Goal: Information Seeking & Learning: Learn about a topic

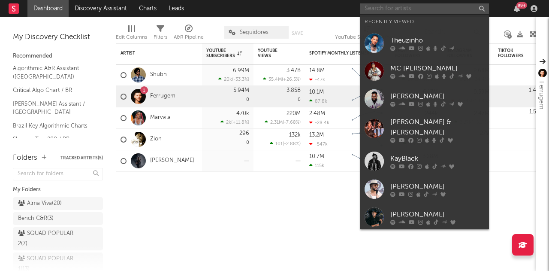
click at [415, 5] on input "text" at bounding box center [425, 8] width 129 height 11
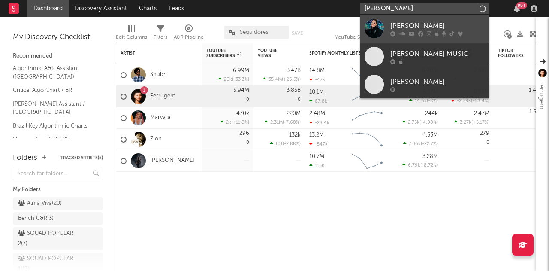
type input "[PERSON_NAME]"
click at [403, 26] on div "[PERSON_NAME]" at bounding box center [438, 26] width 94 height 10
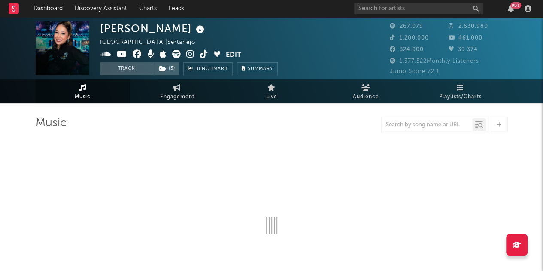
select select "6m"
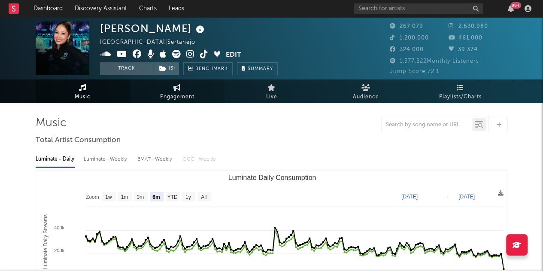
click at [186, 101] on span "Engagement" at bounding box center [177, 97] width 34 height 10
select select "1w"
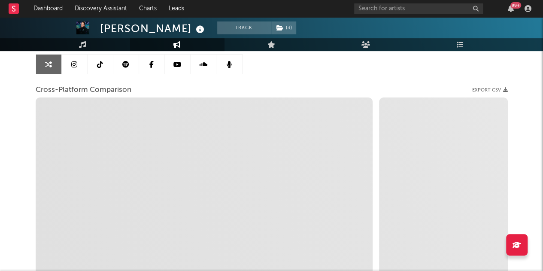
scroll to position [43, 0]
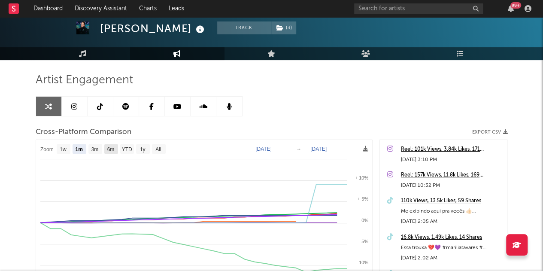
click at [110, 148] on text "6m" at bounding box center [110, 149] width 7 height 6
select select "6m"
type input "2025-02-19"
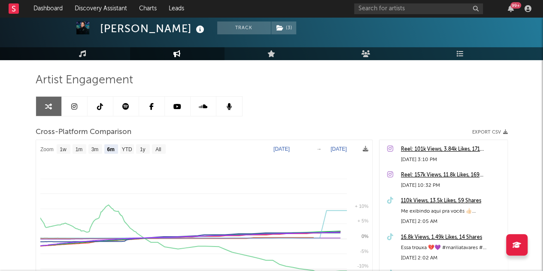
select select "6m"
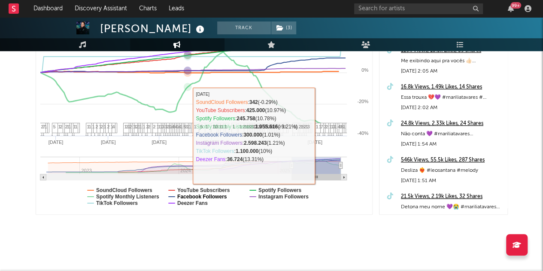
scroll to position [197, 0]
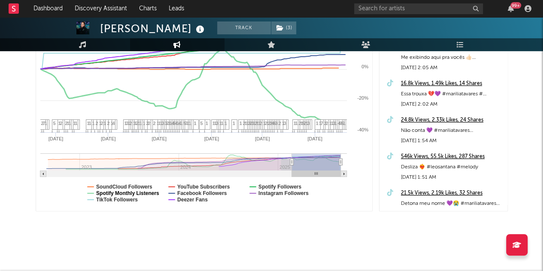
click at [127, 193] on text "Spotify Monthly Listeners" at bounding box center [127, 193] width 63 height 6
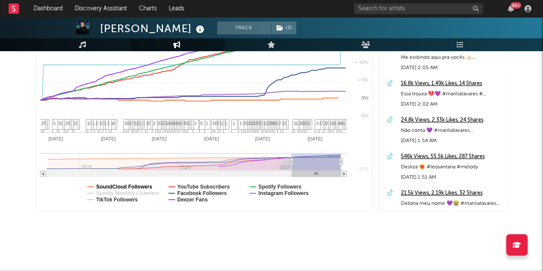
select select "6m"
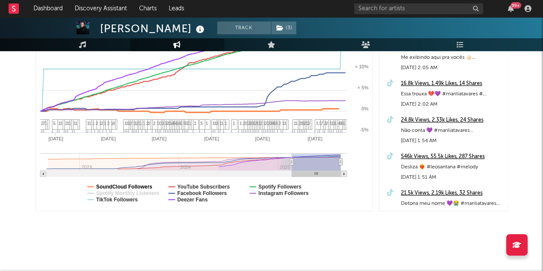
click at [129, 184] on text "SoundCloud Followers" at bounding box center [124, 187] width 56 height 6
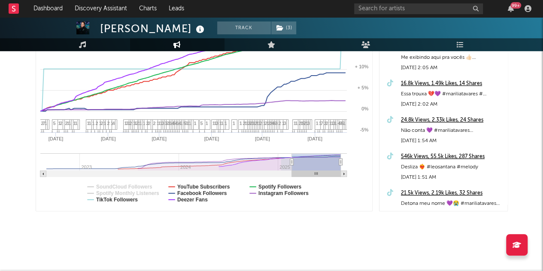
select select "6m"
click at [200, 190] on text "Facebook Followers" at bounding box center [202, 193] width 50 height 6
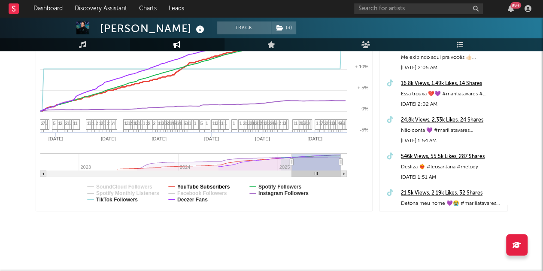
select select "6m"
click at [262, 186] on text "Spotify Followers" at bounding box center [279, 187] width 43 height 6
select select "6m"
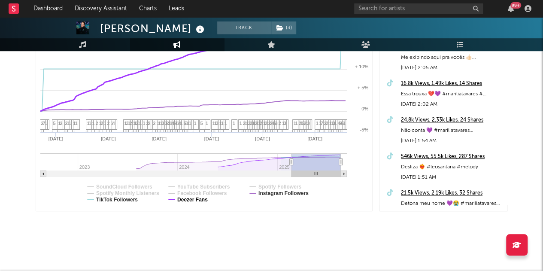
select select "6m"
click at [186, 198] on text "Deezer Fans" at bounding box center [192, 200] width 30 height 6
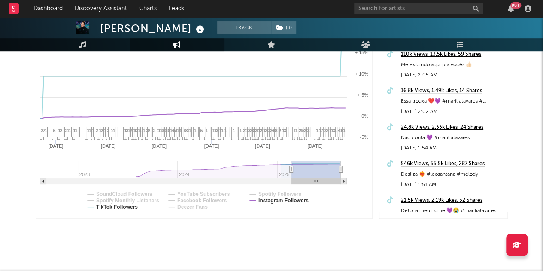
scroll to position [68, 0]
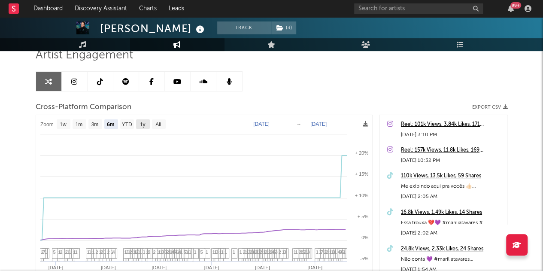
click at [138, 123] on rect at bounding box center [143, 123] width 14 height 9
select select "1y"
type input "2024-08-19"
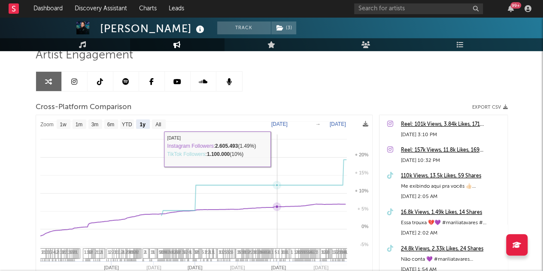
select select "1y"
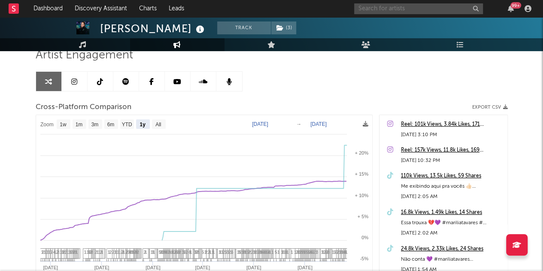
click at [452, 8] on input "text" at bounding box center [418, 8] width 129 height 11
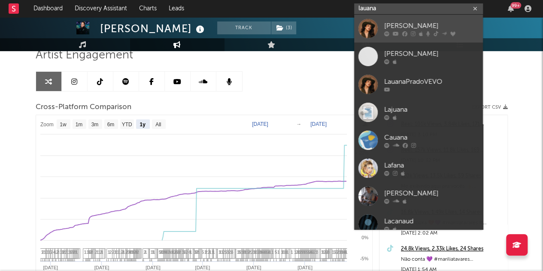
type input "lauana"
click at [374, 33] on div at bounding box center [367, 28] width 19 height 19
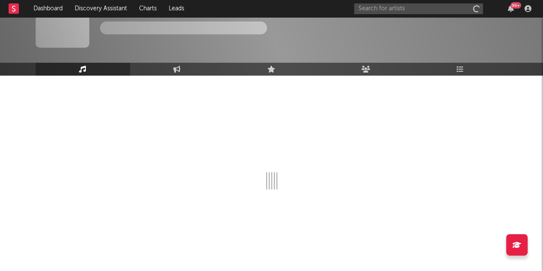
scroll to position [27, 0]
select select "6m"
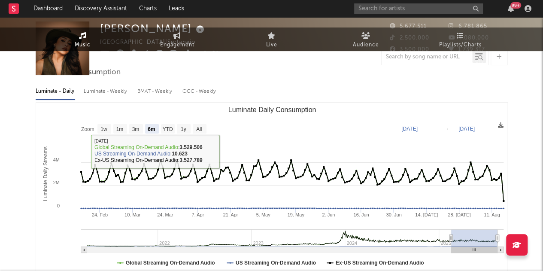
scroll to position [0, 0]
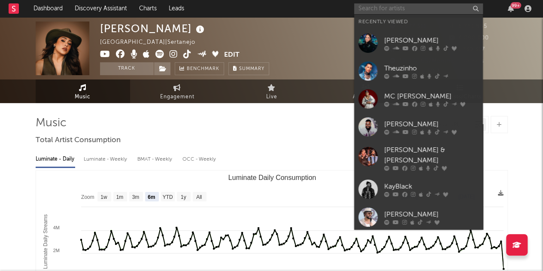
click at [412, 9] on input "text" at bounding box center [418, 8] width 129 height 11
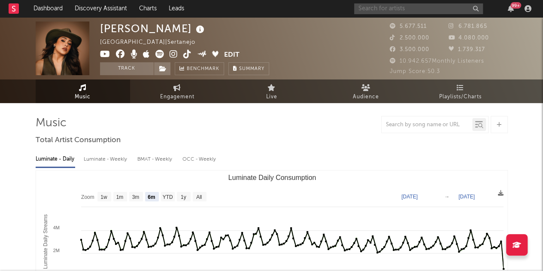
click at [412, 9] on input "text" at bounding box center [418, 8] width 129 height 11
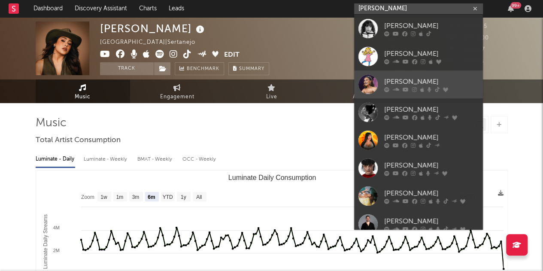
type input "[PERSON_NAME]"
click at [373, 75] on div at bounding box center [367, 84] width 19 height 19
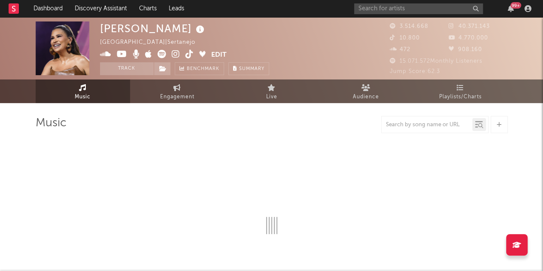
select select "6m"
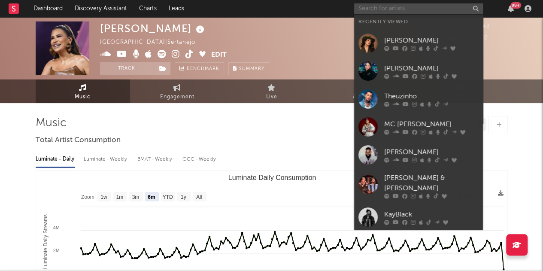
click at [378, 3] on input "text" at bounding box center [418, 8] width 129 height 11
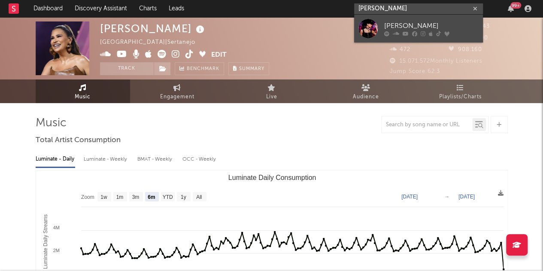
type input "ana castel"
click at [368, 25] on div at bounding box center [367, 28] width 19 height 19
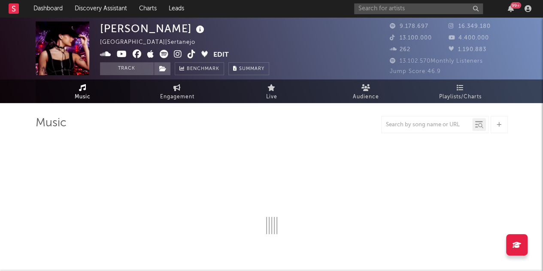
select select "6m"
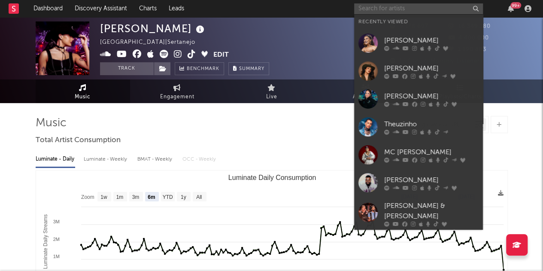
click at [375, 6] on input "text" at bounding box center [418, 8] width 129 height 11
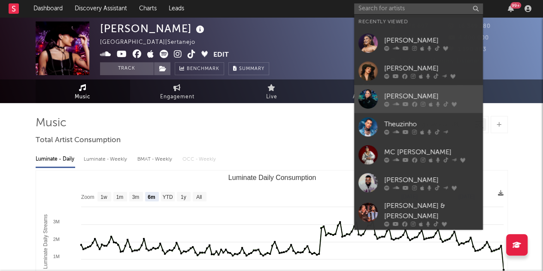
click at [376, 101] on div at bounding box center [367, 98] width 19 height 19
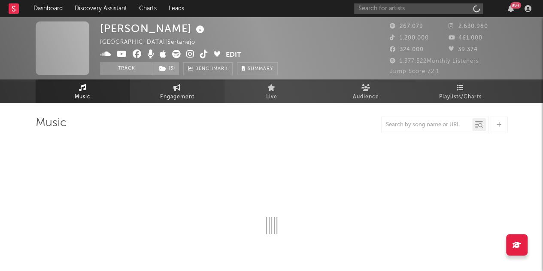
click at [176, 97] on span "Engagement" at bounding box center [177, 97] width 34 height 10
select select "1w"
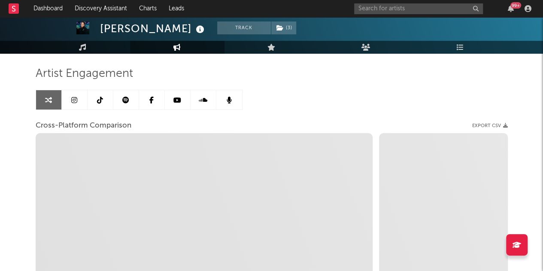
scroll to position [53, 0]
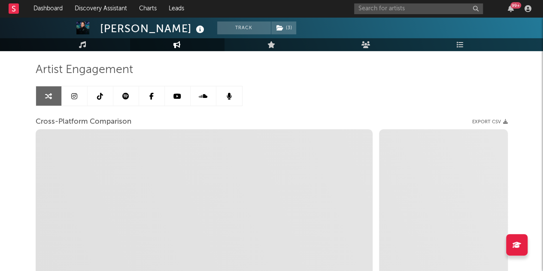
select select "1m"
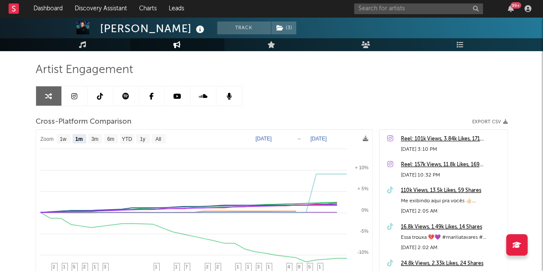
click at [82, 92] on link at bounding box center [75, 95] width 26 height 19
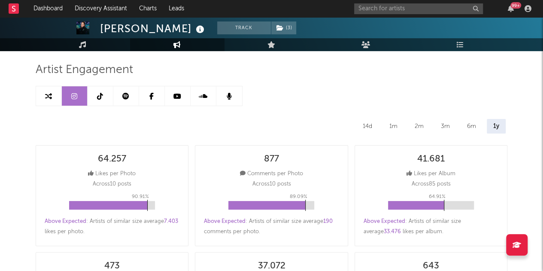
select select "6m"
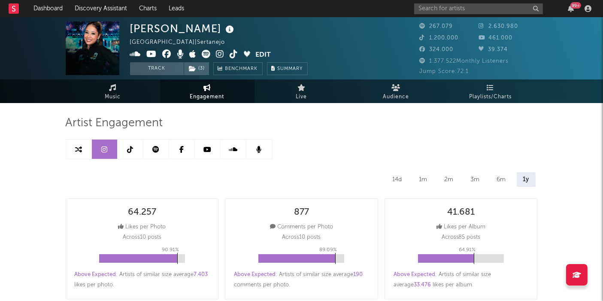
click at [162, 151] on link at bounding box center [156, 148] width 26 height 19
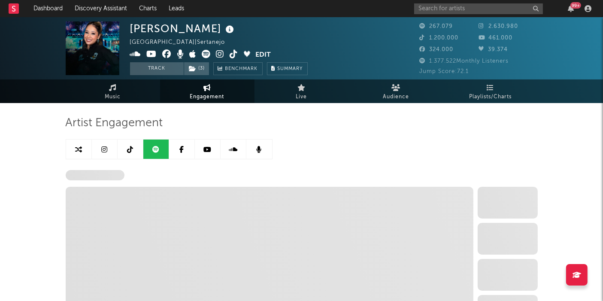
select select "6m"
select select "1w"
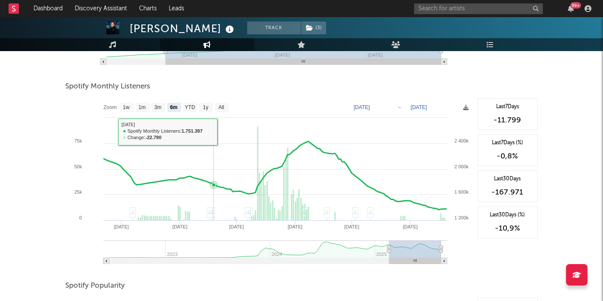
scroll to position [286, 0]
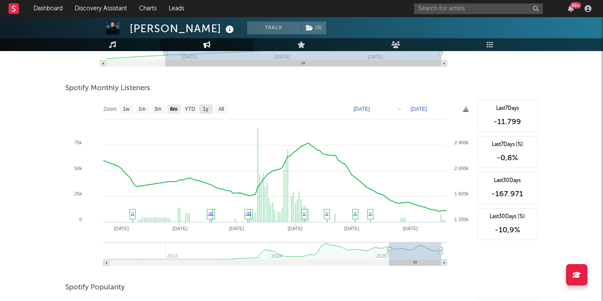
click at [205, 106] on text "1y" at bounding box center [206, 109] width 6 height 6
select select "1y"
type input "2024-08-20"
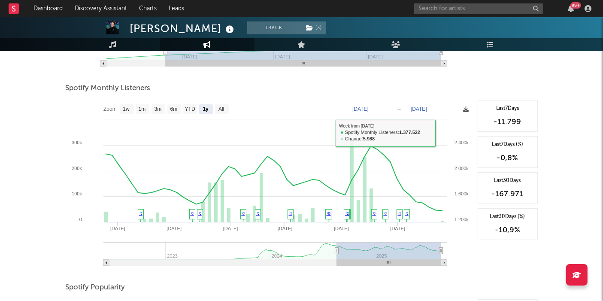
click at [467, 108] on icon at bounding box center [467, 109] width 6 height 6
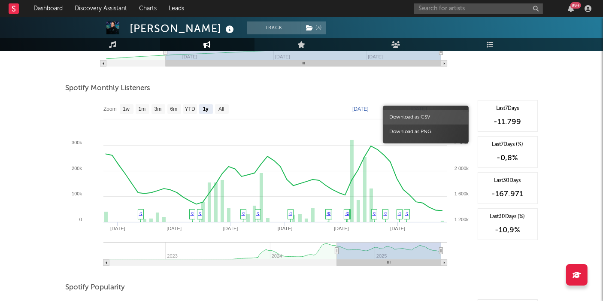
click at [457, 117] on span "Download as CSV" at bounding box center [426, 117] width 86 height 15
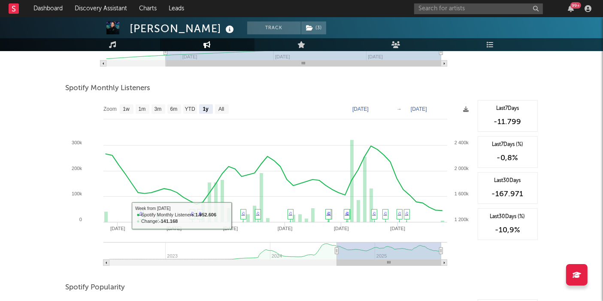
click at [6, 209] on div "Marília Tavares Track ( 3 ) Brazil | Sertanejo Edit Track ( 3 ) Benchmark Summa…" at bounding box center [301, 131] width 603 height 800
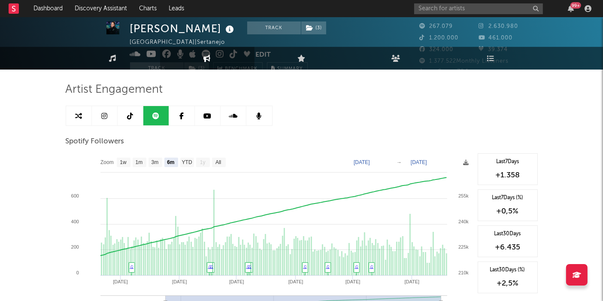
scroll to position [0, 0]
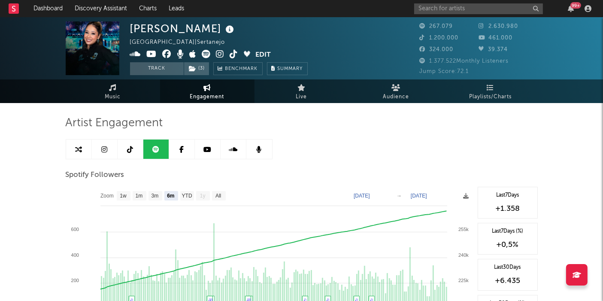
click at [94, 150] on link at bounding box center [105, 148] width 26 height 19
select select "6m"
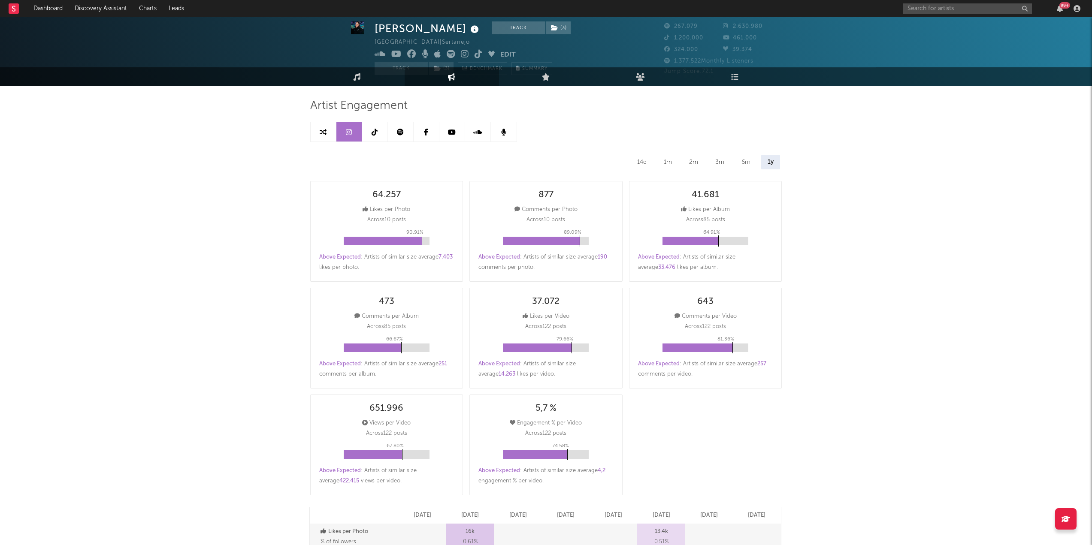
scroll to position [2, 0]
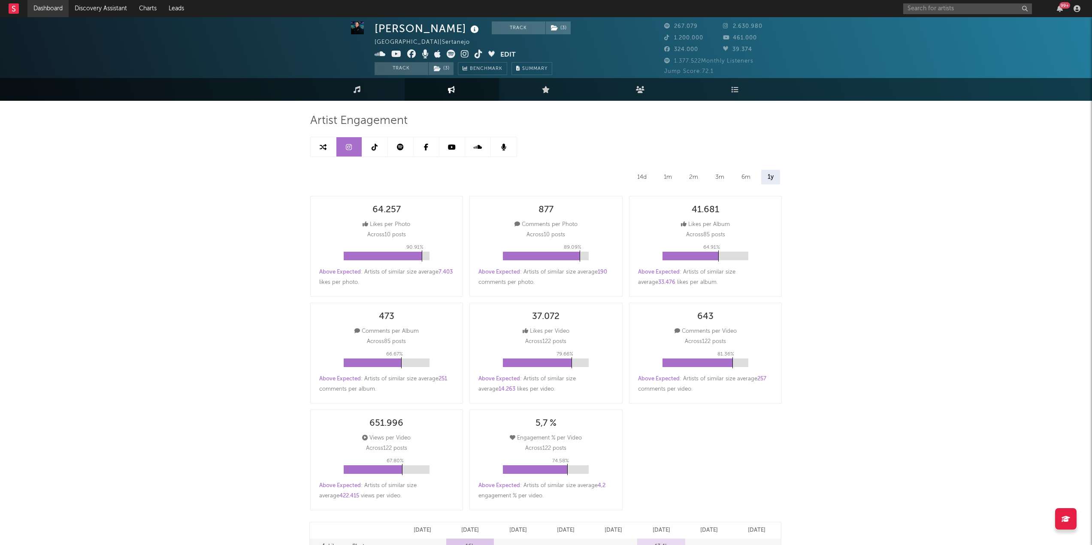
click at [57, 9] on link "Dashboard" at bounding box center [47, 8] width 41 height 17
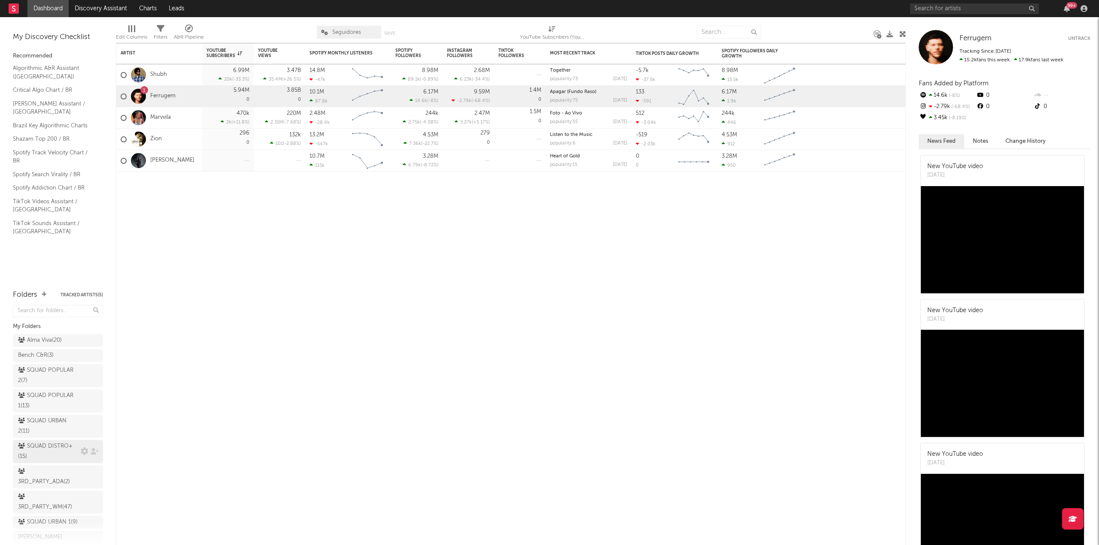
scroll to position [102, 0]
click at [49, 270] on div "BR_DR - FY25 ( 50 )" at bounding box center [45, 503] width 55 height 10
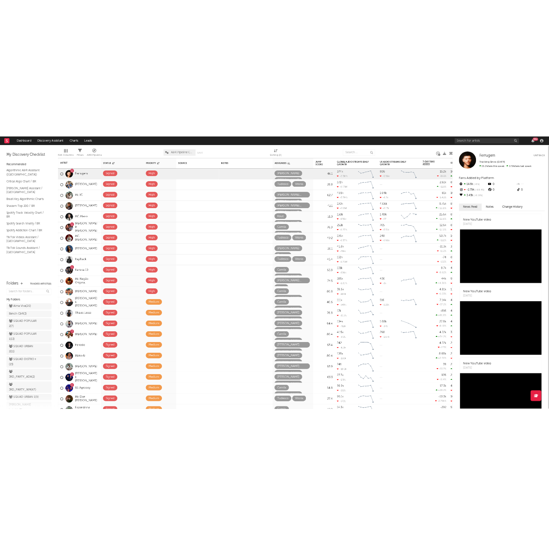
scroll to position [102, 0]
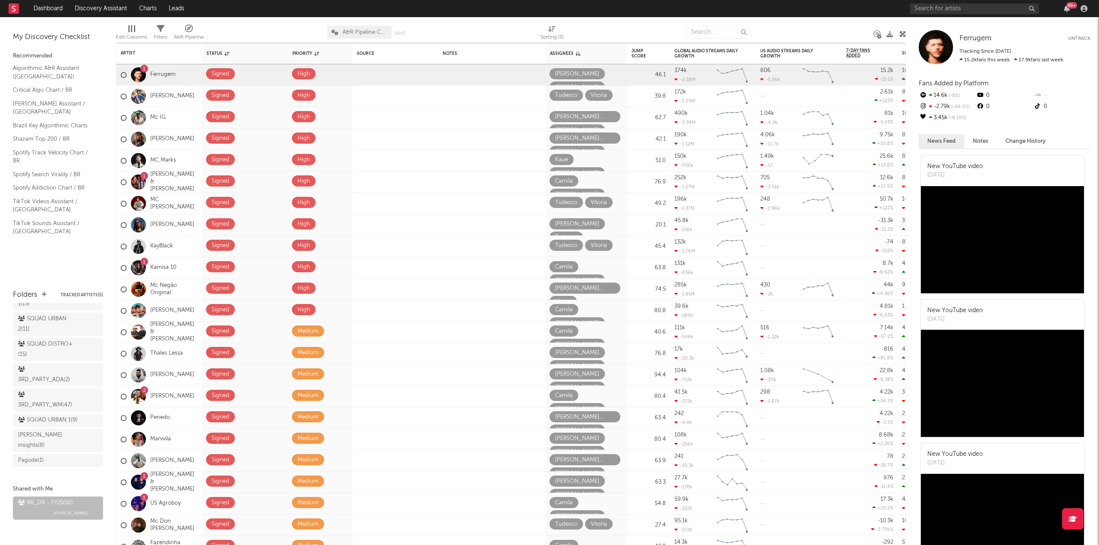
click at [245, 27] on div at bounding box center [265, 31] width 110 height 21
drag, startPoint x: 245, startPoint y: 27, endPoint x: 220, endPoint y: 25, distance: 25.8
click at [220, 25] on div at bounding box center [265, 31] width 110 height 21
drag, startPoint x: 230, startPoint y: 33, endPoint x: 230, endPoint y: 25, distance: 8.2
click at [230, 25] on div at bounding box center [265, 31] width 110 height 21
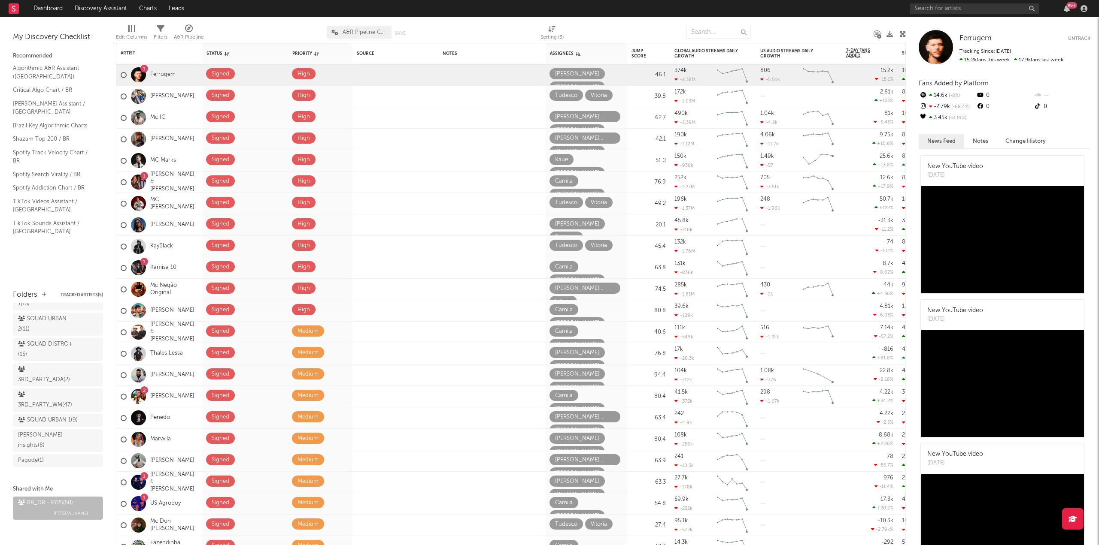
click at [246, 26] on div at bounding box center [265, 31] width 110 height 21
drag, startPoint x: 667, startPoint y: 15, endPoint x: 604, endPoint y: 27, distance: 64.1
click at [604, 27] on div at bounding box center [625, 31] width 110 height 21
click at [136, 52] on div "Artist" at bounding box center [153, 53] width 64 height 5
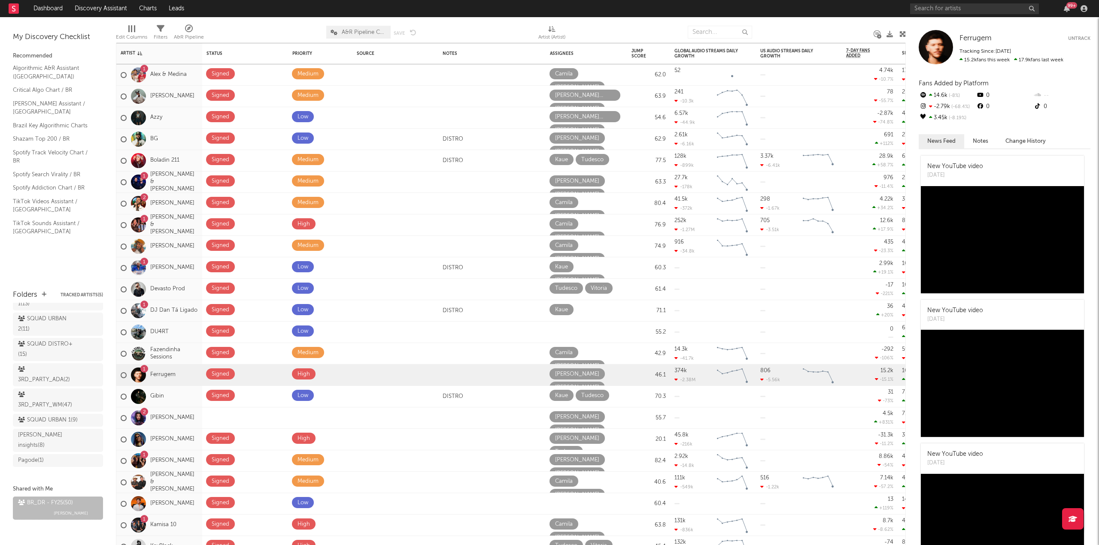
click at [777, 31] on div at bounding box center [812, 31] width 109 height 21
click at [602, 106] on icon "button" at bounding box center [600, 109] width 4 height 6
click at [565, 103] on span at bounding box center [557, 108] width 16 height 11
click at [602, 127] on icon "button" at bounding box center [600, 130] width 4 height 6
click at [569, 159] on icon "button" at bounding box center [569, 160] width 4 height 6
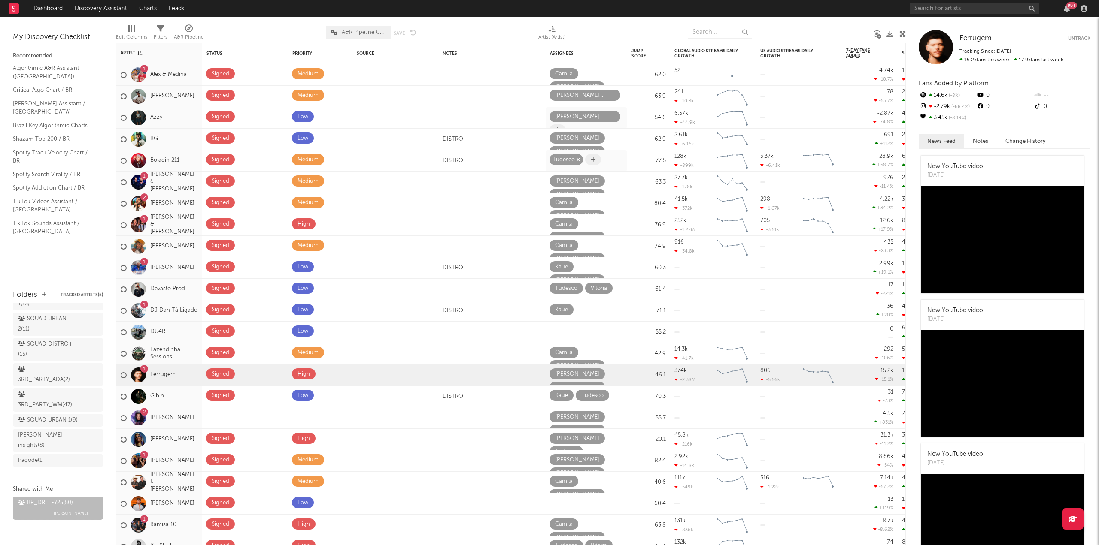
click at [576, 158] on icon "button" at bounding box center [578, 160] width 4 height 6
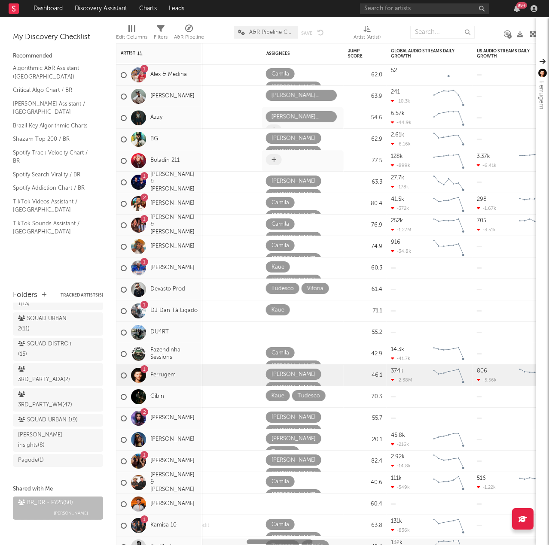
drag, startPoint x: 189, startPoint y: 539, endPoint x: 245, endPoint y: 528, distance: 56.9
click at [245, 528] on div "Status Edit settings for Status Priority Edit settings for Priority Source Edit…" at bounding box center [326, 294] width 420 height 502
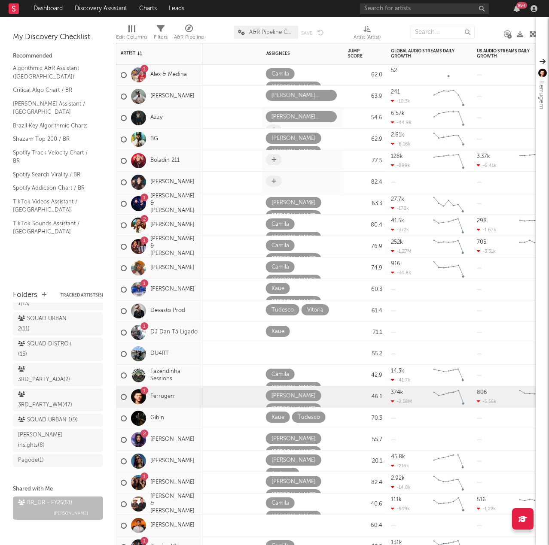
click at [274, 180] on icon at bounding box center [273, 182] width 5 height 6
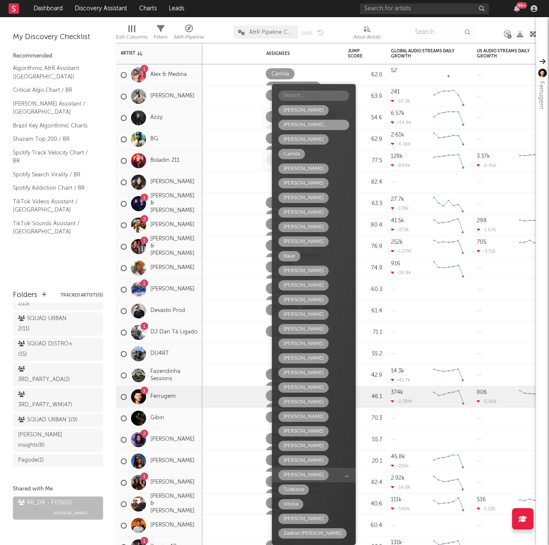
click at [300, 476] on div "Tony" at bounding box center [303, 475] width 50 height 10
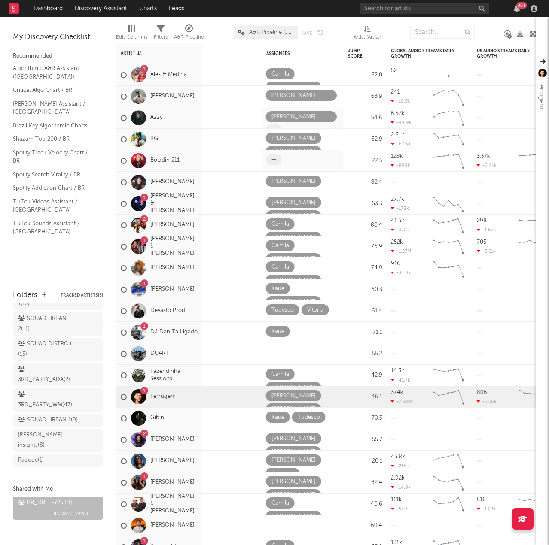
click at [174, 228] on link "Bruno Rosa" at bounding box center [172, 224] width 44 height 7
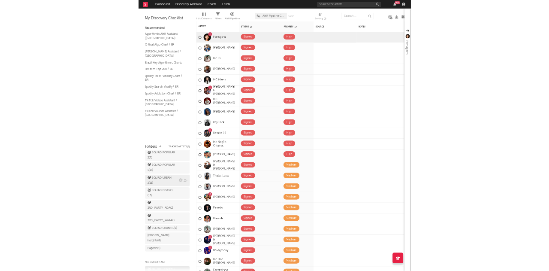
scroll to position [103, 0]
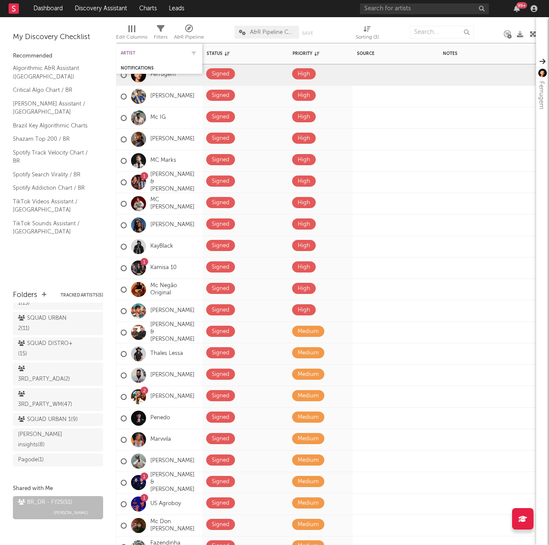
click at [134, 52] on div "Artist" at bounding box center [153, 53] width 64 height 5
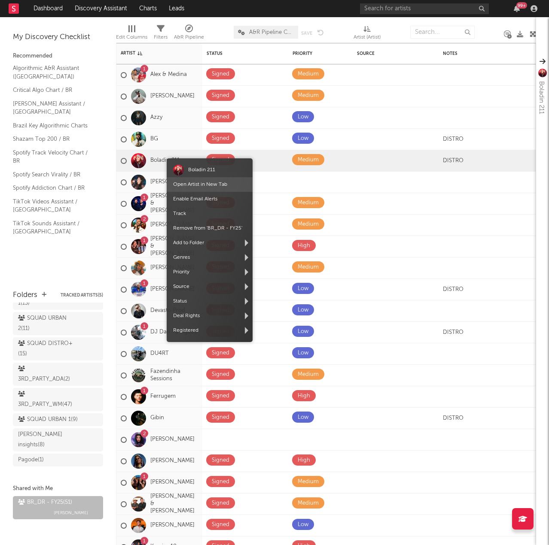
click at [191, 183] on link "Open Artist in New Tab" at bounding box center [200, 184] width 54 height 5
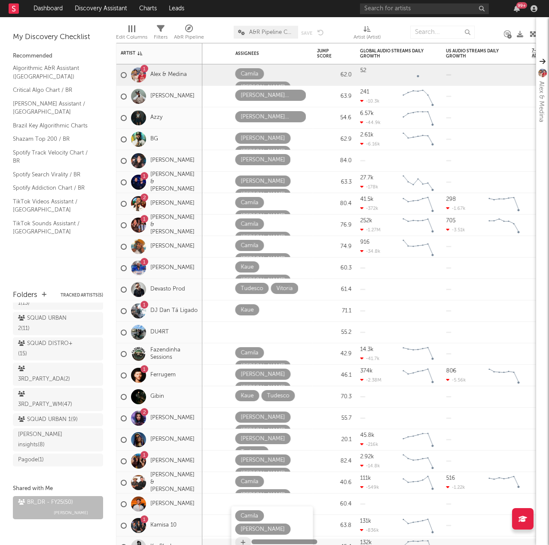
drag, startPoint x: 193, startPoint y: 540, endPoint x: 255, endPoint y: 536, distance: 61.9
click at [255, 536] on div "Status Edit settings for Status Priority Edit settings for Priority Source Edit…" at bounding box center [326, 294] width 420 height 502
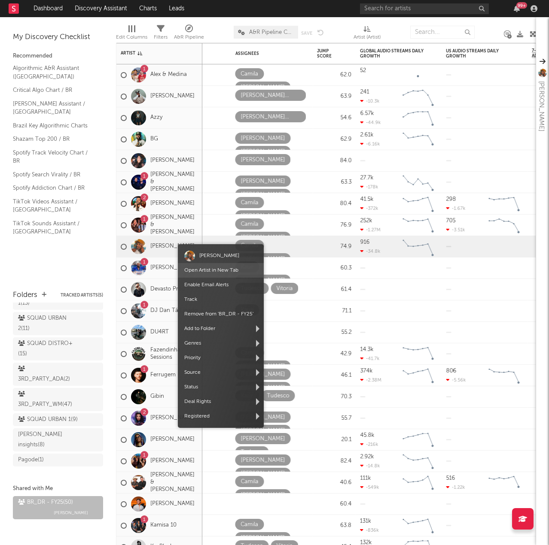
click at [206, 271] on link "Open Artist in New Tab" at bounding box center [211, 270] width 54 height 5
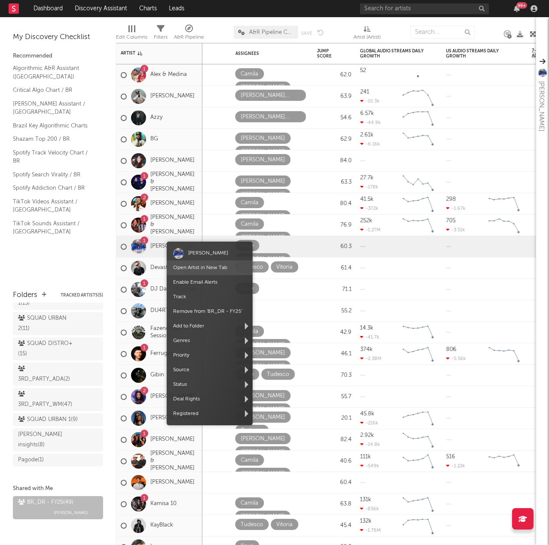
click at [190, 272] on span "Open Artist in New Tab" at bounding box center [210, 268] width 86 height 15
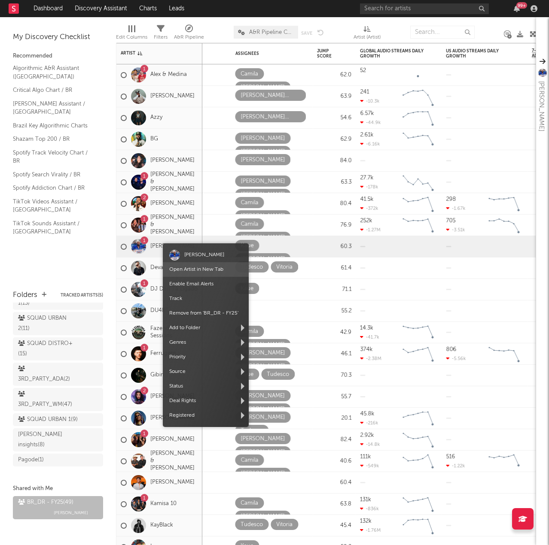
click at [188, 267] on link "Open Artist in New Tab" at bounding box center [196, 269] width 54 height 5
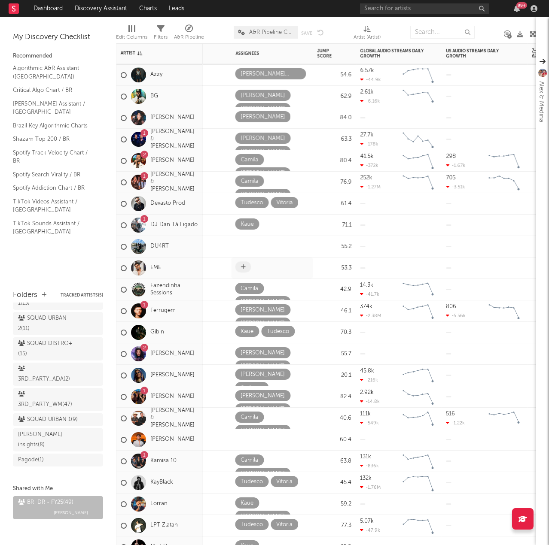
click at [248, 268] on span at bounding box center [243, 266] width 16 height 11
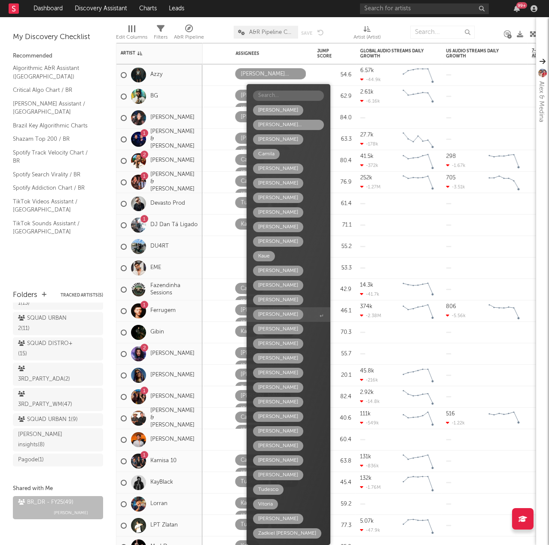
click at [282, 316] on span "Luciana" at bounding box center [288, 314] width 84 height 15
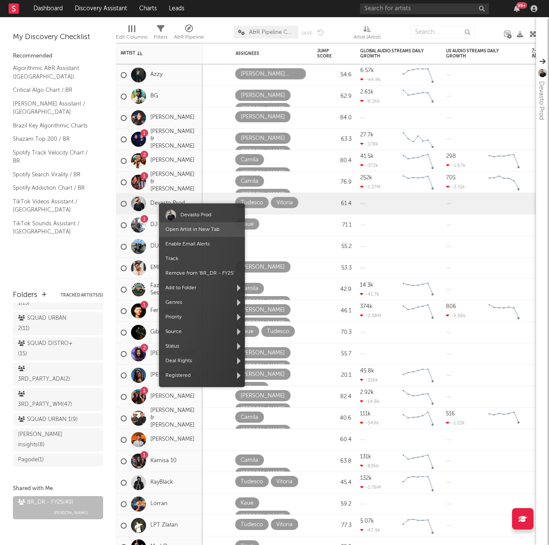
click at [198, 228] on link "Open Artist in New Tab" at bounding box center [192, 229] width 54 height 5
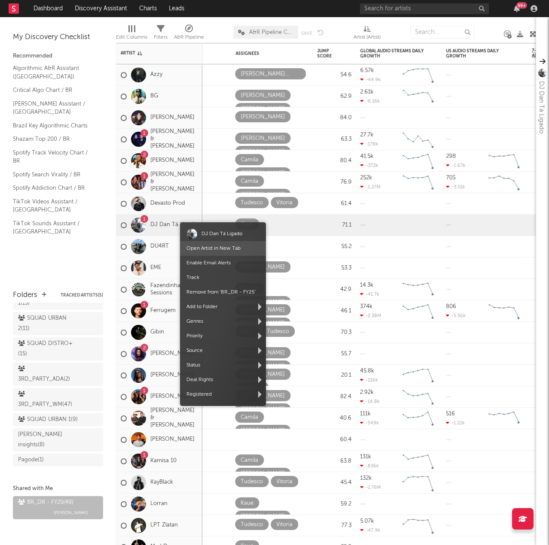
click at [215, 251] on link "Open Artist in New Tab" at bounding box center [213, 248] width 54 height 5
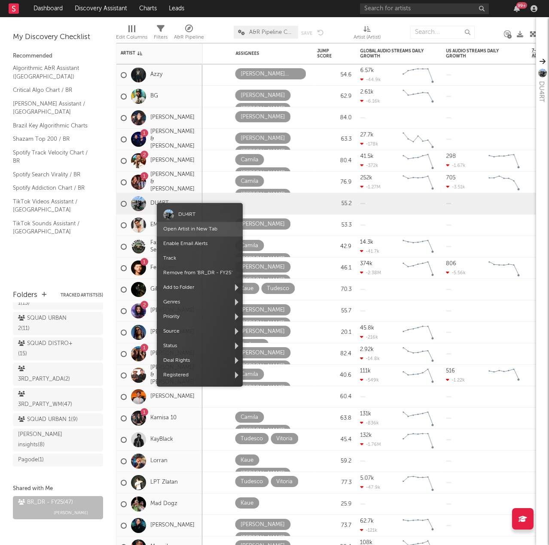
click at [189, 230] on link "Open Artist in New Tab" at bounding box center [190, 229] width 54 height 5
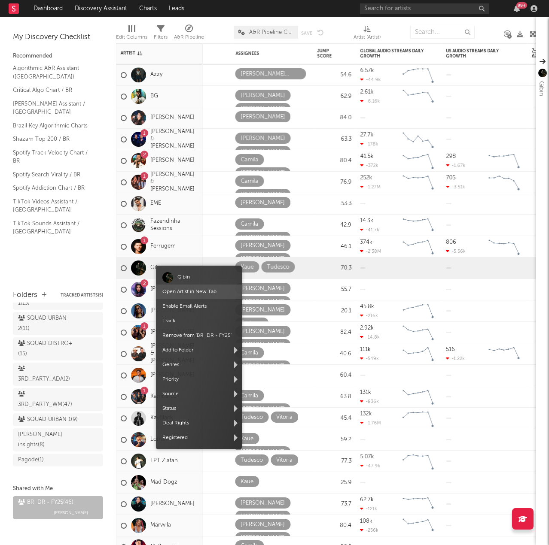
click at [183, 291] on link "Open Artist in New Tab" at bounding box center [189, 291] width 54 height 5
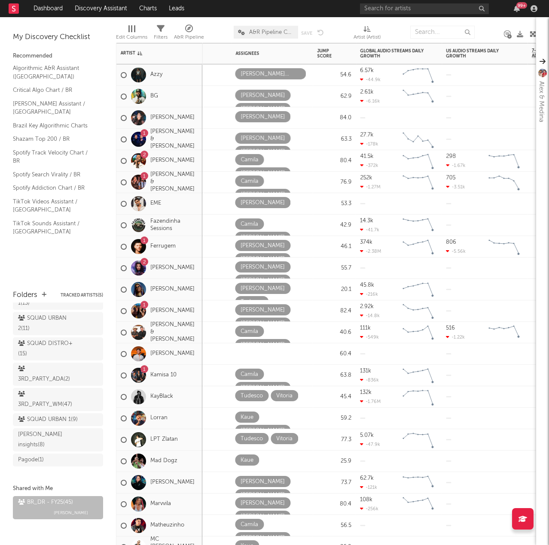
click at [194, 280] on div "IZA" at bounding box center [159, 289] width 86 height 21
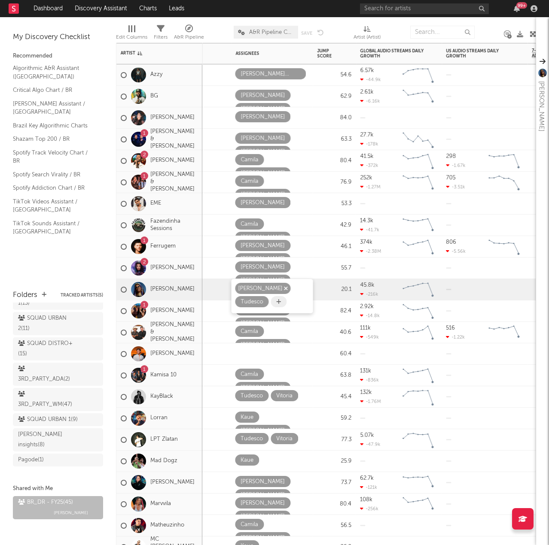
click at [283, 288] on icon "button" at bounding box center [285, 289] width 4 height 6
click at [184, 312] on link "Jennifer e Stephany" at bounding box center [172, 310] width 44 height 7
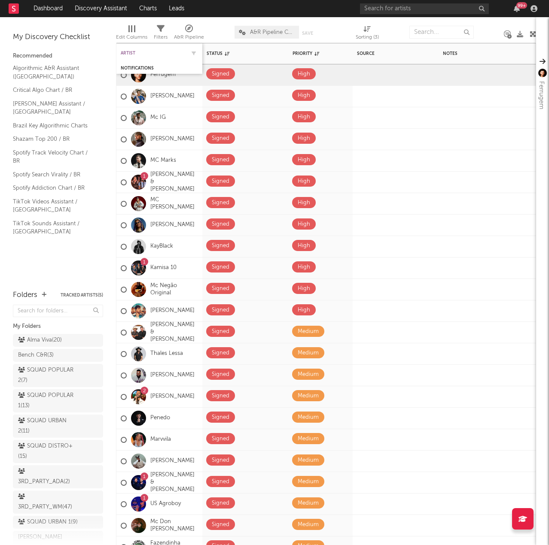
click at [138, 53] on div "Artist" at bounding box center [153, 53] width 64 height 5
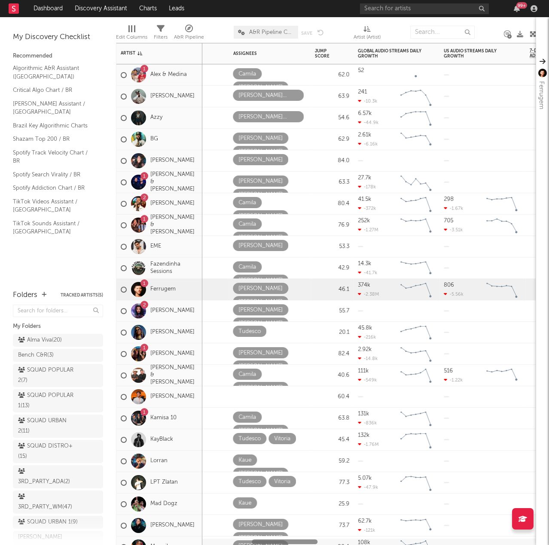
drag, startPoint x: 155, startPoint y: 541, endPoint x: 218, endPoint y: 536, distance: 62.4
click at [218, 536] on div "Status Edit settings for Status Priority Edit settings for Priority Source Edit…" at bounding box center [326, 294] width 420 height 502
click at [178, 330] on div "IZA" at bounding box center [159, 332] width 86 height 21
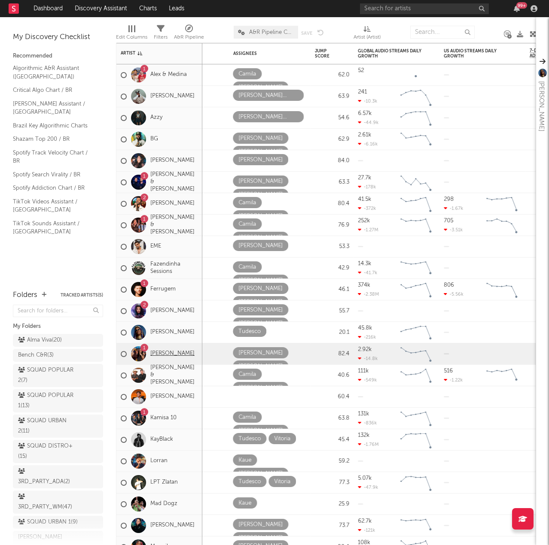
click at [194, 356] on link "Jennifer e Stephany" at bounding box center [172, 353] width 44 height 7
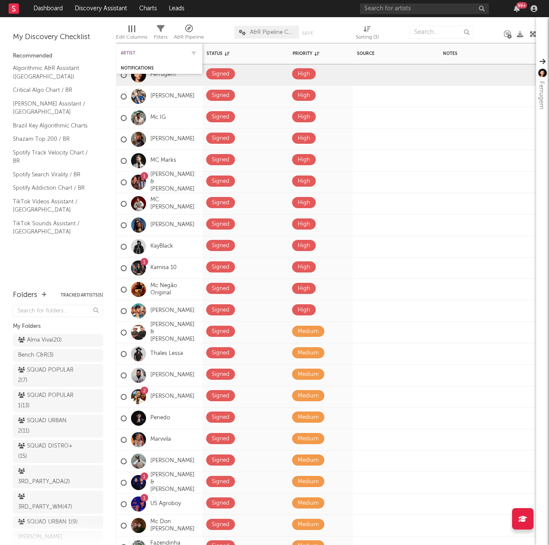
click at [127, 51] on div "Artist" at bounding box center [153, 53] width 64 height 5
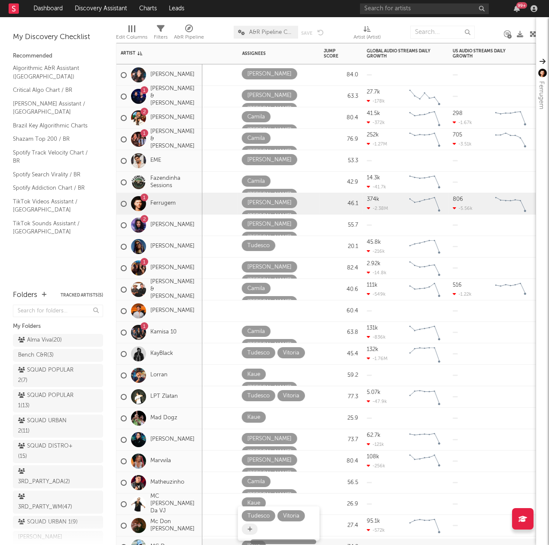
drag, startPoint x: 186, startPoint y: 540, endPoint x: 246, endPoint y: 530, distance: 61.5
click at [246, 530] on div "Signed Medium Camila Tony 62.0 52 Created with Highcharts 10.3.3 Chart title 4.…" at bounding box center [326, 294] width 420 height 502
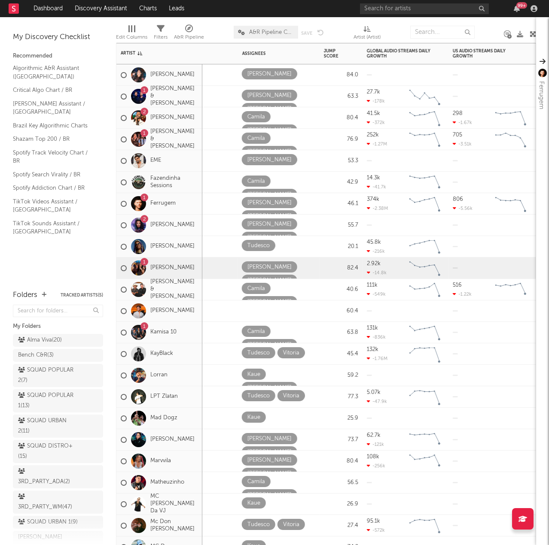
click at [216, 269] on div at bounding box center [183, 268] width 107 height 21
click at [215, 290] on div at bounding box center [183, 289] width 107 height 21
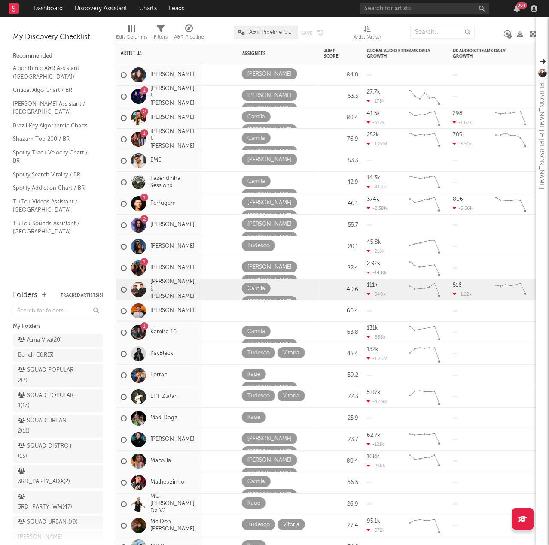
click at [206, 309] on div at bounding box center [183, 310] width 107 height 21
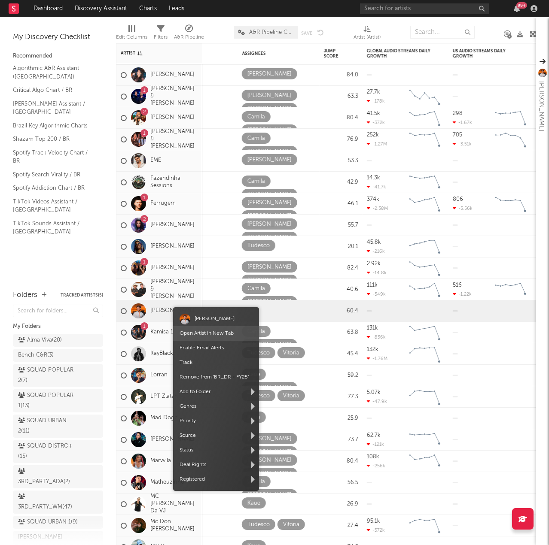
click at [202, 333] on link "Open Artist in New Tab" at bounding box center [206, 333] width 54 height 5
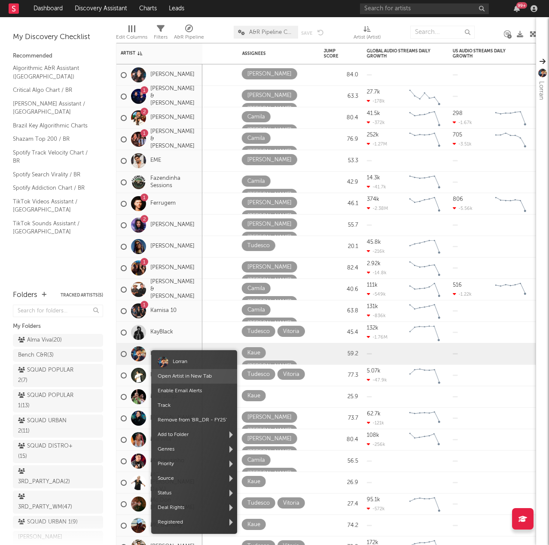
click at [179, 377] on link "Open Artist in New Tab" at bounding box center [185, 376] width 54 height 5
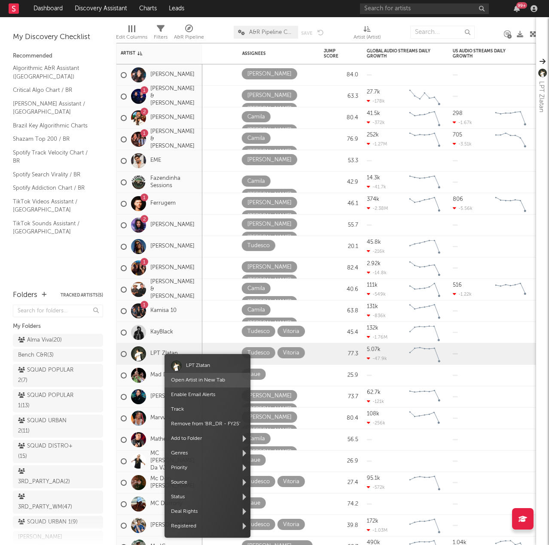
click at [202, 379] on link "Open Artist in New Tab" at bounding box center [198, 380] width 54 height 5
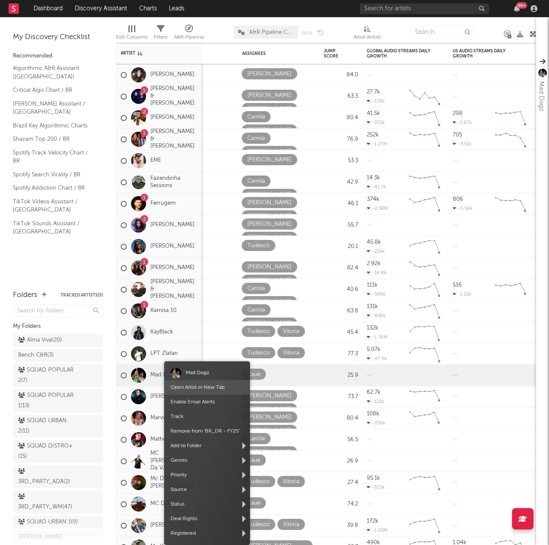
click at [196, 388] on link "Open Artist in New Tab" at bounding box center [197, 387] width 54 height 5
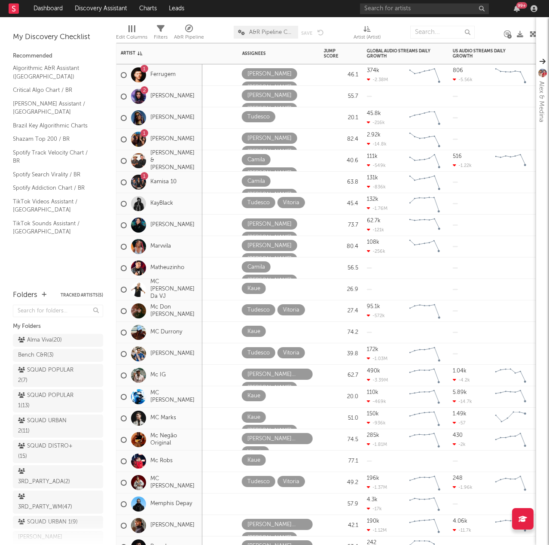
click at [226, 184] on div at bounding box center [183, 182] width 107 height 21
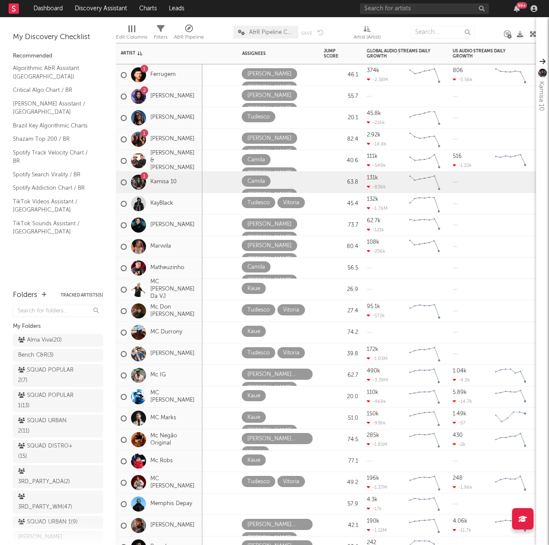
click at [221, 198] on div at bounding box center [183, 203] width 107 height 21
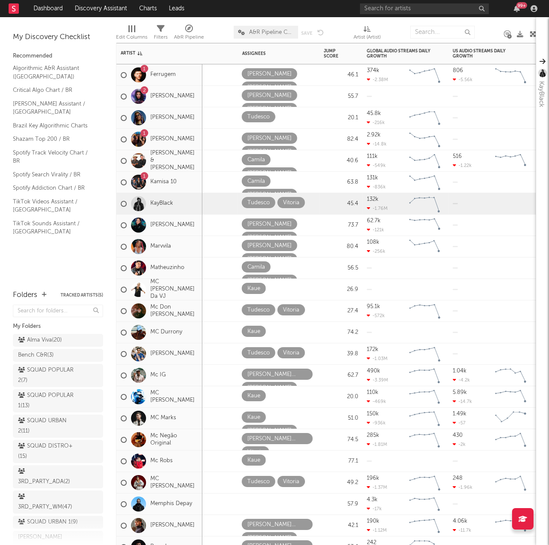
click at [221, 225] on div at bounding box center [183, 225] width 107 height 21
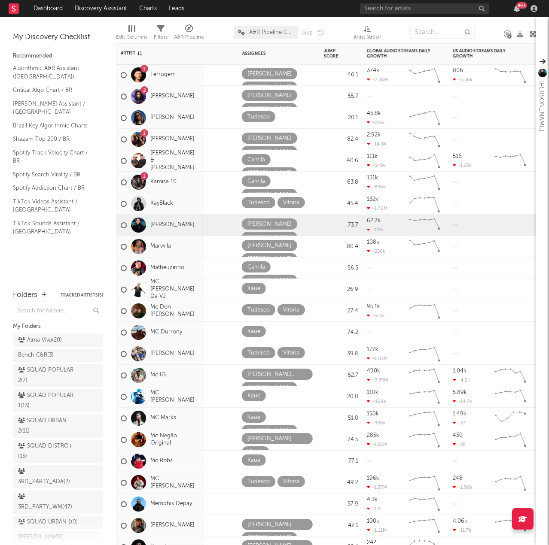
click at [212, 245] on div at bounding box center [183, 246] width 107 height 21
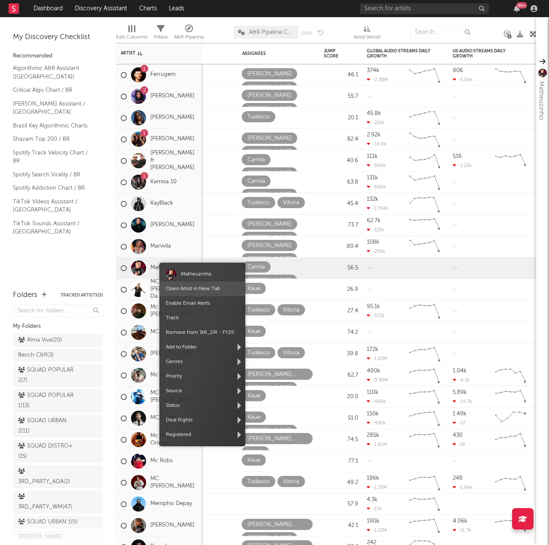
click at [191, 290] on link "Open Artist in New Tab" at bounding box center [193, 288] width 54 height 5
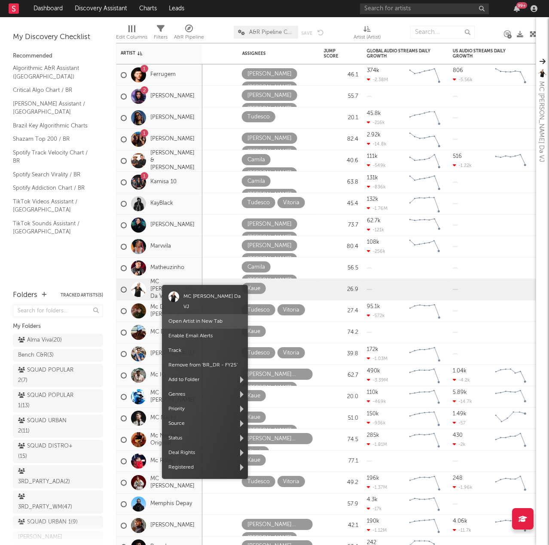
click at [192, 319] on link "Open Artist in New Tab" at bounding box center [195, 321] width 54 height 5
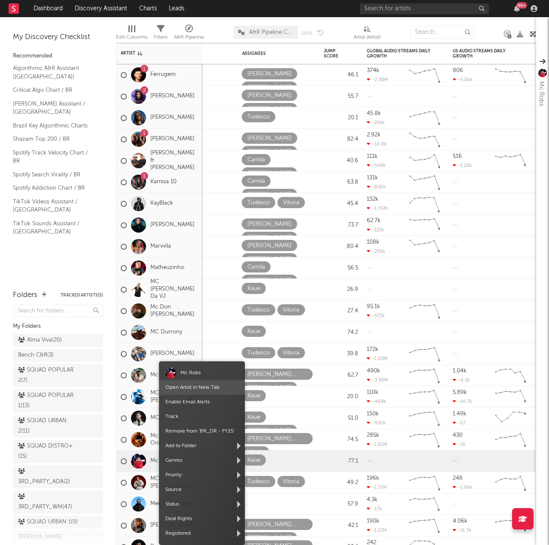
click at [198, 386] on link "Open Artist in New Tab" at bounding box center [192, 387] width 54 height 5
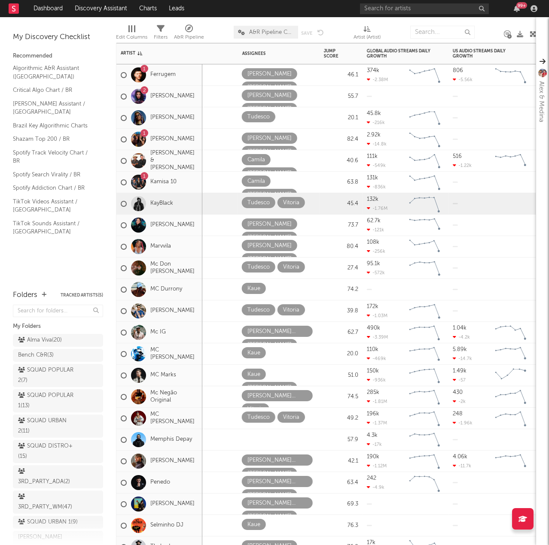
click at [226, 207] on div at bounding box center [183, 203] width 107 height 21
click at [219, 224] on div at bounding box center [183, 225] width 107 height 21
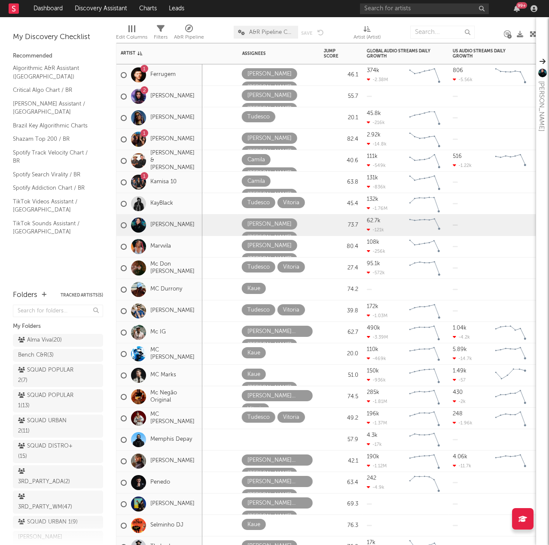
click at [224, 247] on div at bounding box center [183, 246] width 107 height 21
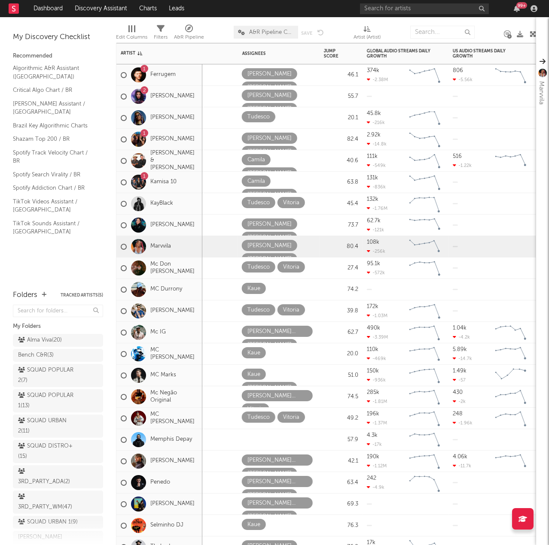
click at [211, 266] on div at bounding box center [183, 268] width 107 height 21
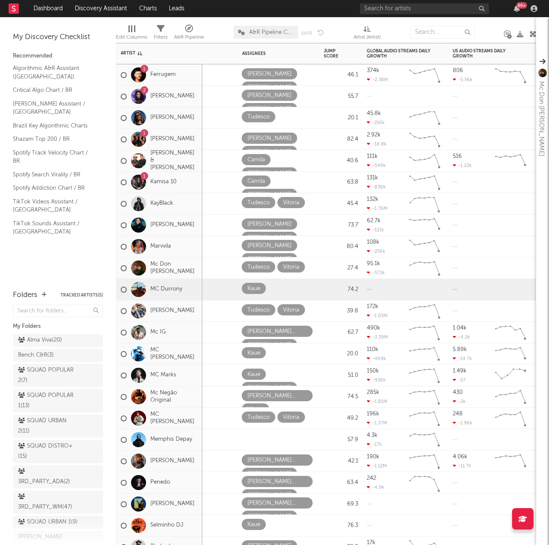
click at [224, 285] on div at bounding box center [183, 289] width 107 height 21
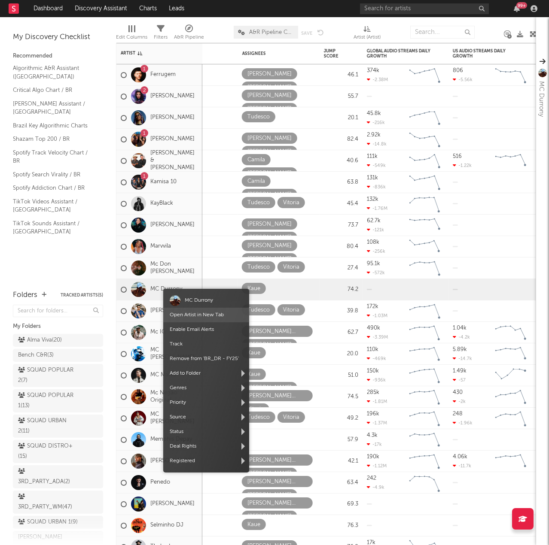
click at [197, 316] on link "Open Artist in New Tab" at bounding box center [197, 314] width 54 height 5
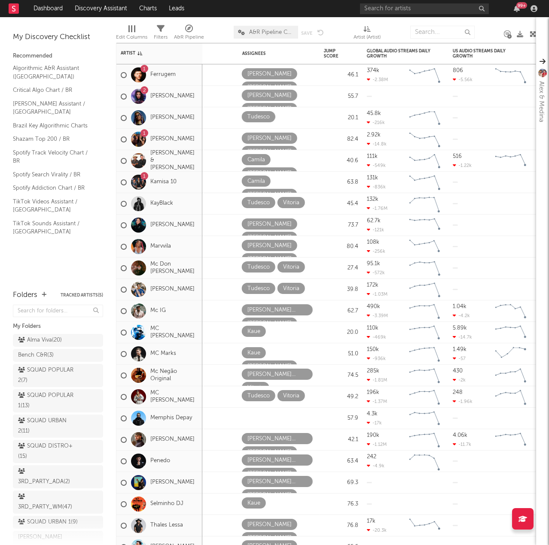
click at [340, 26] on div at bounding box center [338, 31] width 17 height 21
click at [294, 321] on icon "button" at bounding box center [292, 324] width 4 height 6
click at [260, 331] on icon "button" at bounding box center [260, 332] width 4 height 6
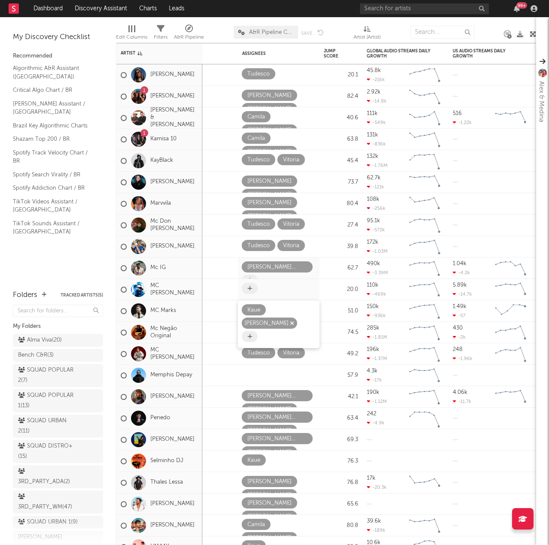
click at [294, 321] on icon "button" at bounding box center [292, 324] width 4 height 6
click at [262, 312] on icon "button" at bounding box center [260, 310] width 4 height 6
click at [273, 311] on icon at bounding box center [275, 310] width 5 height 6
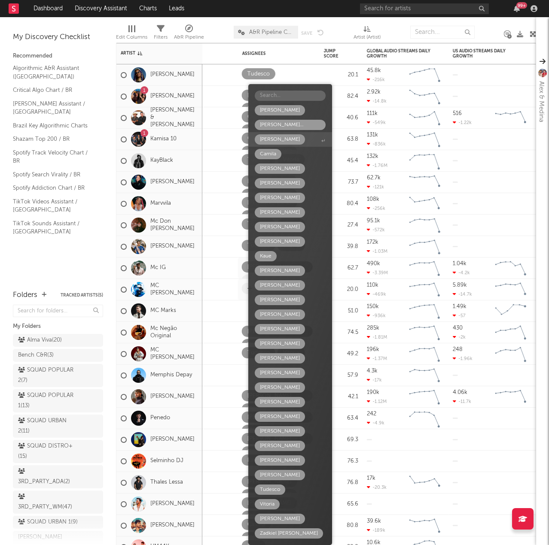
click at [290, 142] on div "Barbara Rodrigues" at bounding box center [280, 139] width 40 height 10
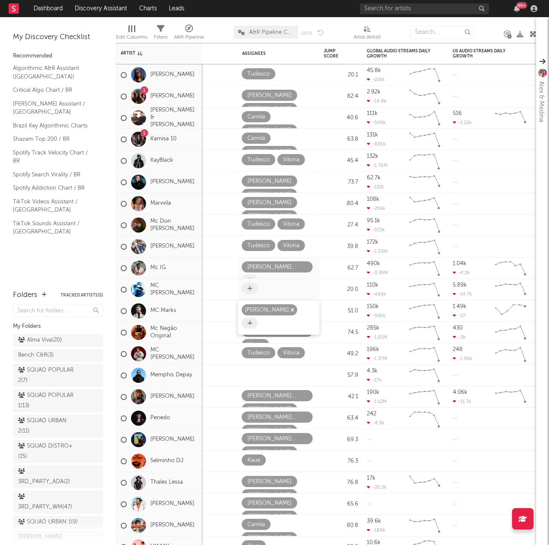
click at [294, 309] on icon "button" at bounding box center [292, 310] width 4 height 6
click at [276, 312] on div at bounding box center [279, 310] width 74 height 13
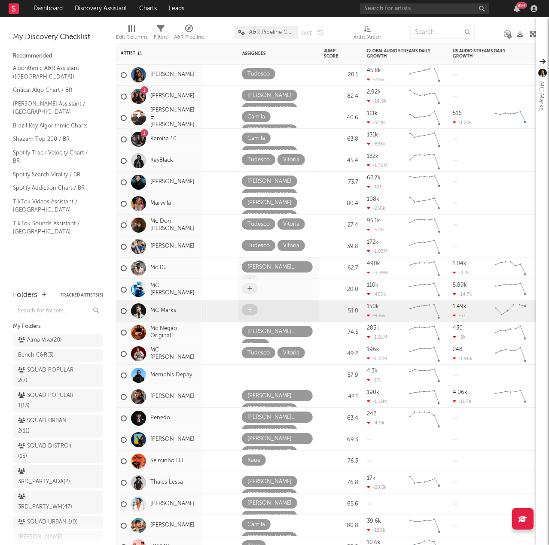
click at [253, 312] on span at bounding box center [250, 309] width 16 height 11
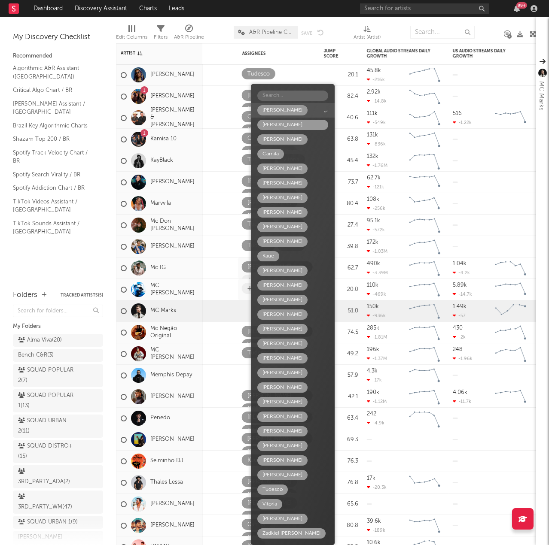
click at [296, 91] on input "text" at bounding box center [292, 96] width 71 height 10
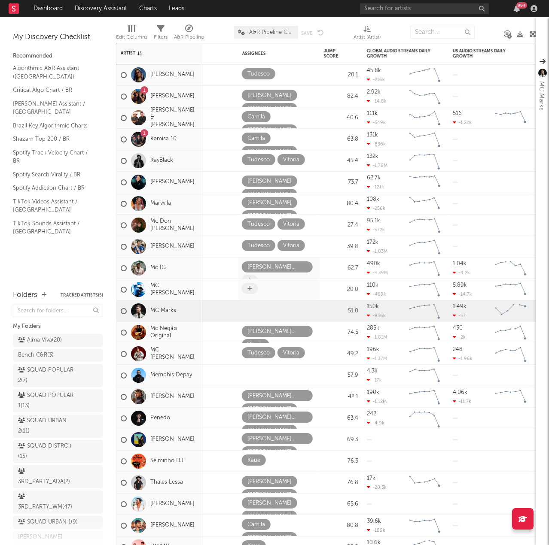
type input "Bar"
click at [251, 312] on icon at bounding box center [249, 310] width 5 height 6
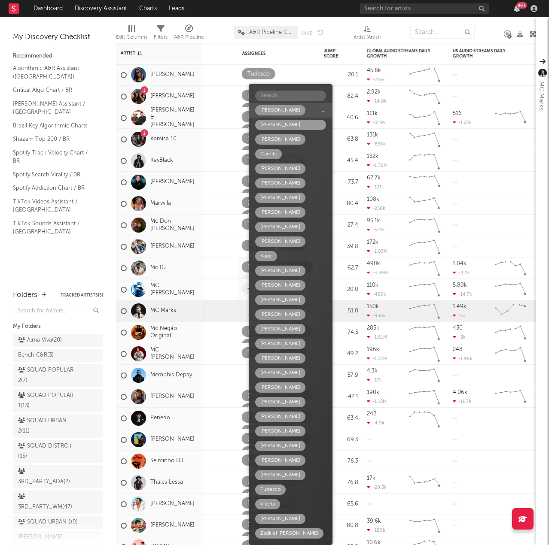
click at [281, 91] on input "text" at bounding box center [290, 96] width 71 height 10
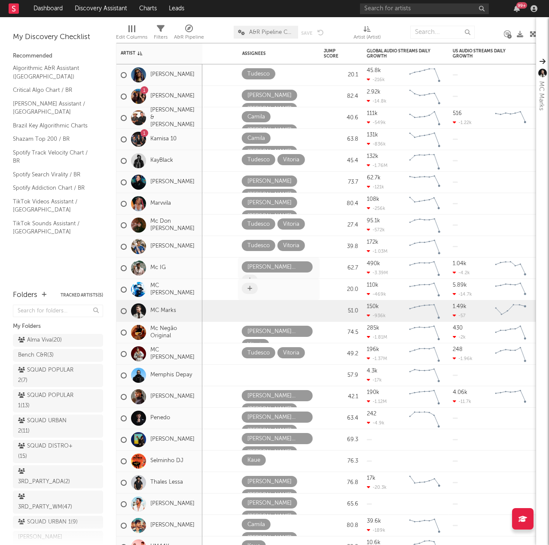
type input "Ba"
click at [248, 311] on icon at bounding box center [249, 310] width 5 height 6
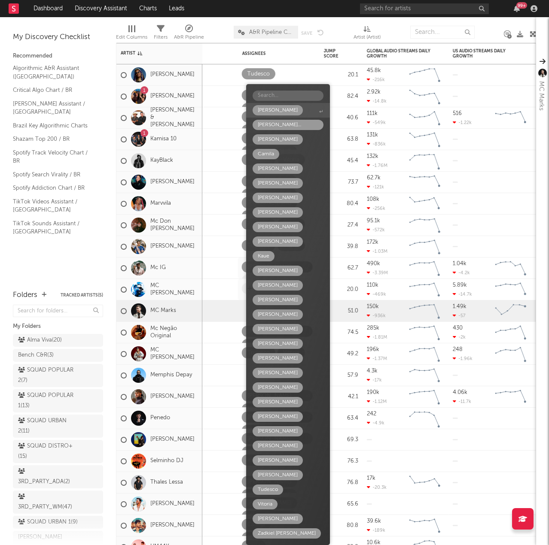
type input "b"
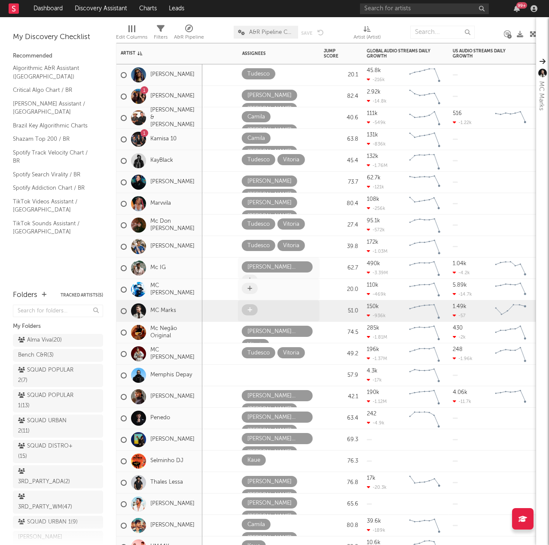
click at [250, 309] on icon at bounding box center [249, 310] width 5 height 6
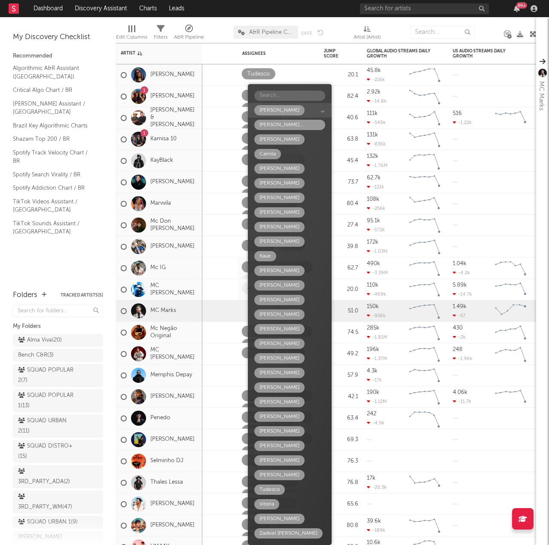
click at [286, 96] on input "text" at bounding box center [289, 96] width 71 height 10
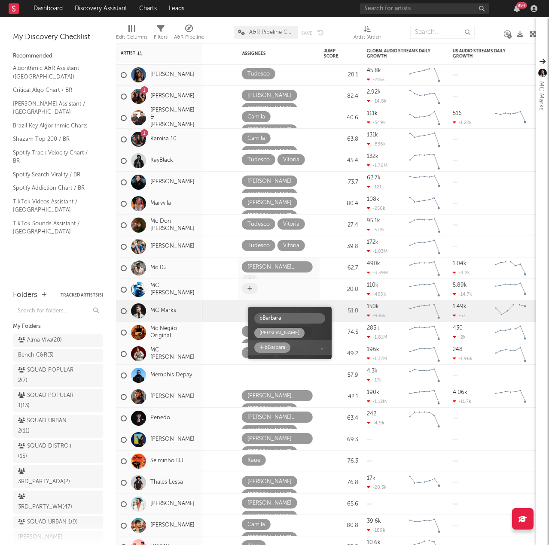
click at [262, 318] on input "bBarbara" at bounding box center [289, 318] width 71 height 10
type input "Barbara"
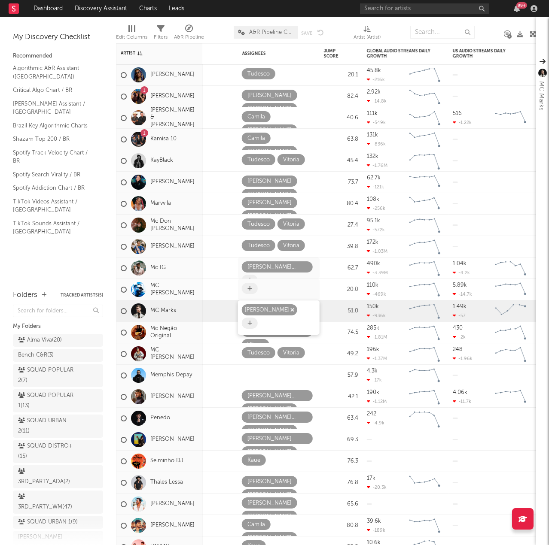
click at [294, 310] on icon "button" at bounding box center [292, 310] width 4 height 6
click at [249, 312] on icon at bounding box center [249, 310] width 5 height 6
click at [243, 309] on span at bounding box center [250, 309] width 16 height 11
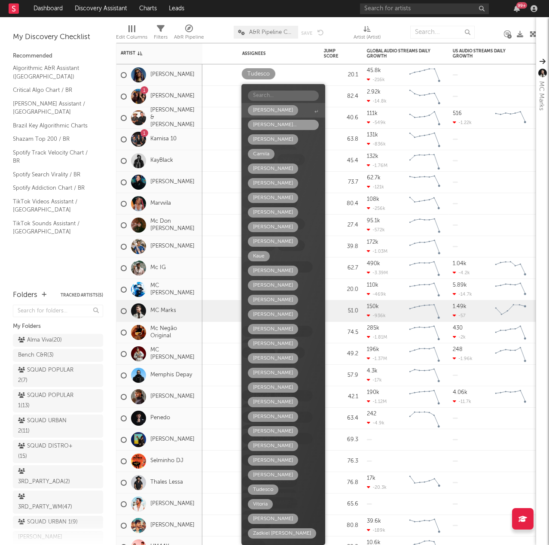
click at [291, 96] on input "text" at bounding box center [283, 96] width 71 height 10
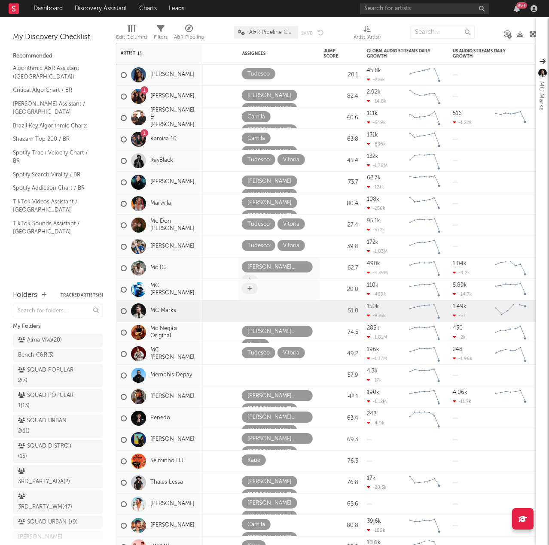
type input "bj"
click at [252, 310] on icon at bounding box center [249, 310] width 5 height 6
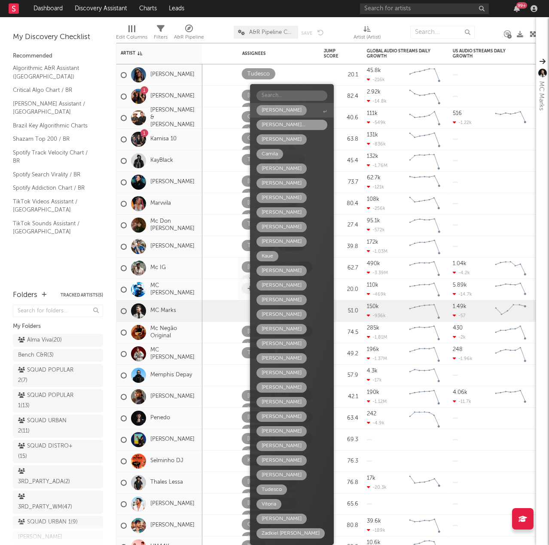
click at [311, 96] on input "text" at bounding box center [291, 96] width 71 height 10
type input "c"
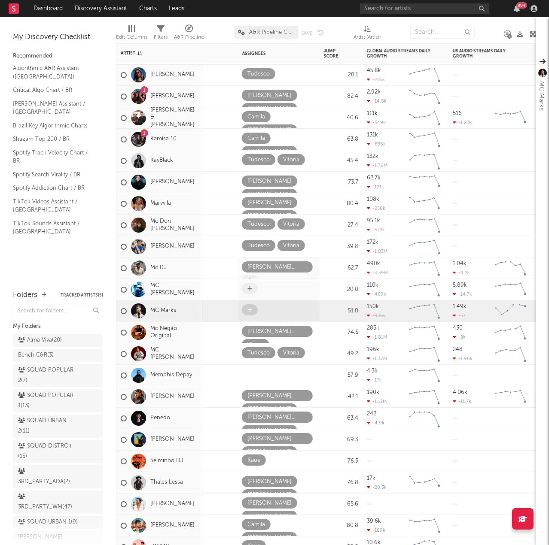
click at [252, 313] on span at bounding box center [250, 309] width 16 height 11
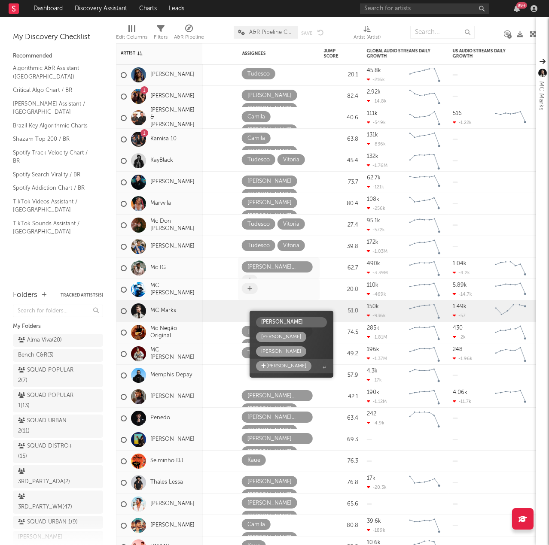
type input "Barbara"
click at [284, 366] on div "Barbara" at bounding box center [286, 366] width 40 height 10
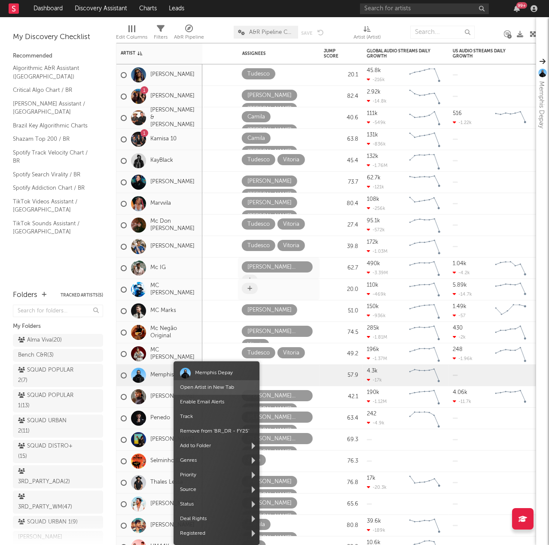
click at [206, 387] on link "Open Artist in New Tab" at bounding box center [207, 387] width 54 height 5
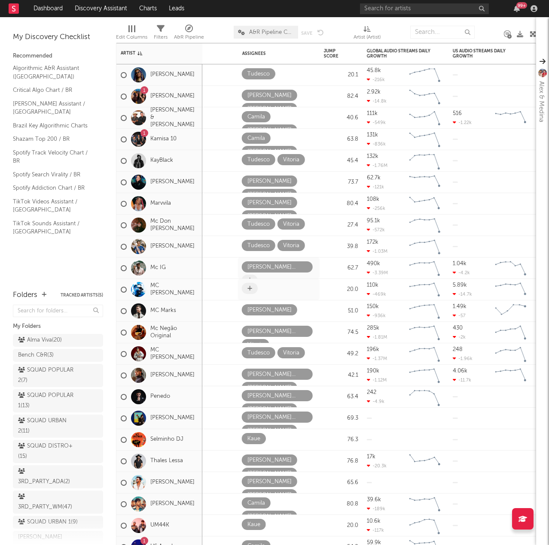
click at [329, 19] on div "Edit Columns Filters A&R Pipeline A&R Pipeline Collaboration Save Save as Artis…" at bounding box center [326, 30] width 420 height 26
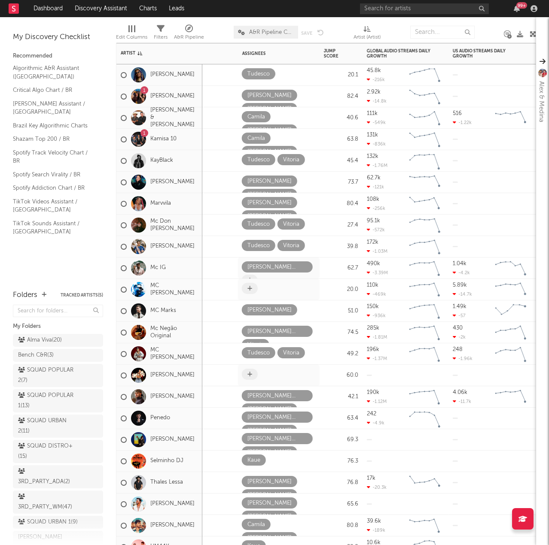
click at [255, 377] on span at bounding box center [250, 374] width 16 height 11
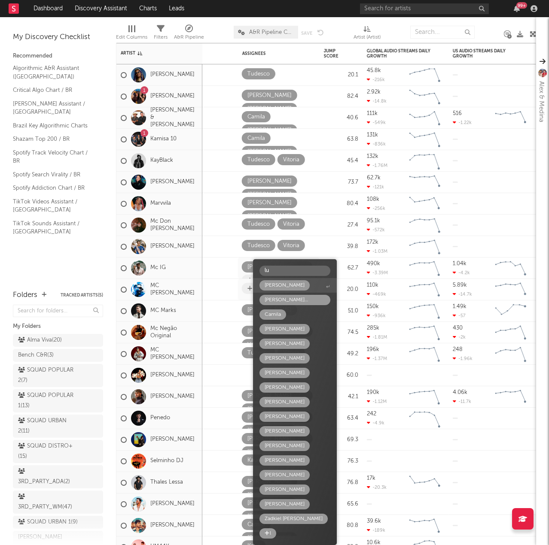
type input "luc"
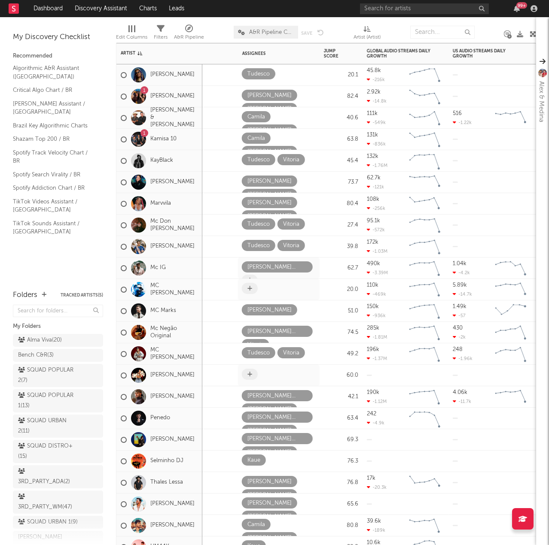
click at [248, 378] on span at bounding box center [250, 374] width 16 height 11
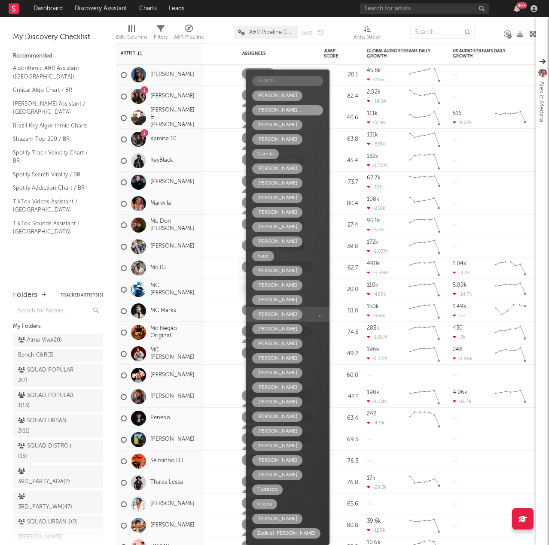
click at [282, 317] on span "Luciana" at bounding box center [287, 314] width 84 height 15
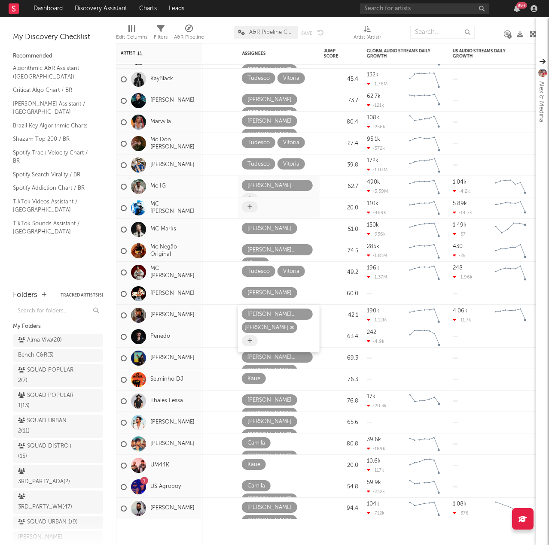
click at [294, 325] on icon "button" at bounding box center [292, 328] width 4 height 6
click at [305, 336] on icon "button" at bounding box center [307, 336] width 4 height 6
click at [290, 336] on icon "button" at bounding box center [292, 336] width 4 height 6
click at [247, 335] on icon at bounding box center [249, 336] width 5 height 6
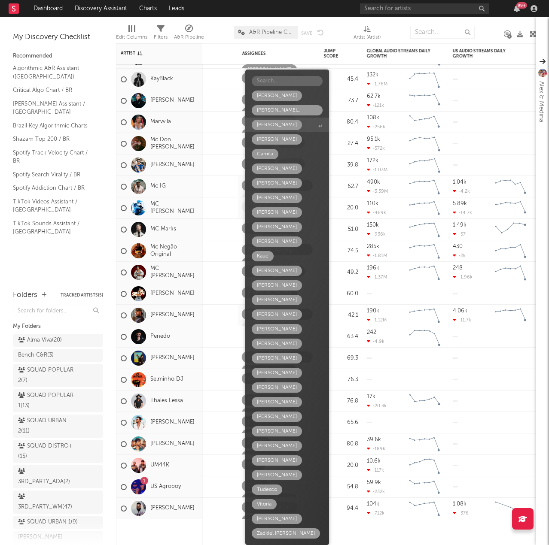
click at [282, 122] on span "Barbara" at bounding box center [287, 125] width 84 height 15
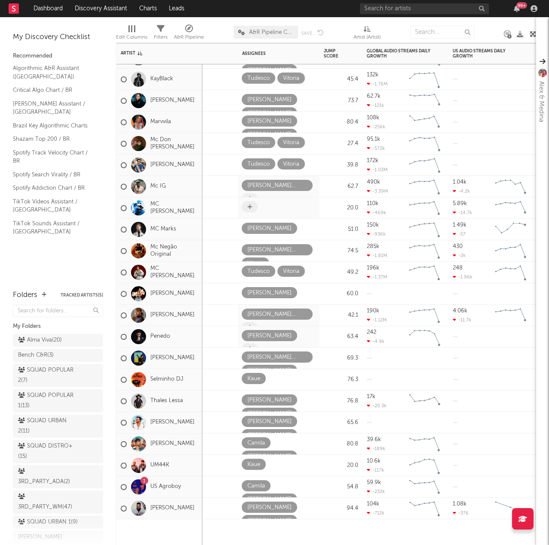
click at [252, 346] on icon at bounding box center [249, 349] width 5 height 6
click at [294, 368] on icon "button" at bounding box center [292, 371] width 4 height 6
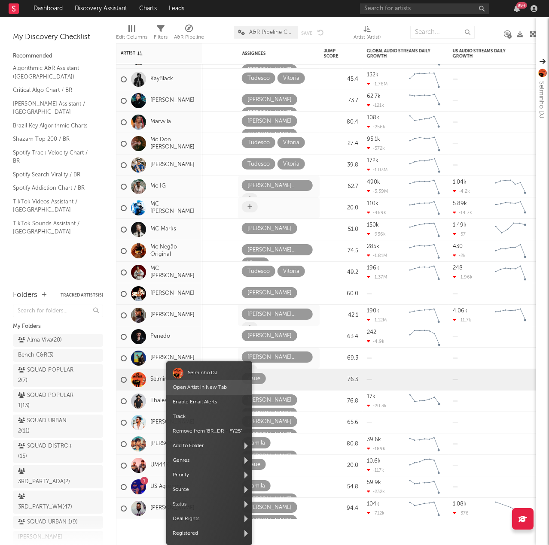
click at [186, 388] on link "Open Artist in New Tab" at bounding box center [200, 387] width 54 height 5
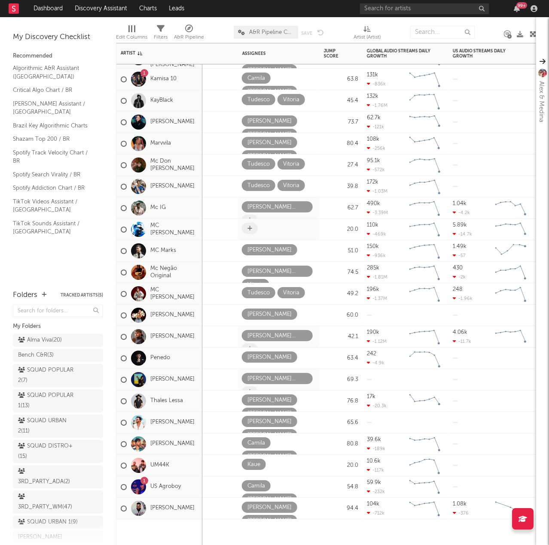
click at [149, 540] on div at bounding box center [159, 532] width 86 height 26
click at [211, 361] on div at bounding box center [183, 358] width 107 height 21
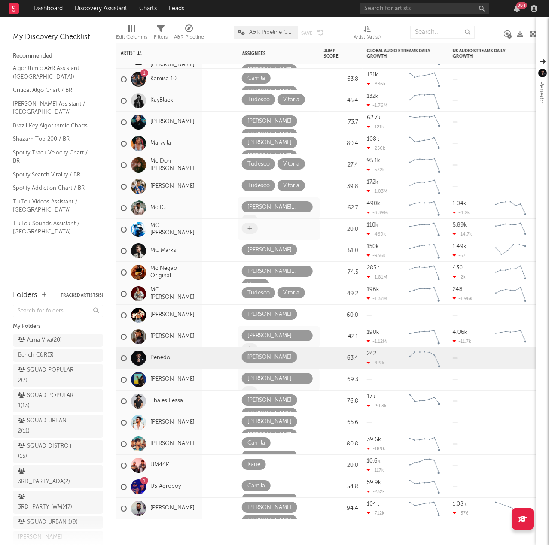
click at [209, 376] on div at bounding box center [183, 379] width 107 height 21
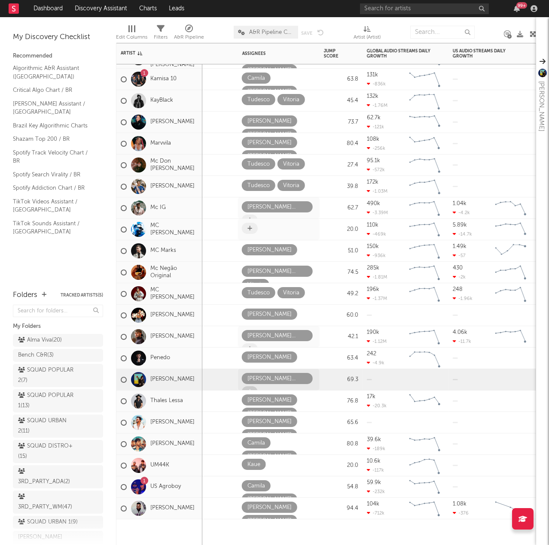
click at [210, 404] on div at bounding box center [183, 401] width 107 height 21
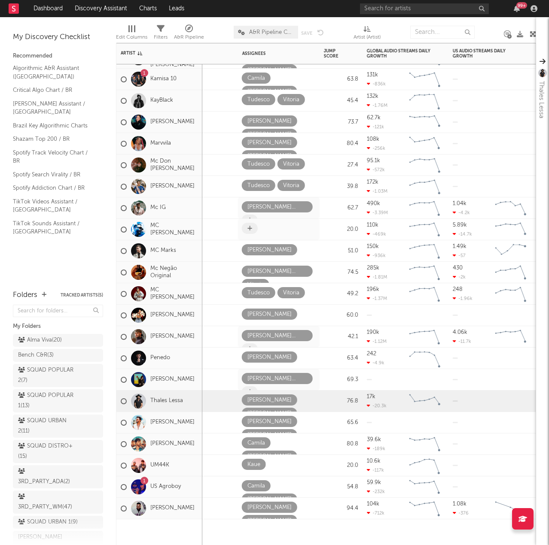
click at [220, 421] on div at bounding box center [183, 422] width 107 height 21
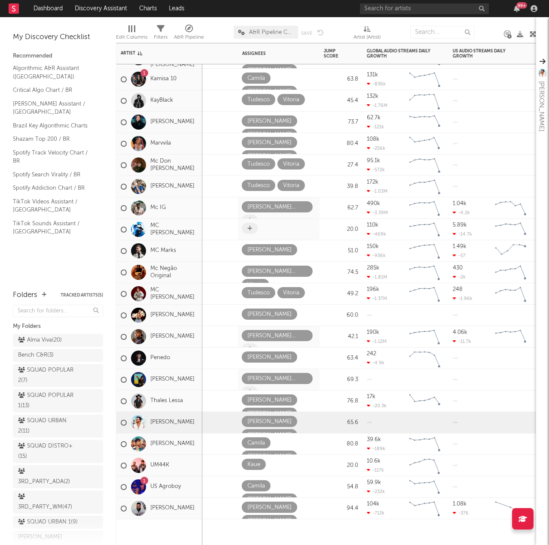
click at [223, 448] on div at bounding box center [183, 443] width 107 height 21
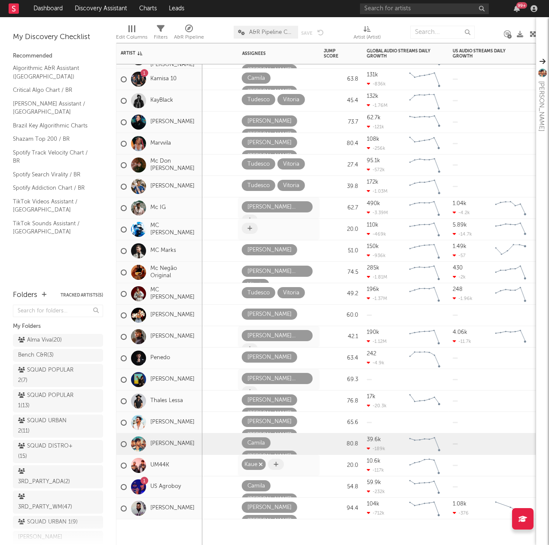
click at [261, 464] on icon "button" at bounding box center [260, 465] width 4 height 6
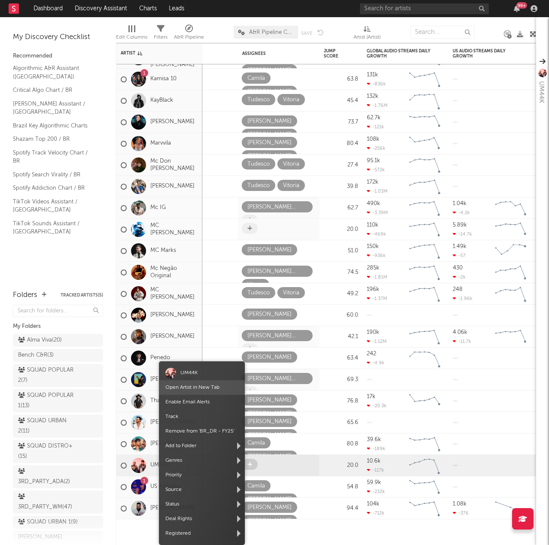
click at [186, 391] on span "Open Artist in New Tab" at bounding box center [202, 387] width 86 height 15
click at [219, 388] on link "Open Artist in New Tab" at bounding box center [193, 387] width 54 height 5
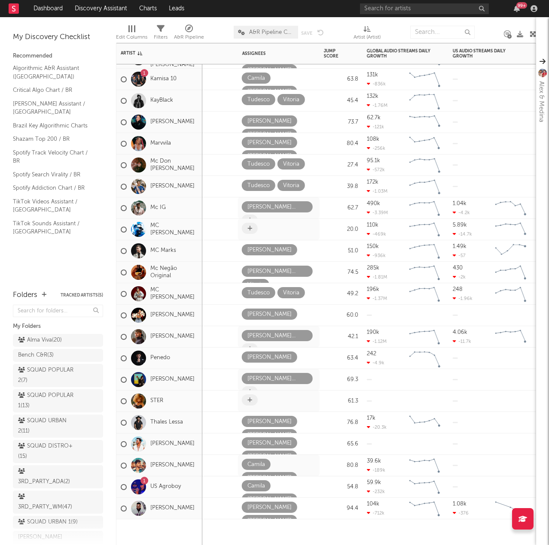
click at [249, 400] on icon at bounding box center [249, 400] width 5 height 6
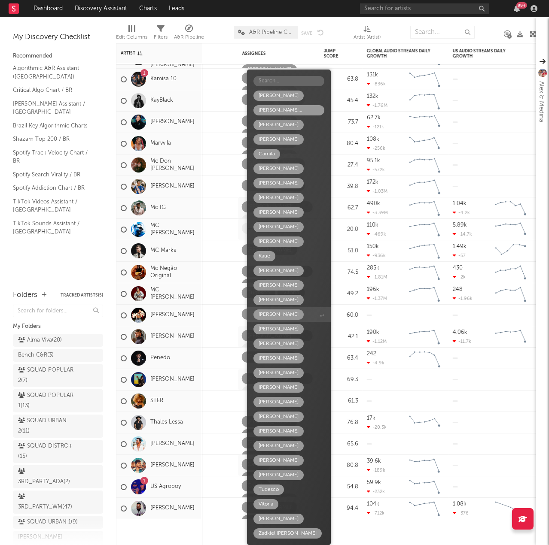
click at [298, 312] on span "Luciana" at bounding box center [289, 314] width 84 height 15
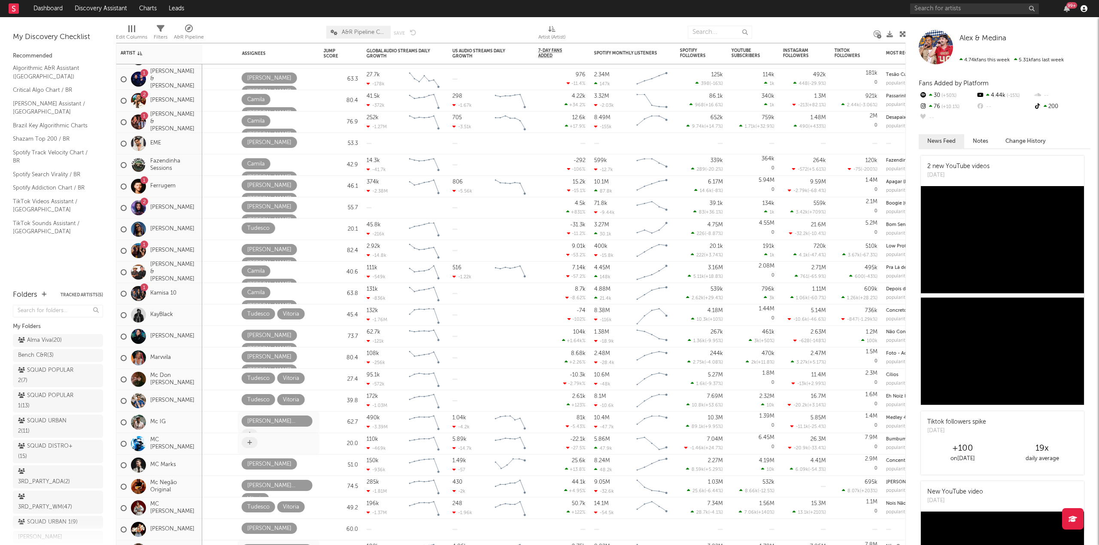
click at [1084, 10] on icon "button" at bounding box center [1083, 8] width 7 height 7
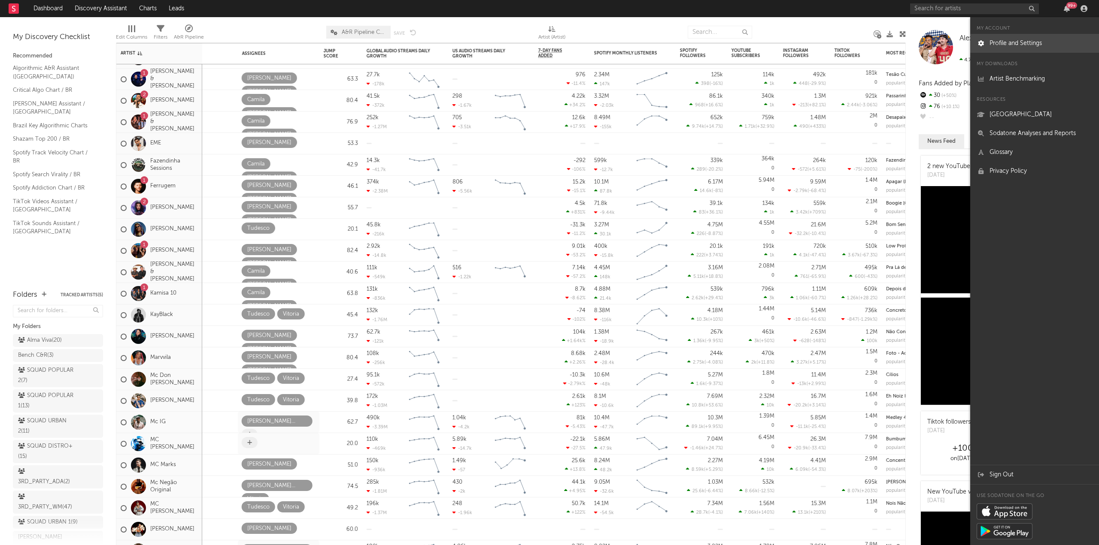
click at [1034, 41] on link "Profile and Settings" at bounding box center [1034, 43] width 129 height 19
select select "recorded_music"
select select "other"
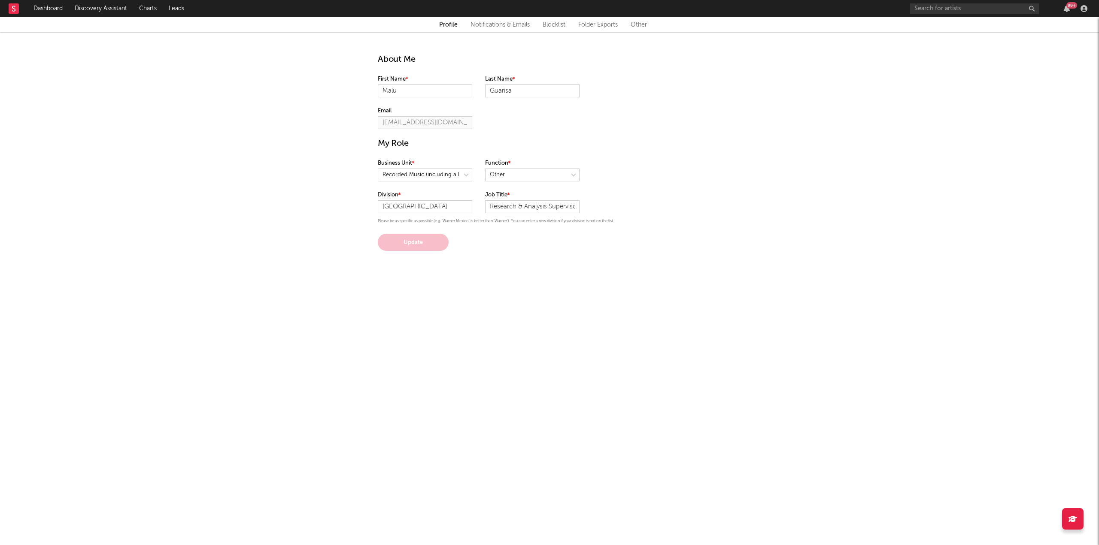
click at [581, 24] on link "Folder Exports" at bounding box center [597, 25] width 39 height 10
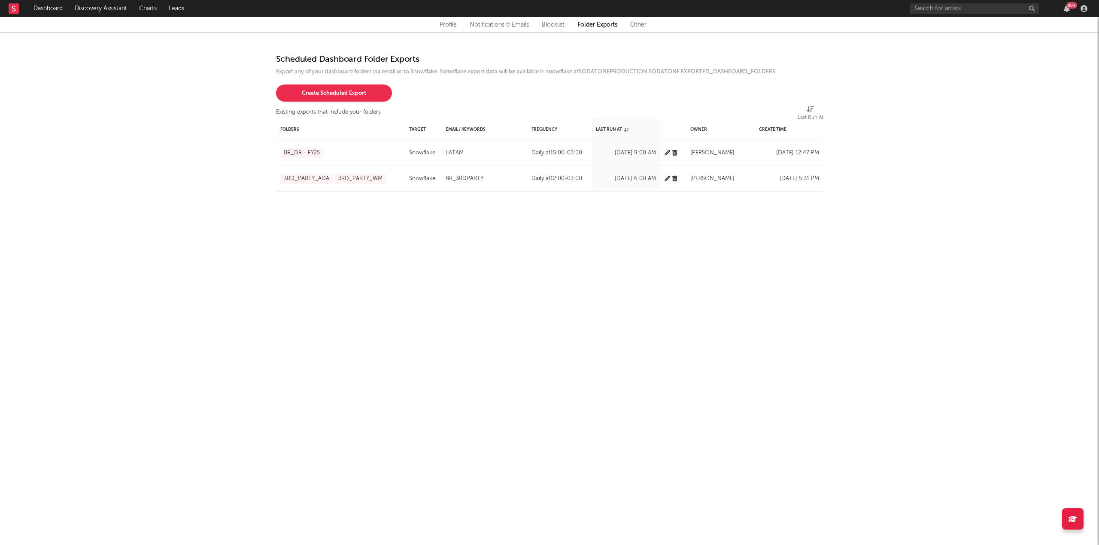
click at [667, 153] on icon "button" at bounding box center [667, 153] width 6 height 6
select select "snowflake"
select select "15"
select select "-180"
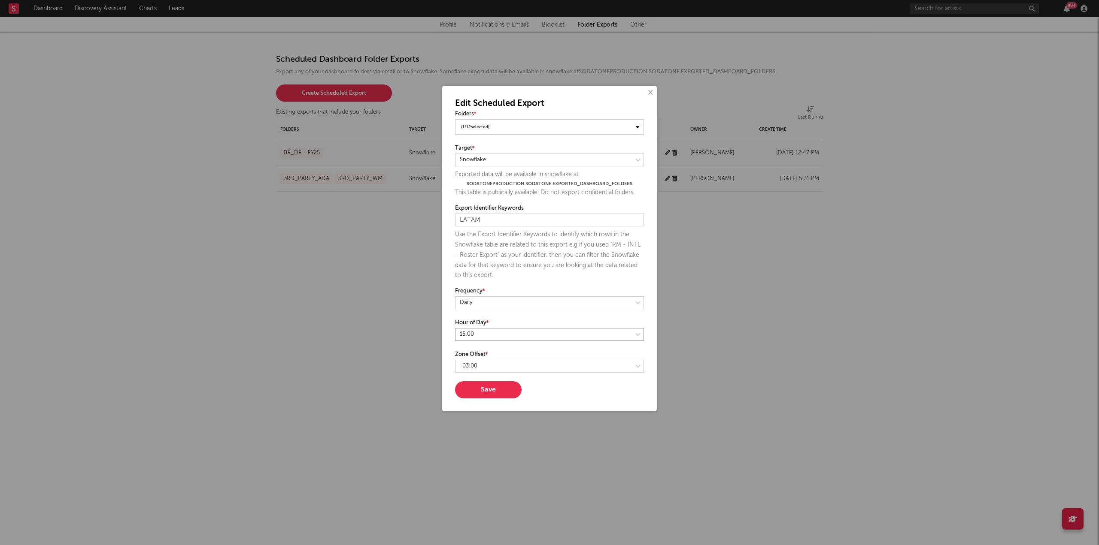
click at [578, 338] on select at bounding box center [549, 334] width 189 height 13
click at [502, 394] on button "Save" at bounding box center [488, 390] width 67 height 17
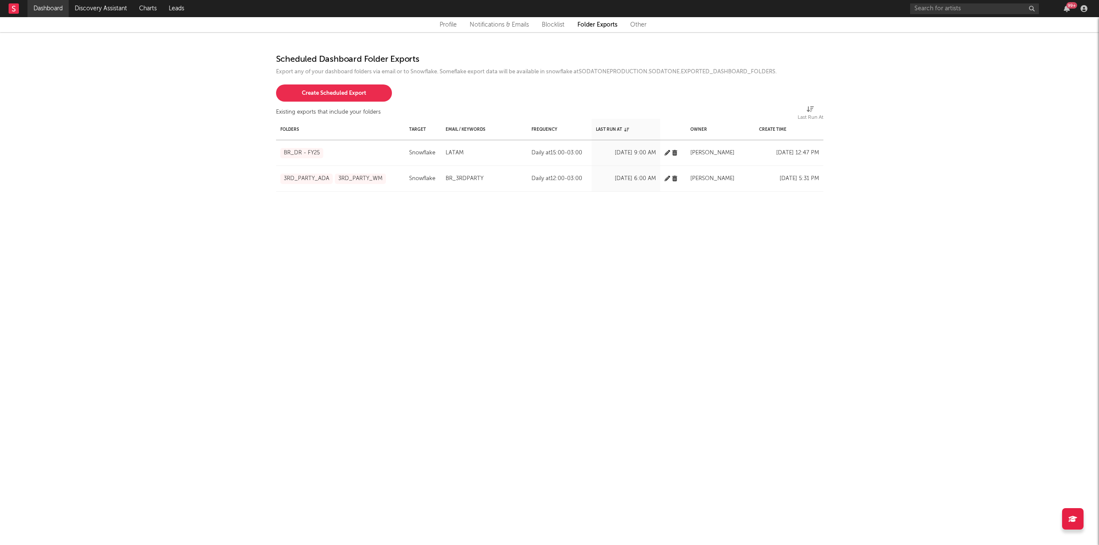
click at [42, 5] on link "Dashboard" at bounding box center [47, 8] width 41 height 17
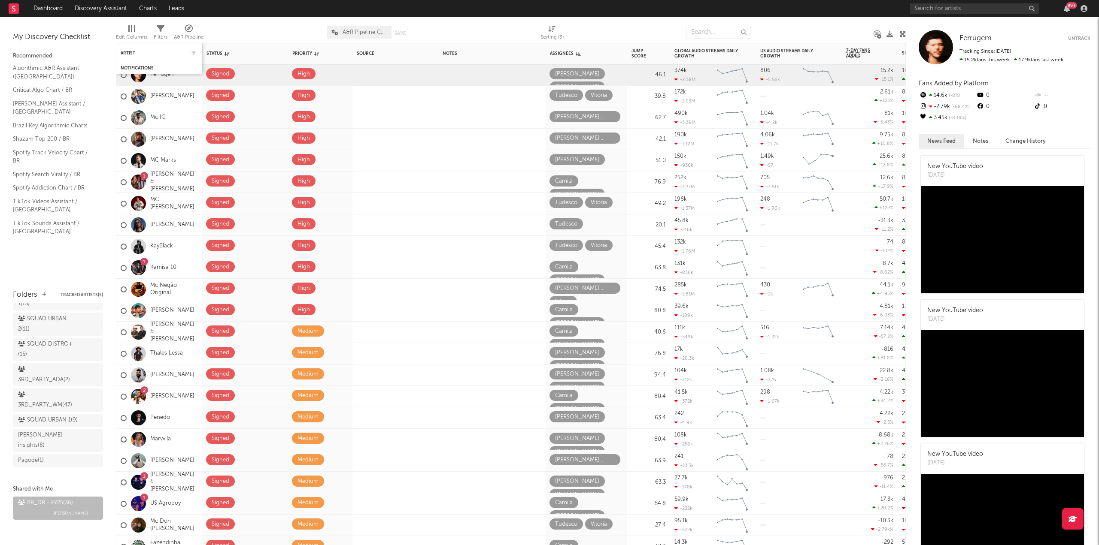
click at [133, 56] on div "Artist" at bounding box center [159, 53] width 77 height 17
click at [130, 52] on div "Artist" at bounding box center [153, 53] width 64 height 5
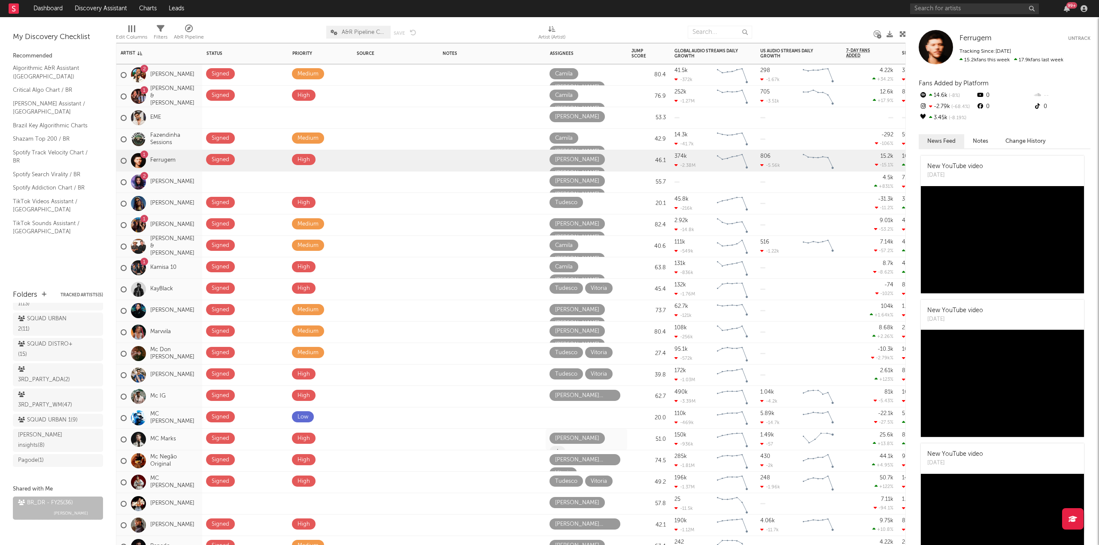
click at [565, 446] on span at bounding box center [557, 451] width 16 height 11
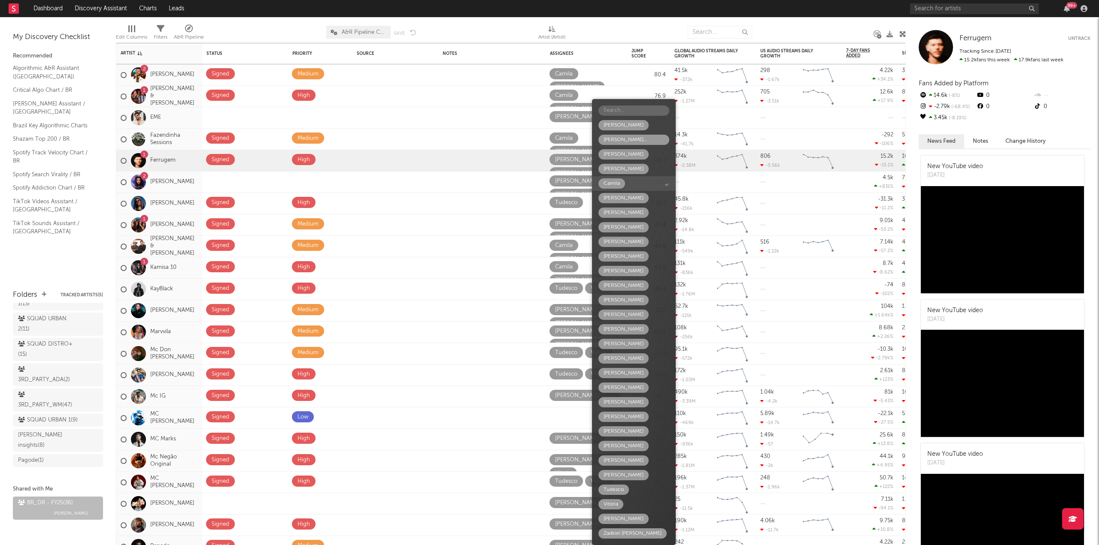
click at [645, 182] on span "Camila" at bounding box center [634, 183] width 84 height 15
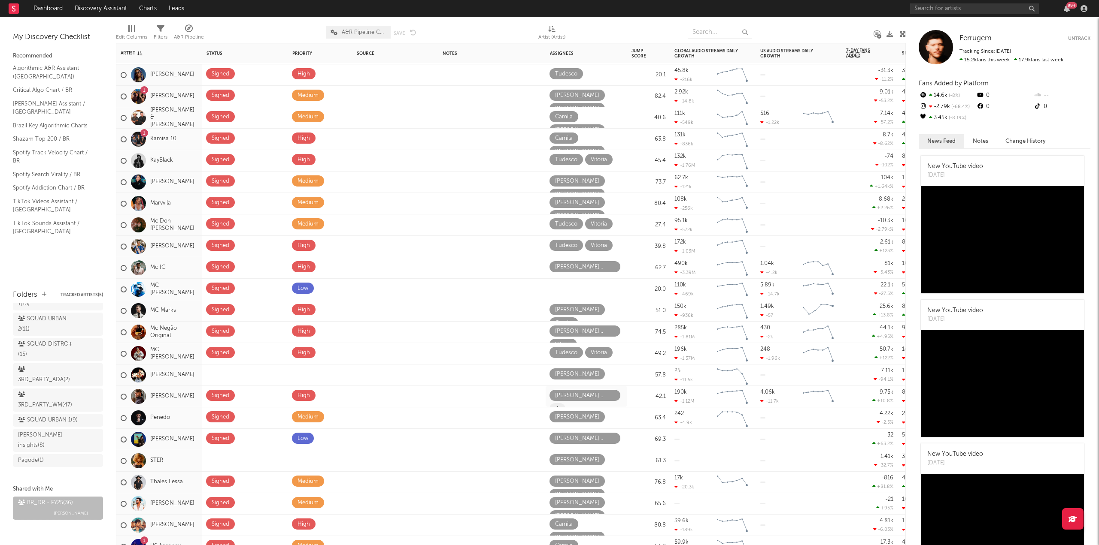
click at [565, 403] on span at bounding box center [557, 408] width 16 height 11
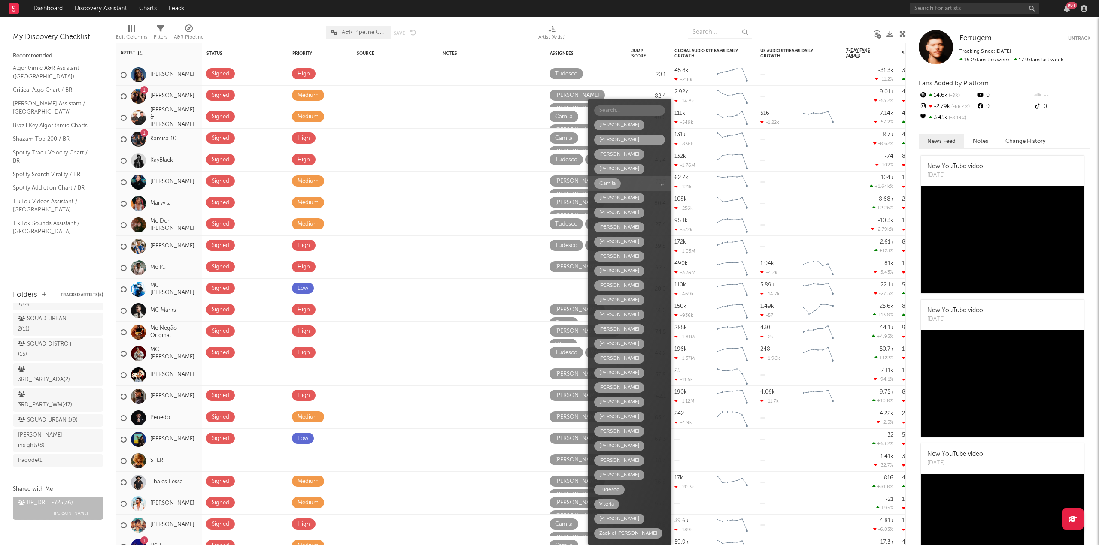
click at [620, 182] on div "Camila" at bounding box center [607, 184] width 27 height 10
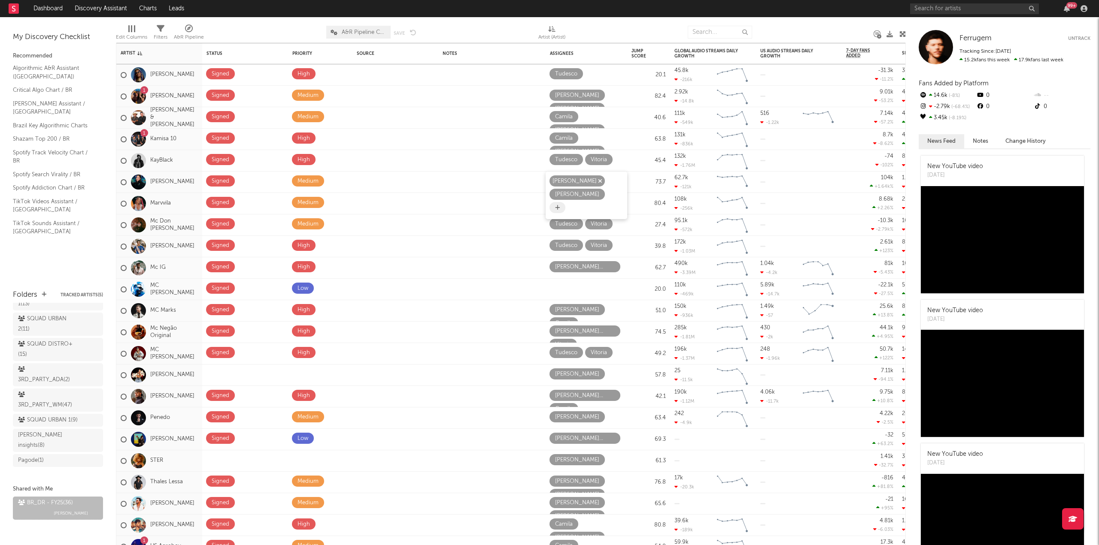
click at [598, 181] on icon "button" at bounding box center [600, 182] width 4 height 6
click at [560, 192] on icon at bounding box center [557, 195] width 5 height 6
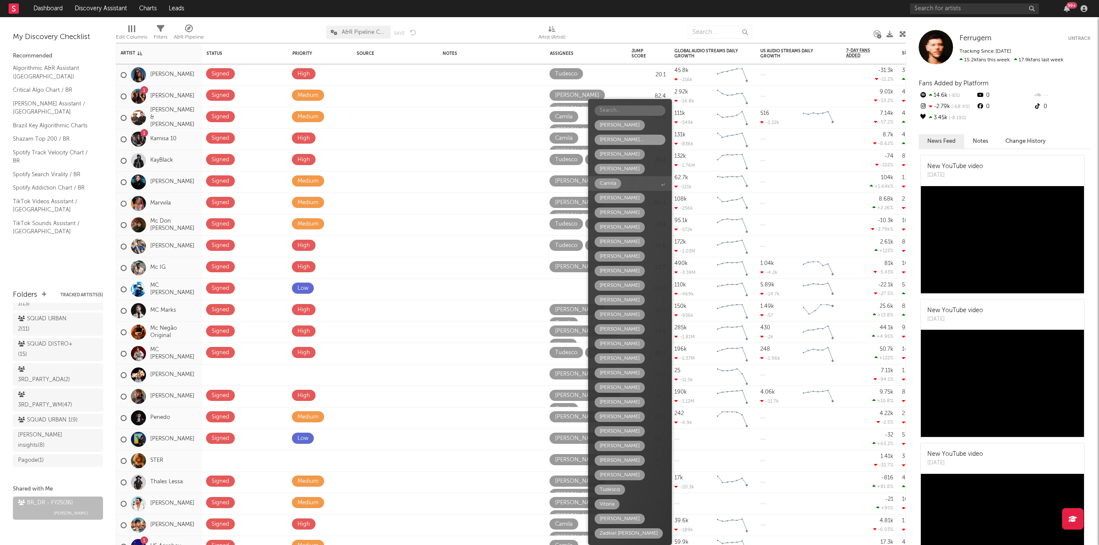
click at [623, 183] on span "Camila" at bounding box center [630, 183] width 84 height 15
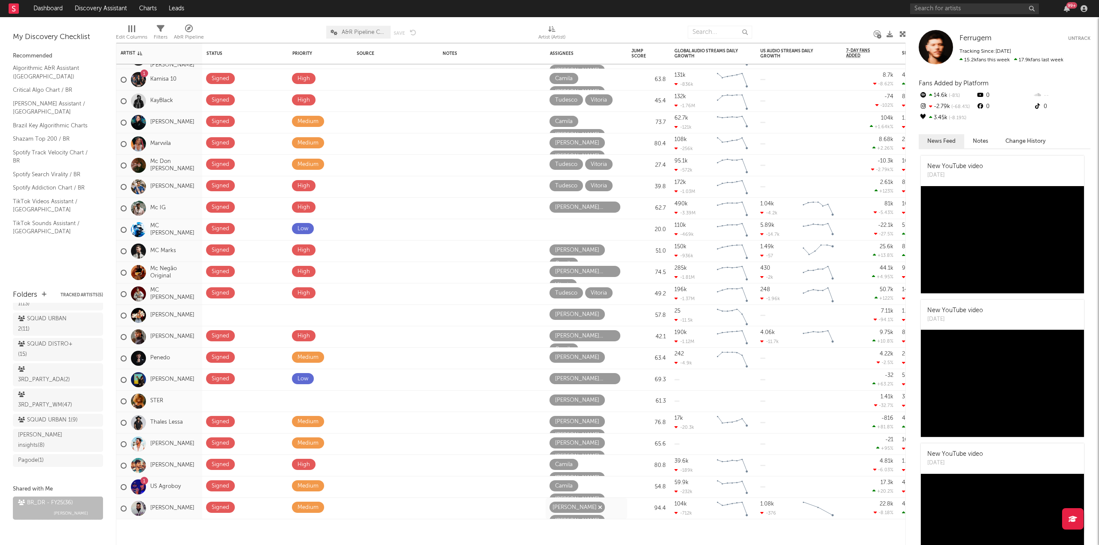
click at [598, 507] on icon "button" at bounding box center [600, 508] width 4 height 6
click at [560, 518] on icon at bounding box center [557, 521] width 5 height 6
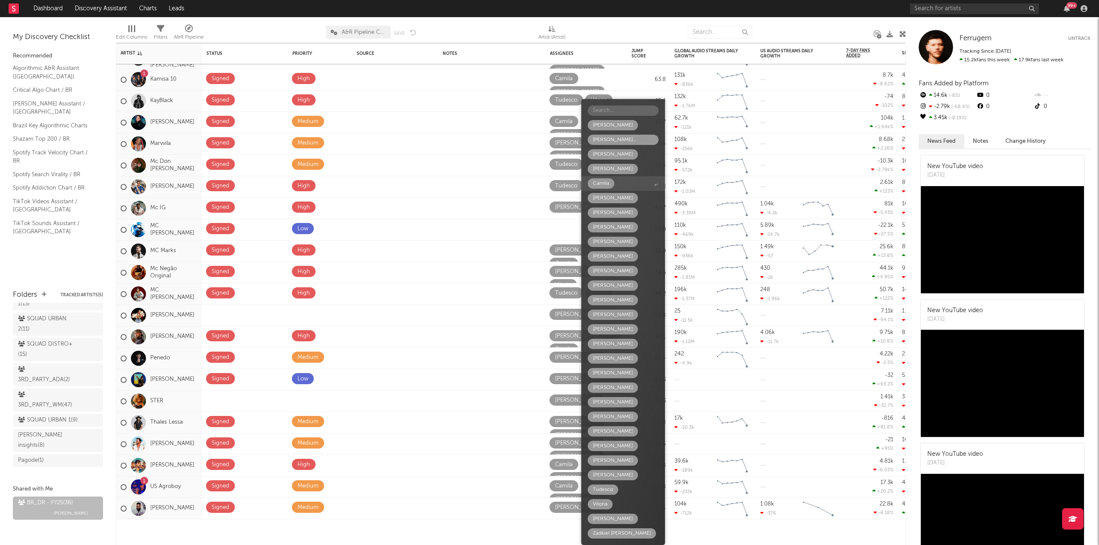
click at [631, 186] on span "Camila" at bounding box center [623, 183] width 84 height 15
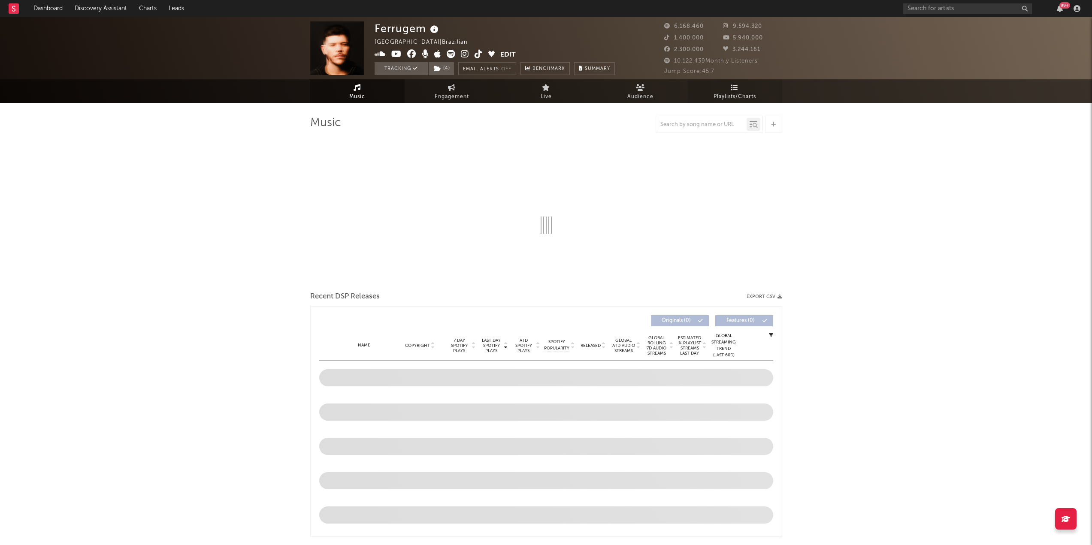
click at [721, 90] on link "Playlists/Charts" at bounding box center [735, 91] width 94 height 24
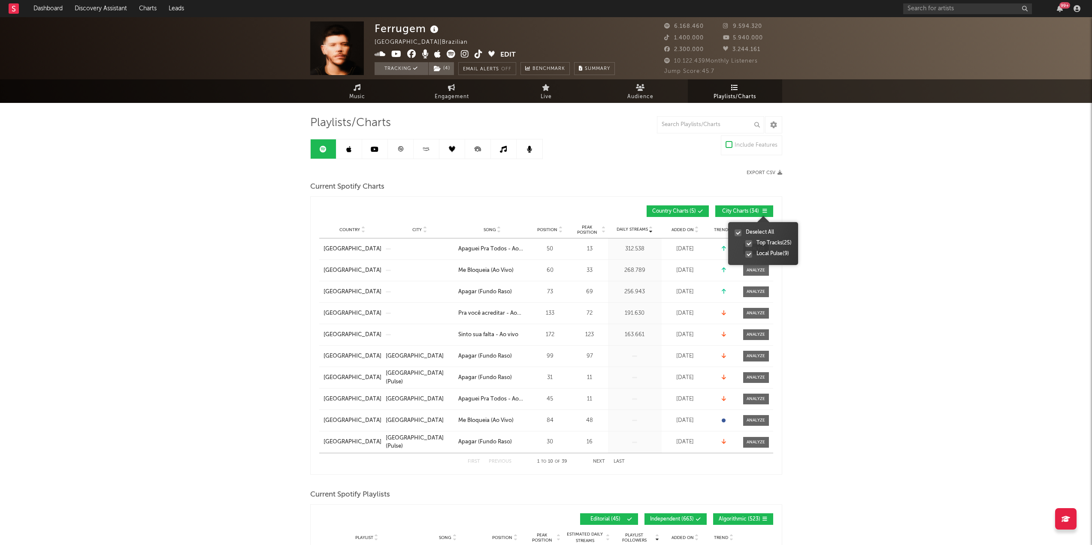
click at [761, 209] on div at bounding box center [764, 211] width 7 height 5
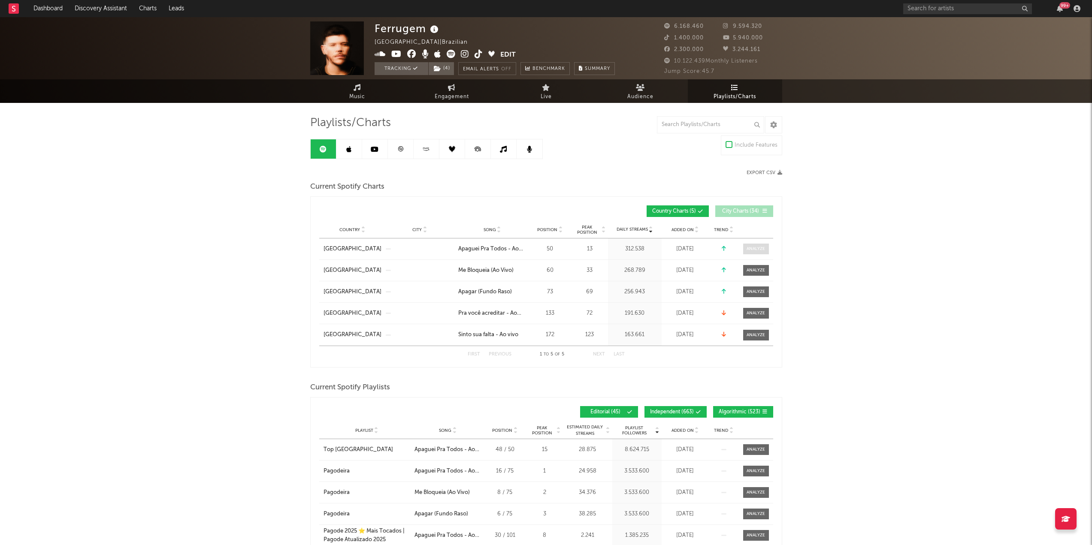
click at [745, 251] on span at bounding box center [756, 249] width 26 height 11
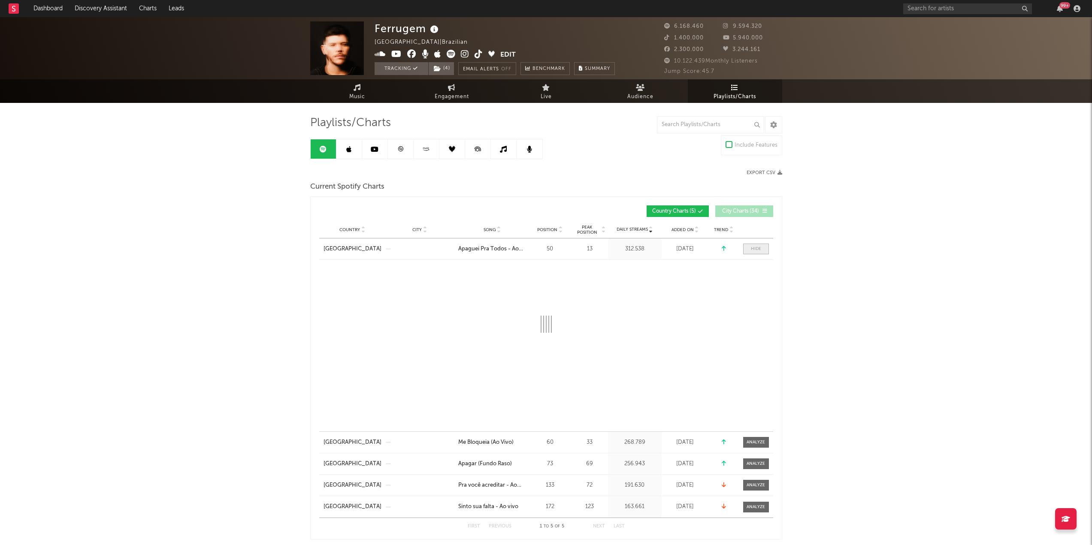
select select "6m"
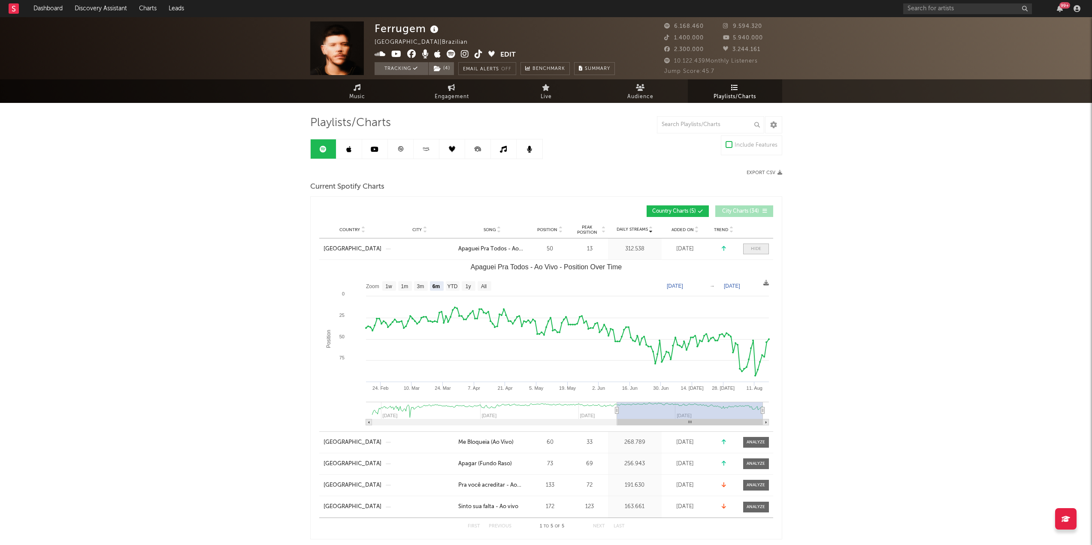
click at [746, 251] on span at bounding box center [756, 249] width 26 height 11
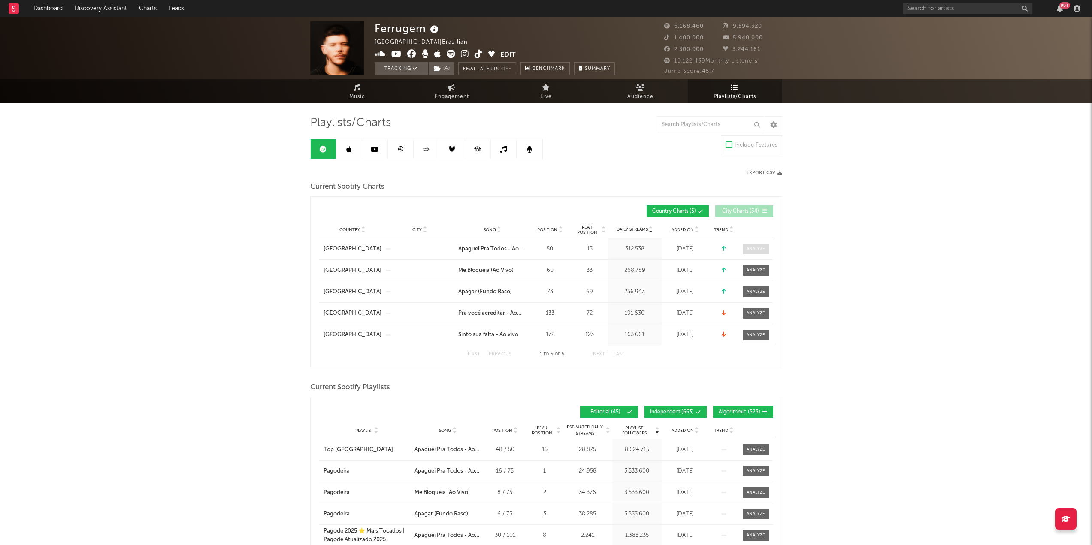
click at [751, 249] on div at bounding box center [756, 249] width 18 height 6
select select "6m"
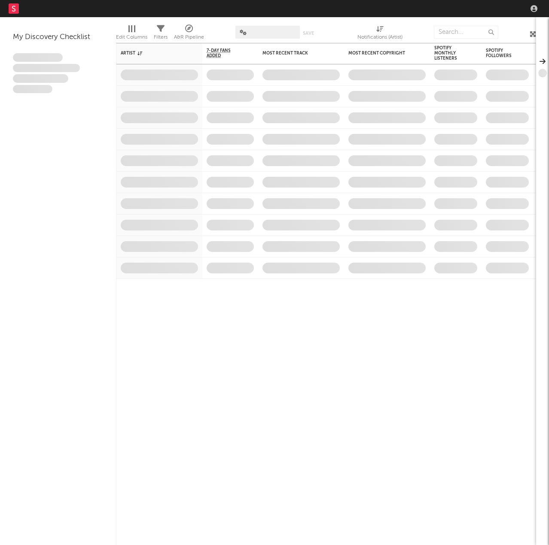
click at [446, 36] on input "text" at bounding box center [465, 32] width 64 height 13
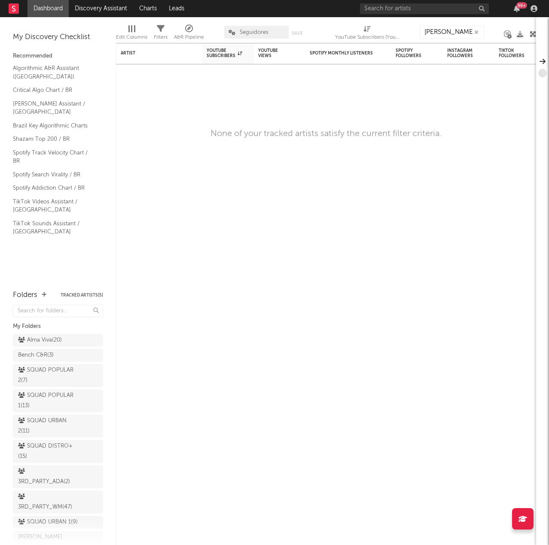
click at [463, 29] on input "bruna lipiani" at bounding box center [451, 32] width 64 height 13
type input "bruna lipiani"
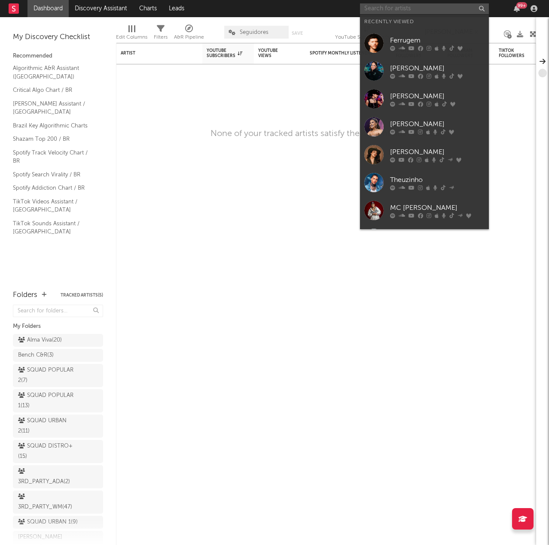
click at [439, 12] on input "text" at bounding box center [424, 8] width 129 height 11
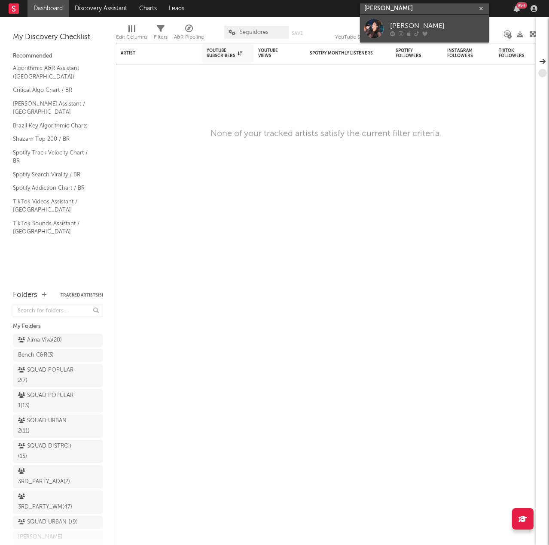
type input "bruna lipia"
click at [445, 22] on div "Bruna Lipiani" at bounding box center [437, 26] width 94 height 10
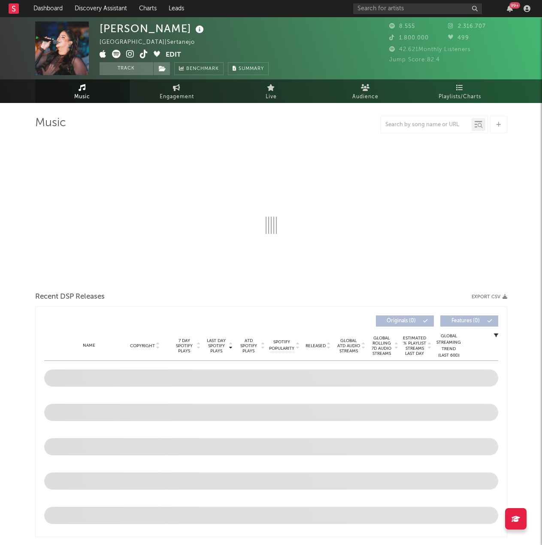
select select "1w"
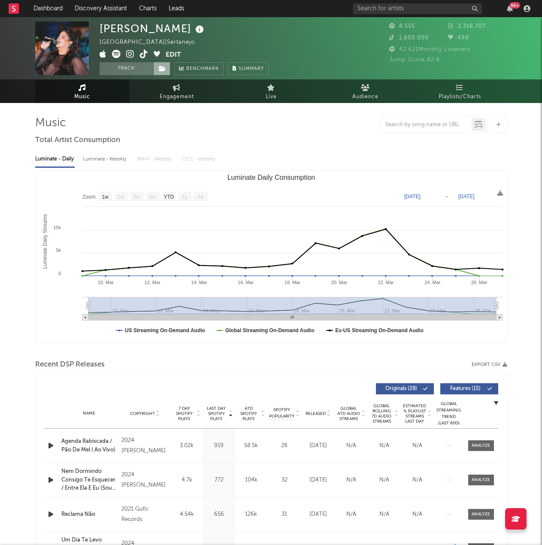
click at [164, 70] on icon at bounding box center [162, 69] width 7 height 6
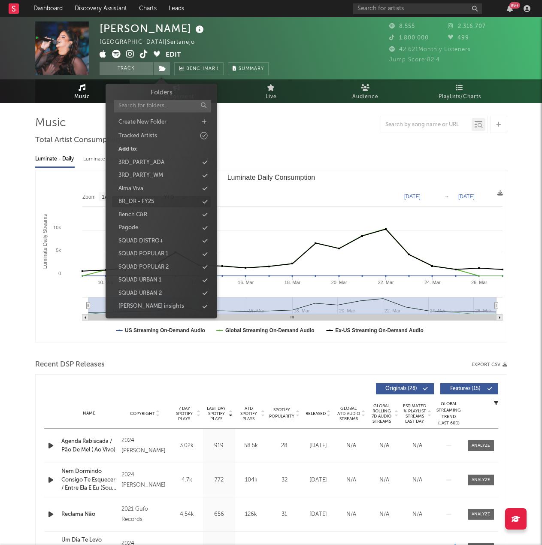
click at [205, 203] on icon at bounding box center [205, 202] width 5 height 6
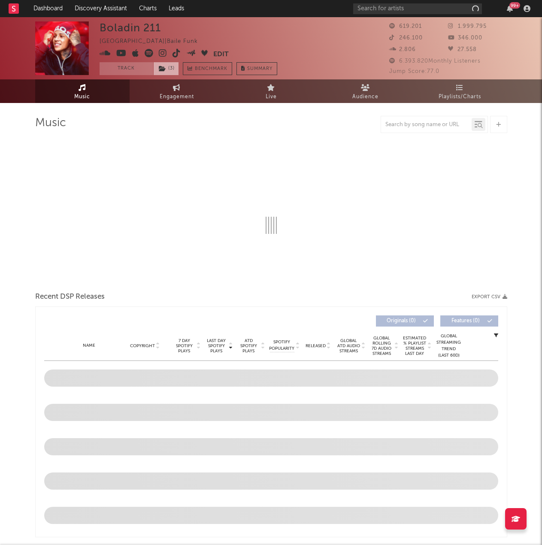
click at [164, 68] on icon at bounding box center [162, 69] width 7 height 6
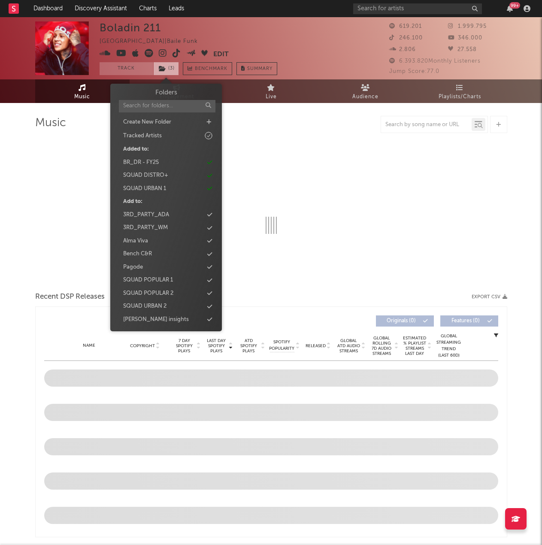
select select "6m"
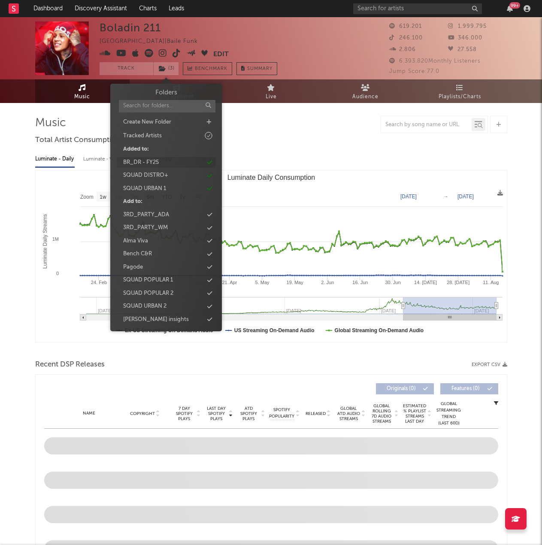
click at [212, 162] on div "BR_DR - FY25" at bounding box center [166, 162] width 99 height 11
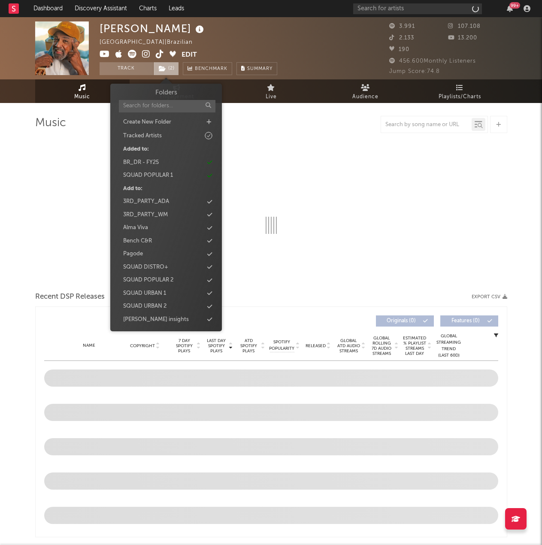
click at [168, 66] on span "( 2 )" at bounding box center [166, 68] width 26 height 13
select select "1w"
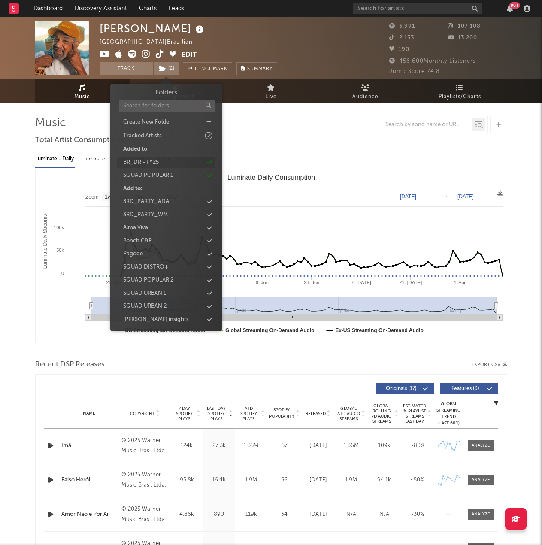
click at [213, 162] on div "BR_DR - FY25" at bounding box center [166, 162] width 99 height 11
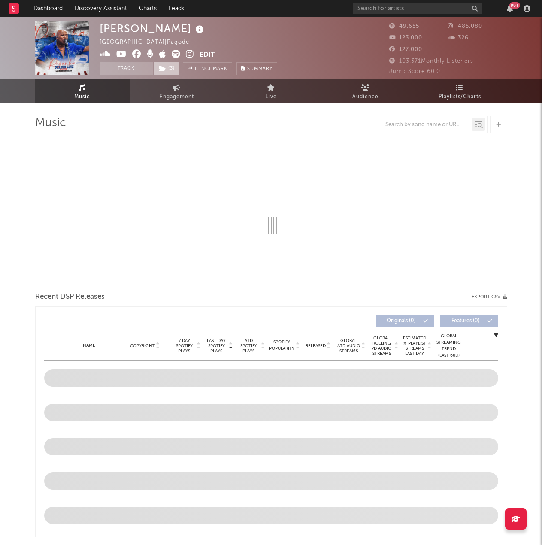
click at [166, 68] on span "( 3 )" at bounding box center [166, 68] width 26 height 13
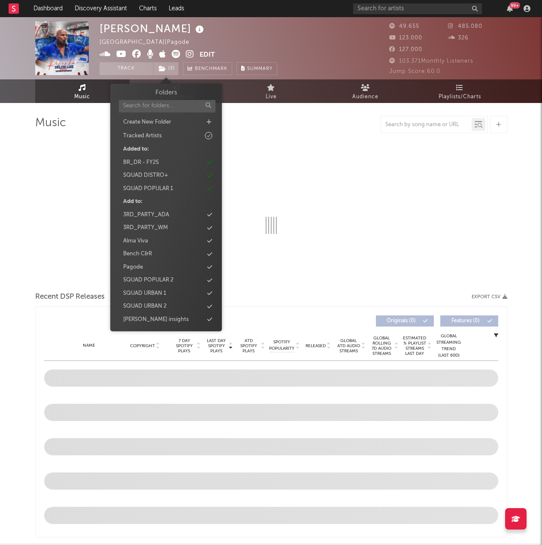
select select "6m"
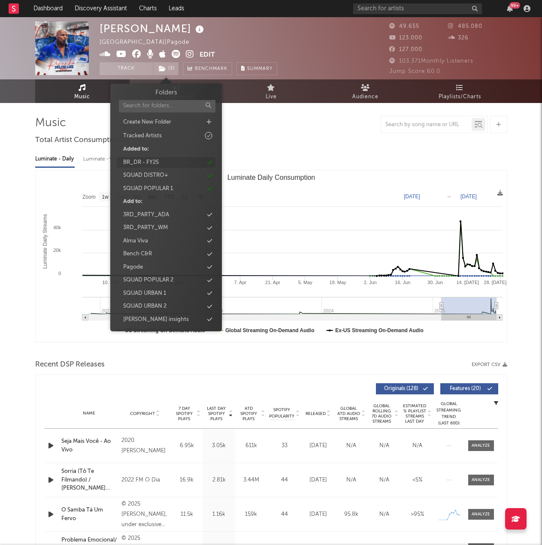
click at [206, 163] on div "BR_DR - FY25" at bounding box center [166, 162] width 99 height 11
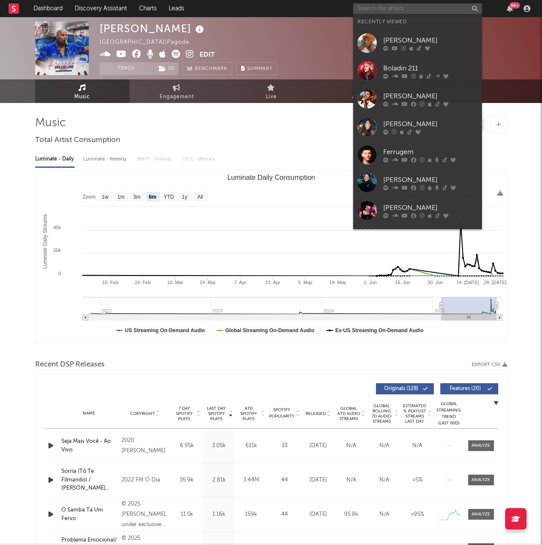
click at [382, 12] on input "text" at bounding box center [417, 8] width 129 height 11
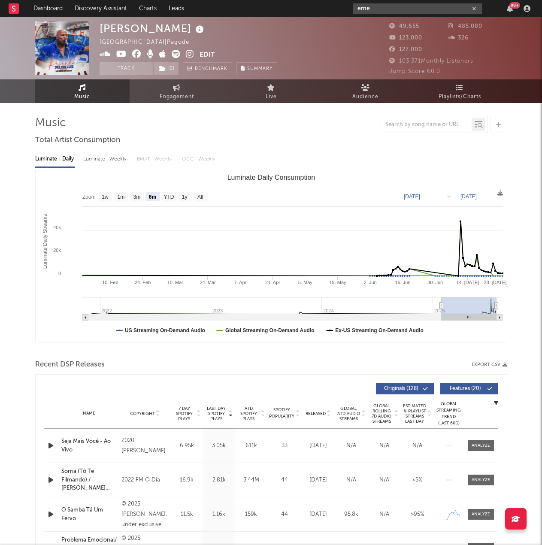
drag, startPoint x: 387, startPoint y: 11, endPoint x: 332, endPoint y: 10, distance: 55.4
click at [332, 10] on nav "Dashboard Discovery Assistant Charts Leads eme 99 +" at bounding box center [271, 8] width 542 height 17
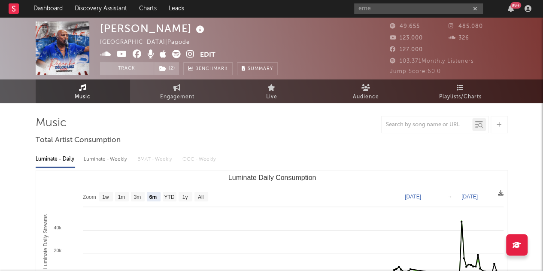
type input "eme"
click at [275, 120] on div at bounding box center [272, 124] width 472 height 17
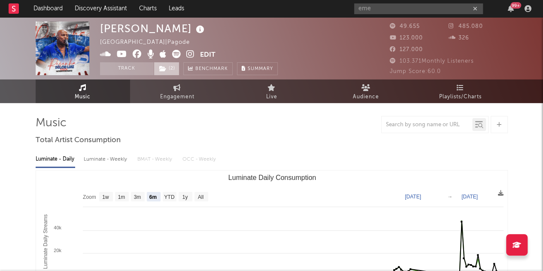
click at [164, 69] on icon at bounding box center [162, 69] width 7 height 6
click at [165, 69] on icon at bounding box center [162, 69] width 7 height 6
click at [375, 8] on input "eme" at bounding box center [418, 8] width 129 height 11
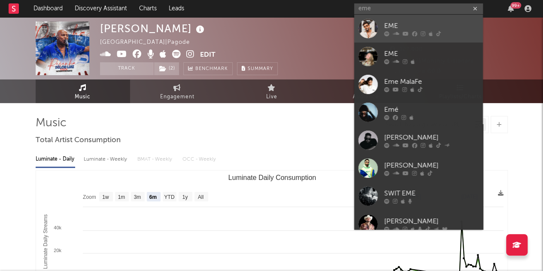
click at [366, 38] on link "EME" at bounding box center [418, 29] width 129 height 28
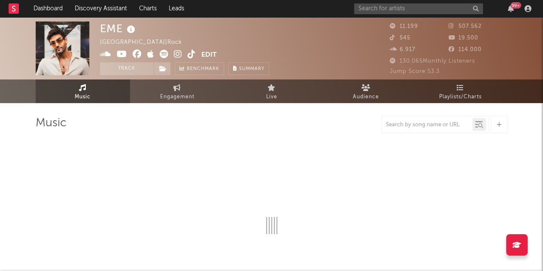
select select "6m"
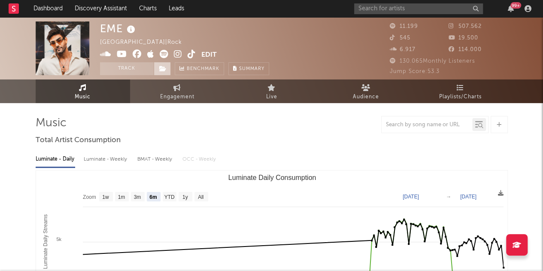
click at [159, 70] on span at bounding box center [162, 68] width 17 height 13
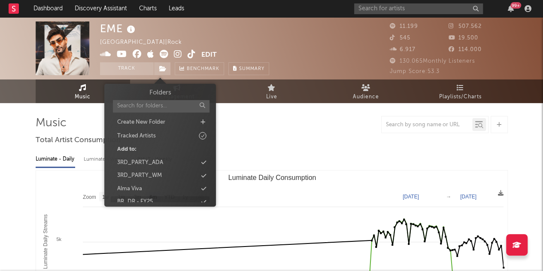
click at [206, 199] on icon at bounding box center [203, 202] width 5 height 6
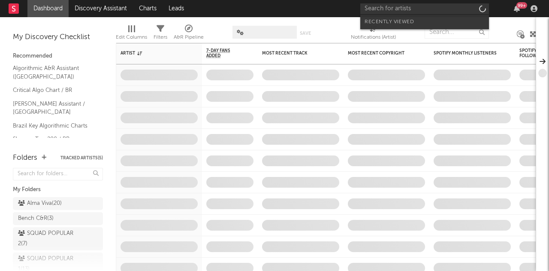
click at [449, 10] on input "text" at bounding box center [425, 8] width 129 height 11
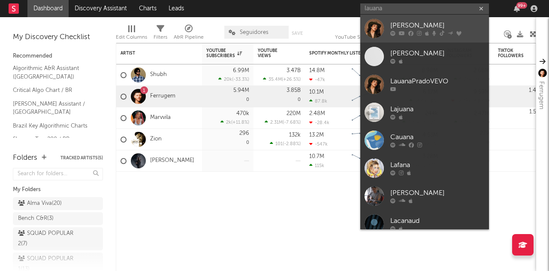
type input "lauana"
click at [428, 26] on div "[PERSON_NAME]" at bounding box center [438, 26] width 94 height 10
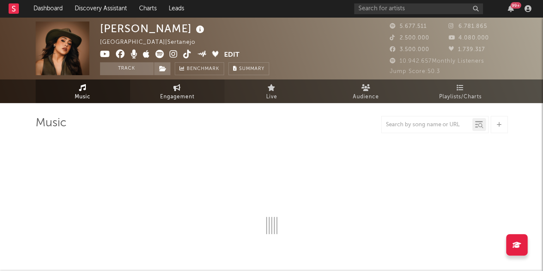
select select "6m"
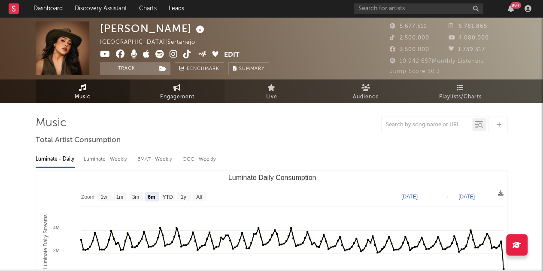
click at [181, 92] on span "Engagement" at bounding box center [177, 97] width 34 height 10
select select "1w"
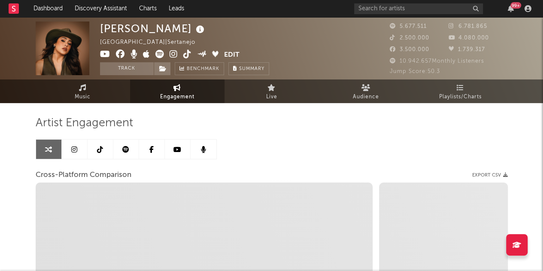
click at [72, 149] on icon at bounding box center [74, 149] width 6 height 7
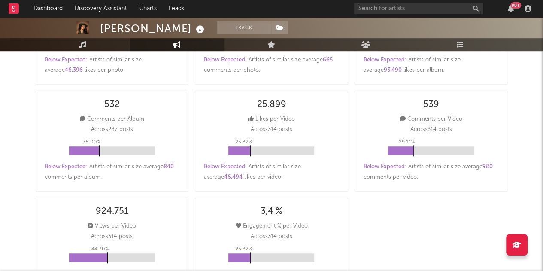
scroll to position [258, 0]
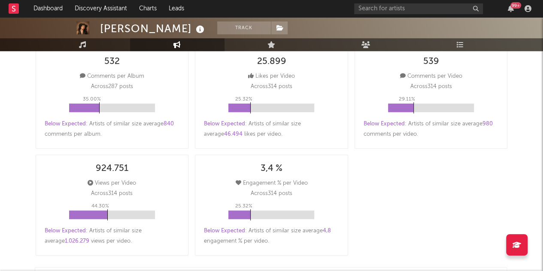
select select "6m"
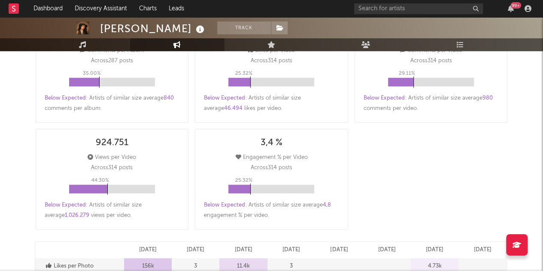
scroll to position [300, 0]
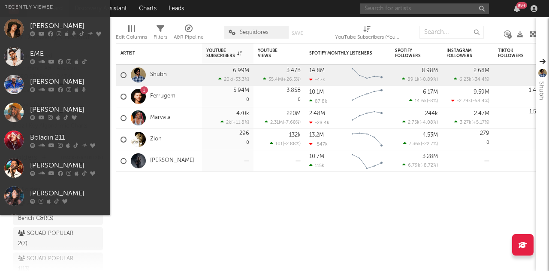
click at [407, 9] on input "text" at bounding box center [425, 8] width 129 height 11
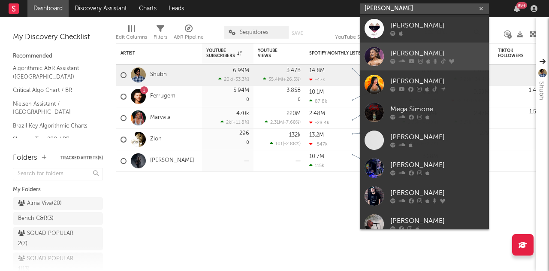
type input "[PERSON_NAME]"
click at [380, 56] on div at bounding box center [374, 56] width 19 height 19
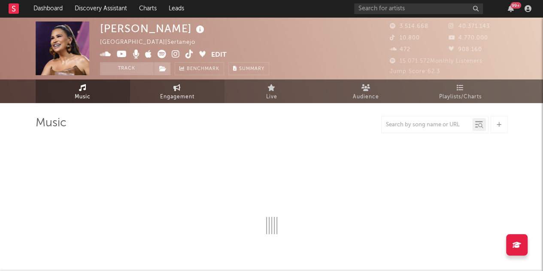
select select "6m"
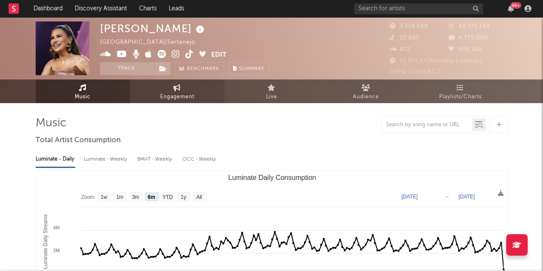
click at [203, 98] on link "Engagement" at bounding box center [177, 91] width 94 height 24
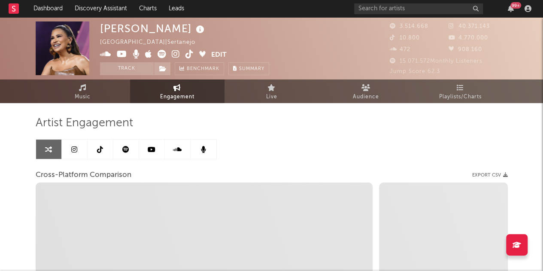
select select "1w"
click at [78, 155] on link at bounding box center [75, 148] width 26 height 19
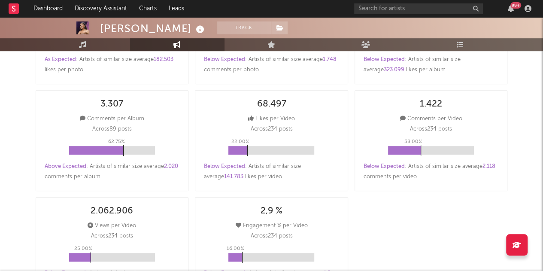
scroll to position [258, 0]
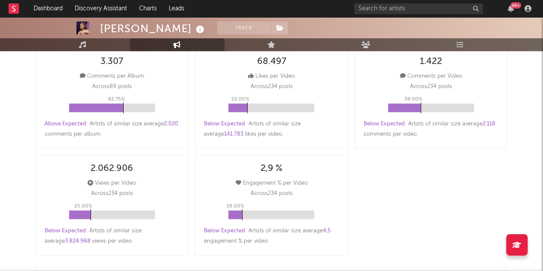
select select "6m"
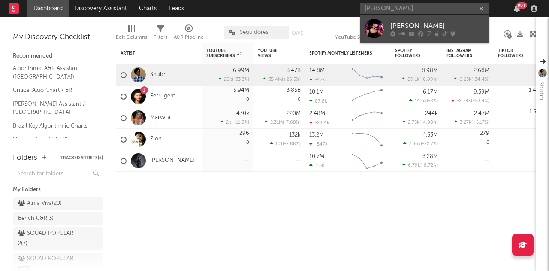
type input "[PERSON_NAME]"
click at [377, 30] on div at bounding box center [374, 28] width 19 height 19
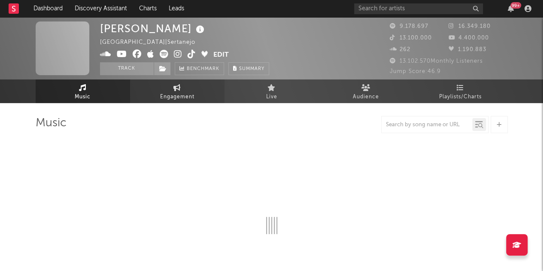
click at [177, 100] on span "Engagement" at bounding box center [177, 97] width 34 height 10
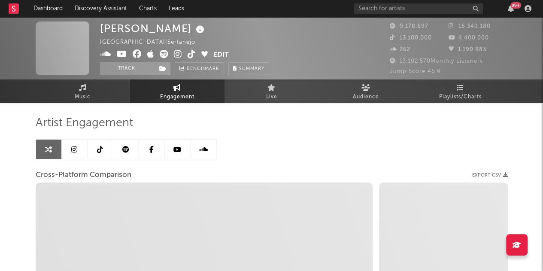
select select "1w"
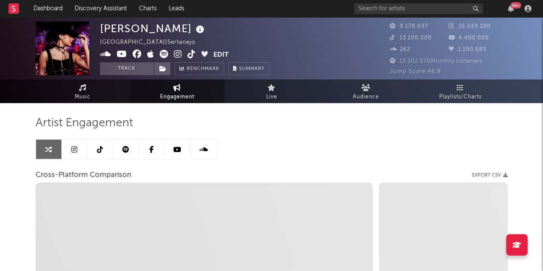
click at [76, 146] on icon at bounding box center [74, 149] width 6 height 7
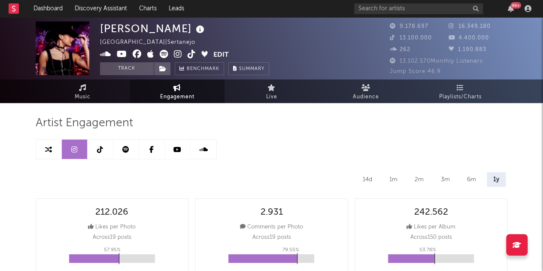
select select "6m"
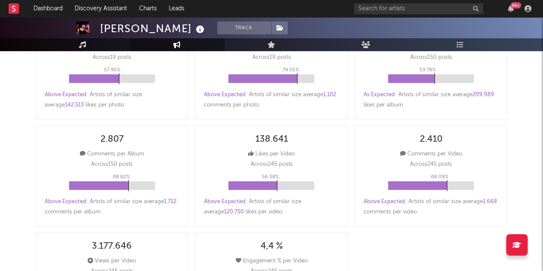
scroll to position [258, 0]
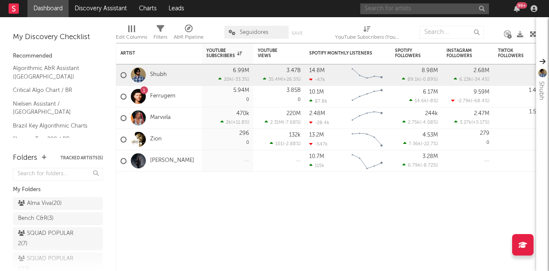
click at [425, 9] on input "text" at bounding box center [425, 8] width 129 height 11
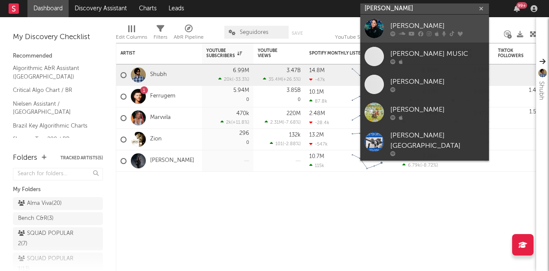
type input "[PERSON_NAME]"
click at [423, 22] on div "[PERSON_NAME]" at bounding box center [438, 26] width 94 height 10
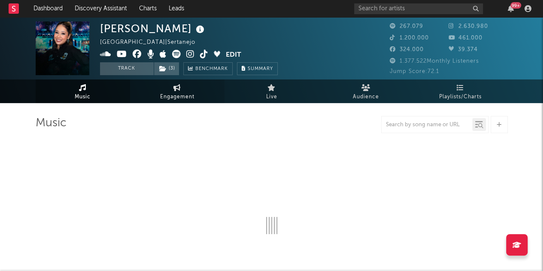
select select "6m"
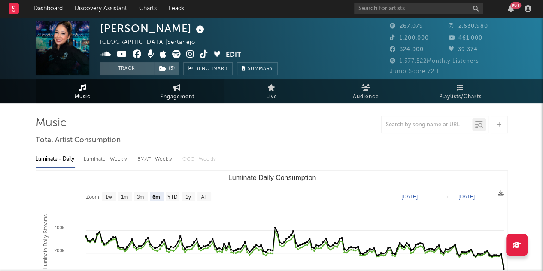
click at [189, 95] on span "Engagement" at bounding box center [177, 97] width 34 height 10
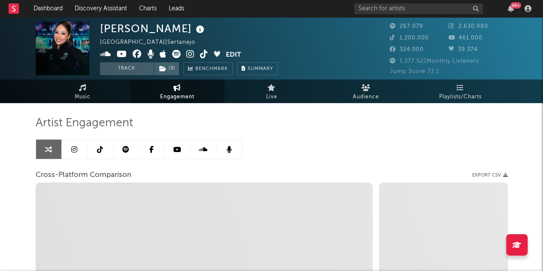
select select "1w"
select select "1m"
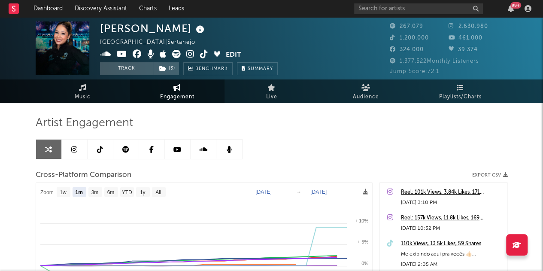
click at [75, 148] on icon at bounding box center [74, 149] width 6 height 7
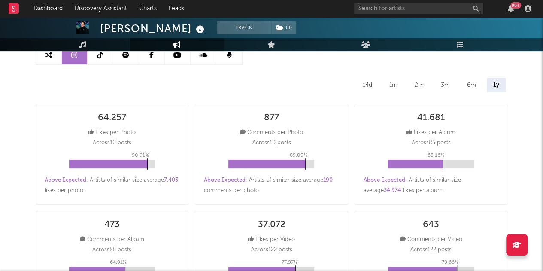
select select "6m"
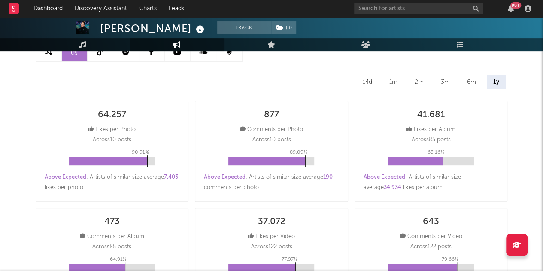
scroll to position [86, 0]
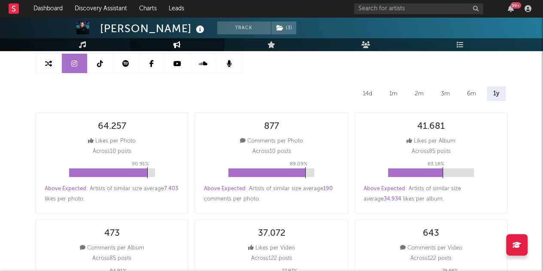
click at [471, 91] on div "6m" at bounding box center [472, 93] width 22 height 15
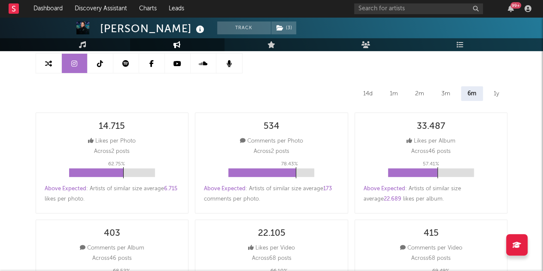
click at [496, 92] on div "1y" at bounding box center [496, 93] width 18 height 15
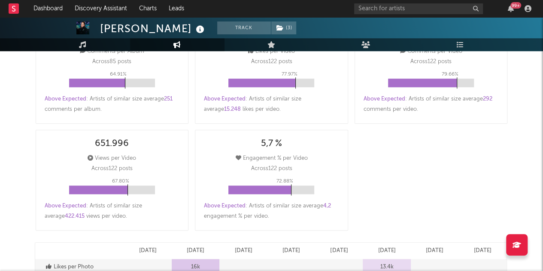
scroll to position [300, 0]
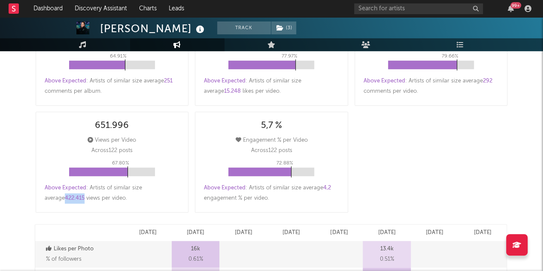
drag, startPoint x: 44, startPoint y: 198, endPoint x: 64, endPoint y: 199, distance: 20.2
click at [64, 199] on div "651.996 Views per Video Across 122 posts 67.80 % Above Expected : Artists of si…" at bounding box center [112, 162] width 153 height 101
copy span "422.415"
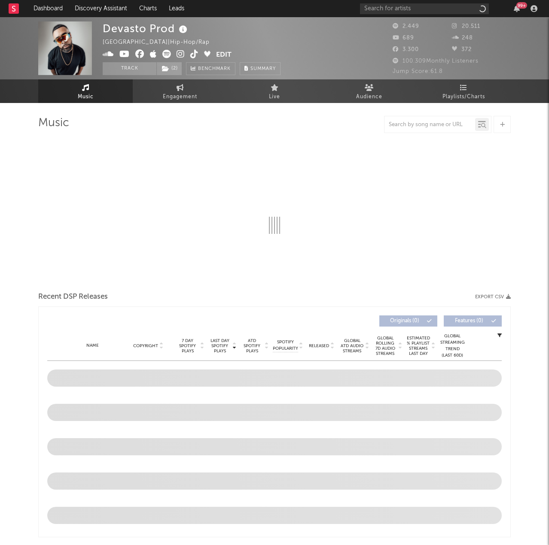
select select "6m"
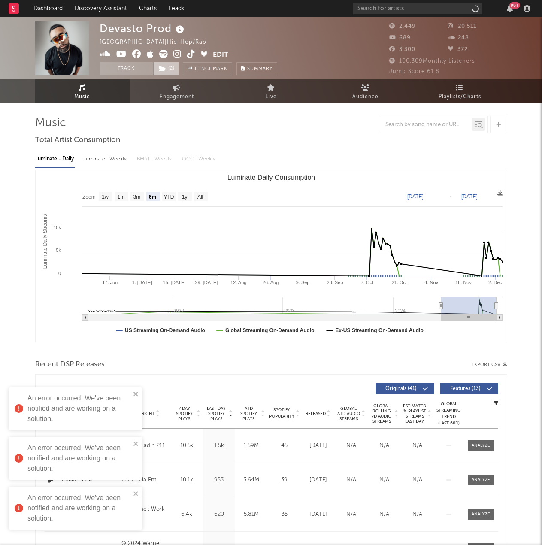
click at [170, 70] on span "( 2 )" at bounding box center [166, 68] width 26 height 13
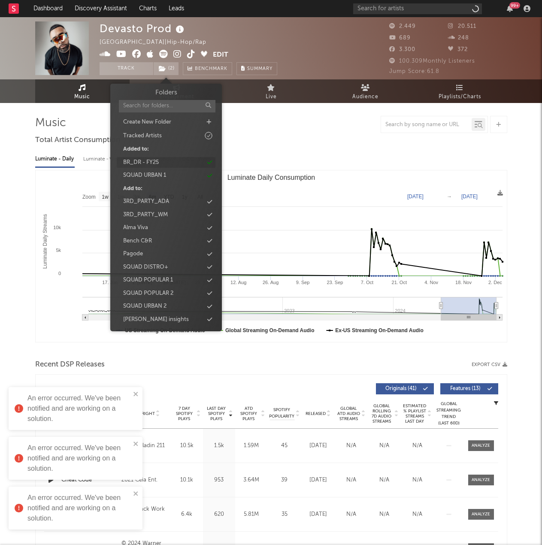
click at [212, 162] on icon at bounding box center [209, 163] width 5 height 6
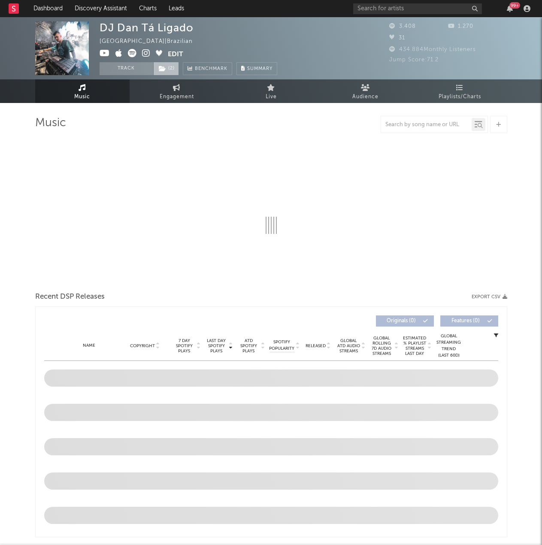
select select "1w"
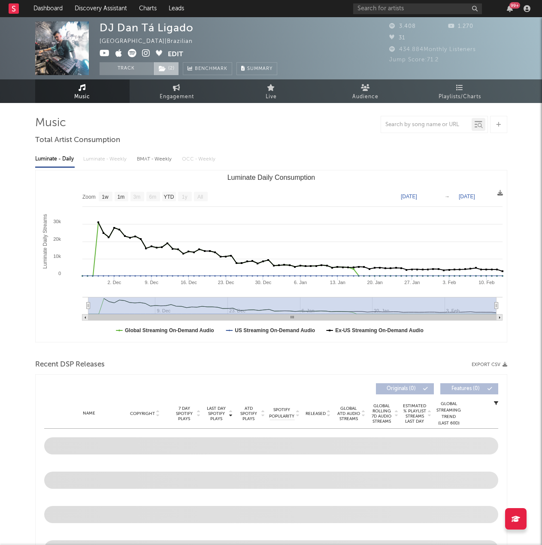
click at [169, 66] on span "( 2 )" at bounding box center [166, 68] width 26 height 13
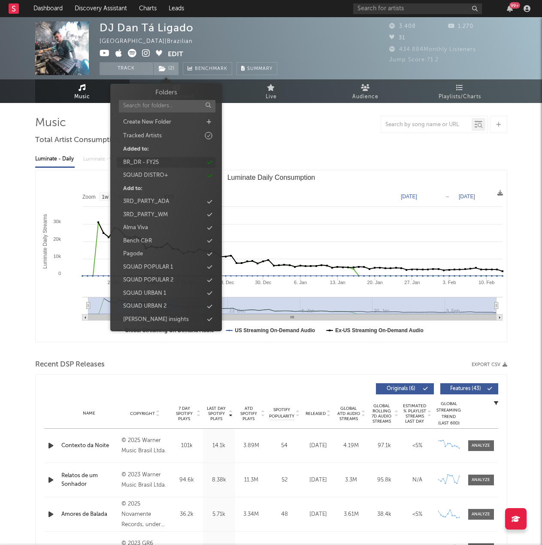
click at [209, 161] on icon at bounding box center [209, 163] width 5 height 6
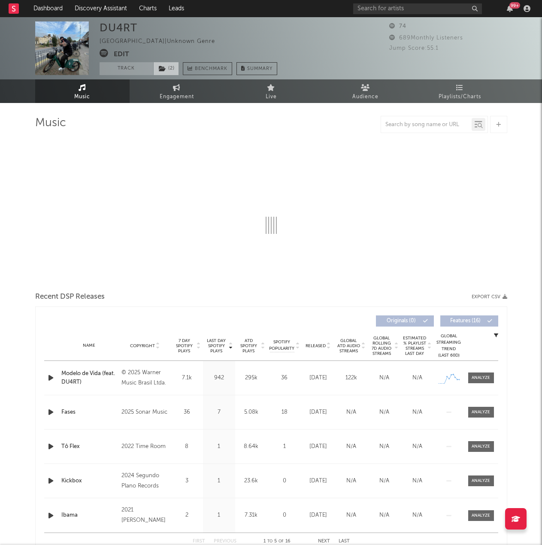
click at [175, 65] on span "( 2 )" at bounding box center [166, 68] width 26 height 13
select select "1w"
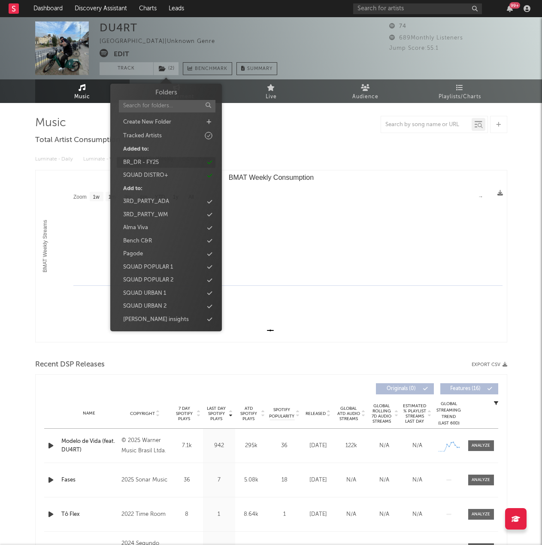
click at [212, 162] on div "BR_DR - FY25" at bounding box center [166, 162] width 99 height 11
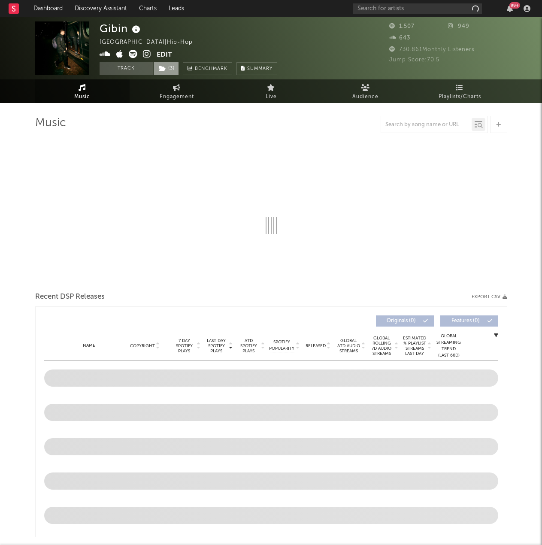
click at [156, 67] on span "( 3 )" at bounding box center [166, 68] width 26 height 13
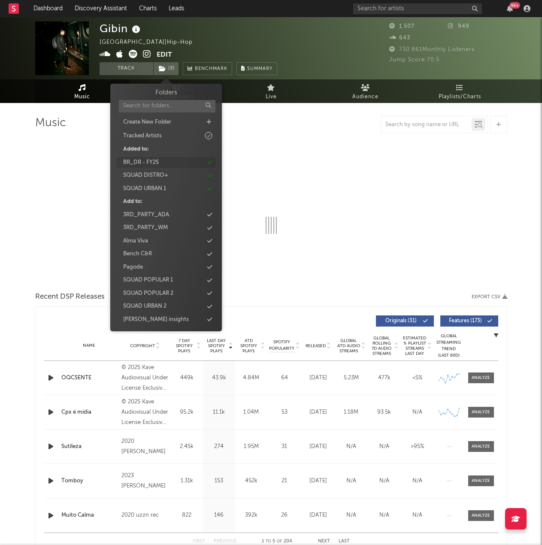
click at [209, 164] on icon at bounding box center [209, 163] width 5 height 6
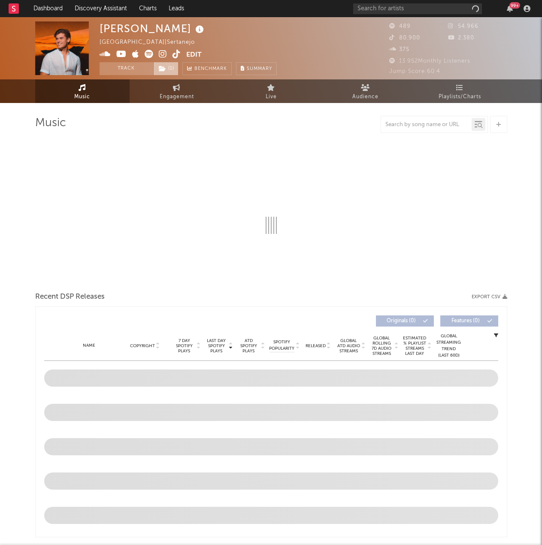
click at [169, 71] on span "( 1 )" at bounding box center [165, 68] width 25 height 13
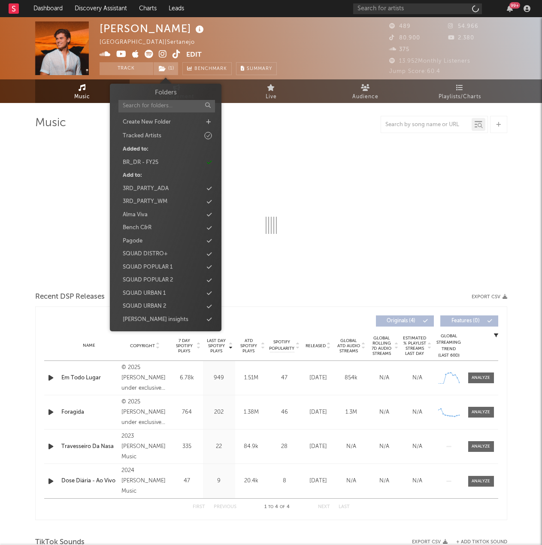
select select "1w"
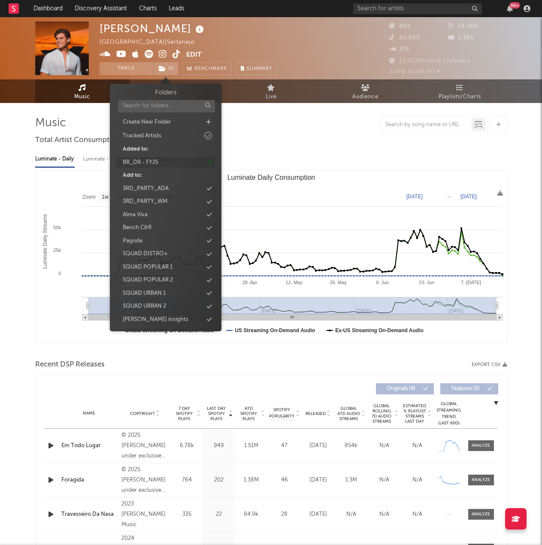
click at [209, 161] on icon at bounding box center [209, 163] width 5 height 6
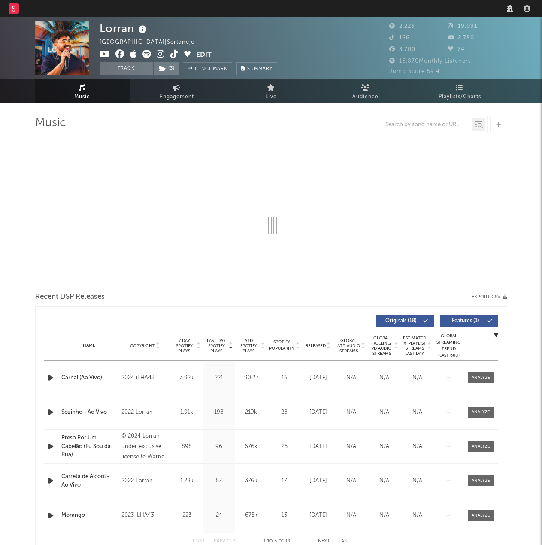
select select "6m"
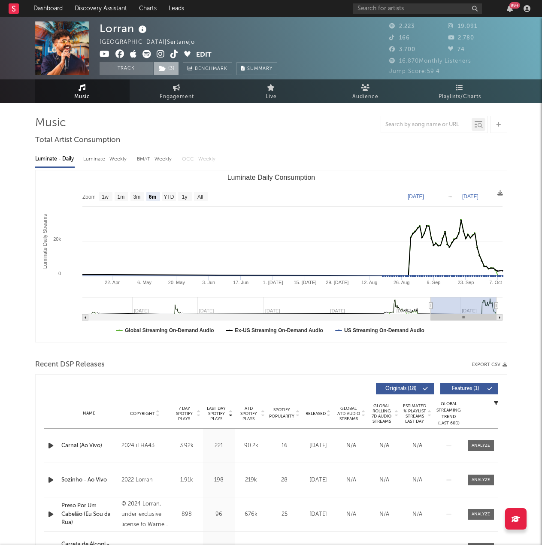
click at [173, 64] on span "( 3 )" at bounding box center [166, 68] width 26 height 13
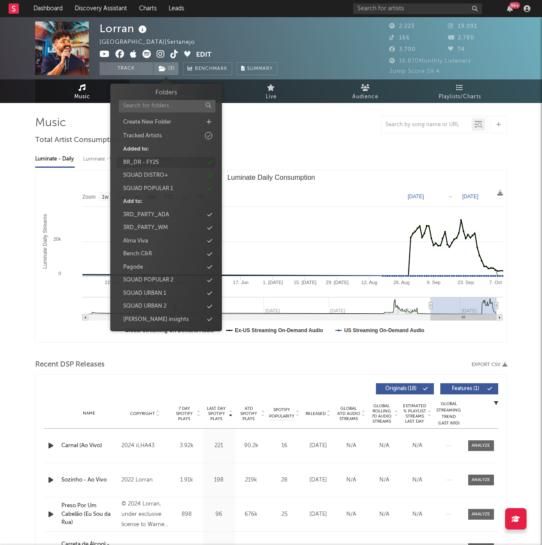
click at [206, 161] on div "BR_DR - FY25" at bounding box center [166, 162] width 99 height 11
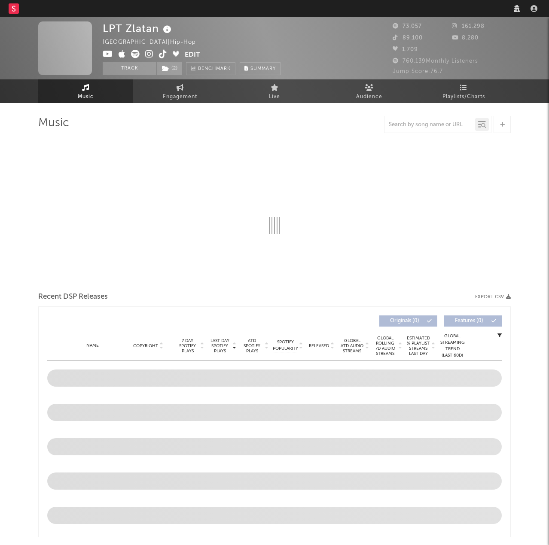
select select "6m"
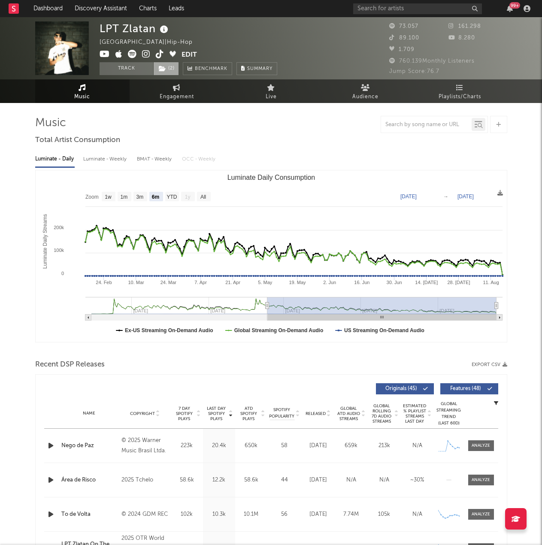
click at [175, 64] on span "( 2 )" at bounding box center [166, 68] width 26 height 13
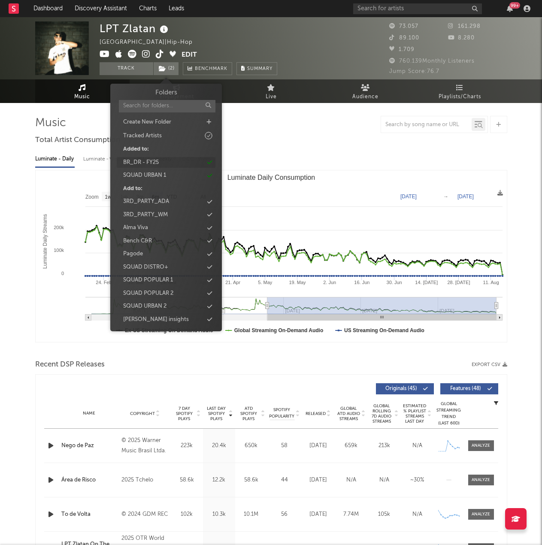
click at [210, 164] on icon at bounding box center [209, 163] width 5 height 6
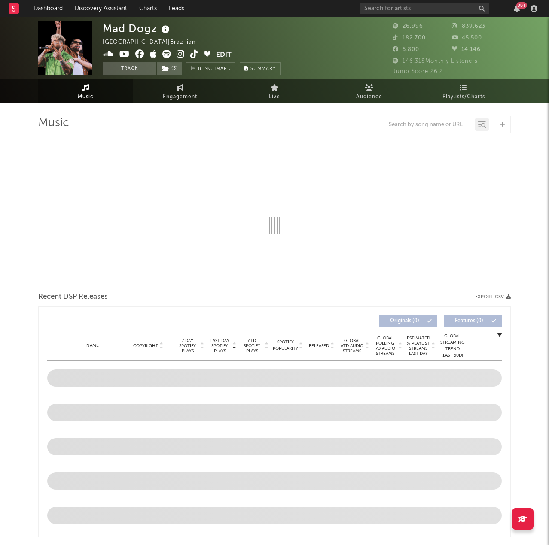
select select "6m"
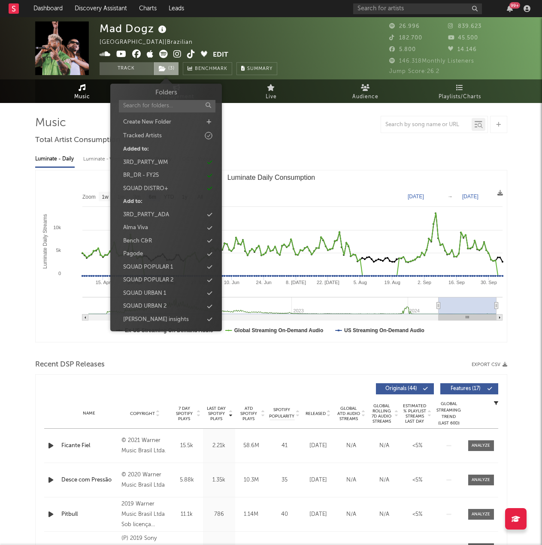
click at [165, 71] on icon at bounding box center [162, 69] width 7 height 6
click at [209, 173] on icon at bounding box center [209, 176] width 5 height 6
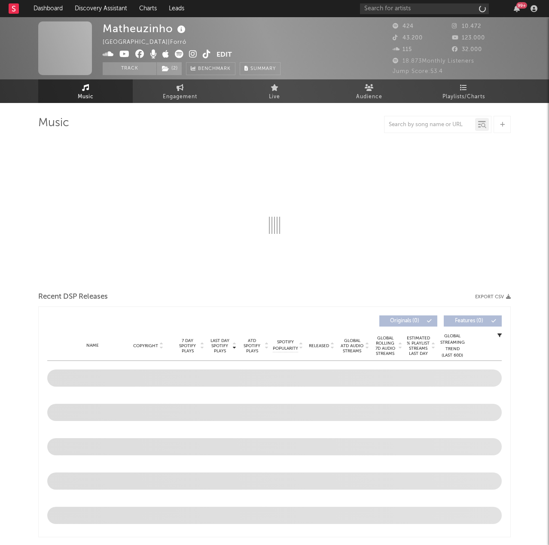
select select "6m"
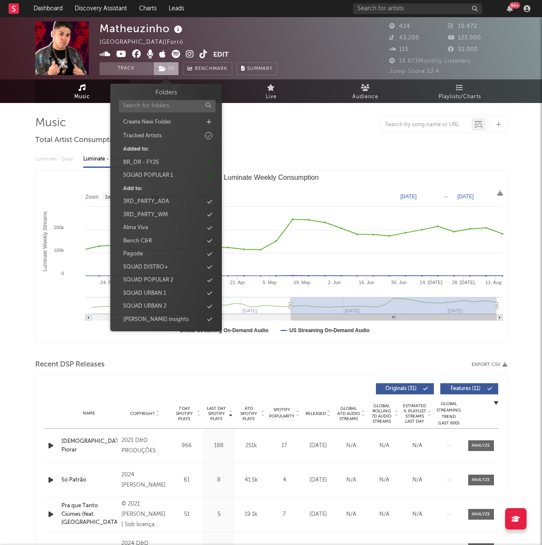
click at [170, 67] on span "( 2 )" at bounding box center [166, 68] width 26 height 13
click at [211, 164] on icon at bounding box center [209, 163] width 5 height 6
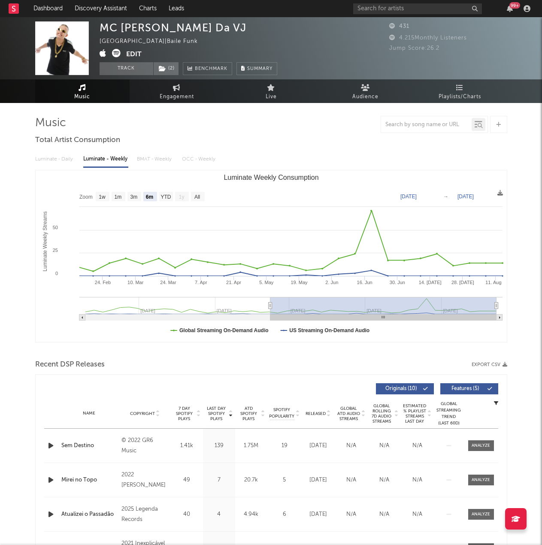
select select "6m"
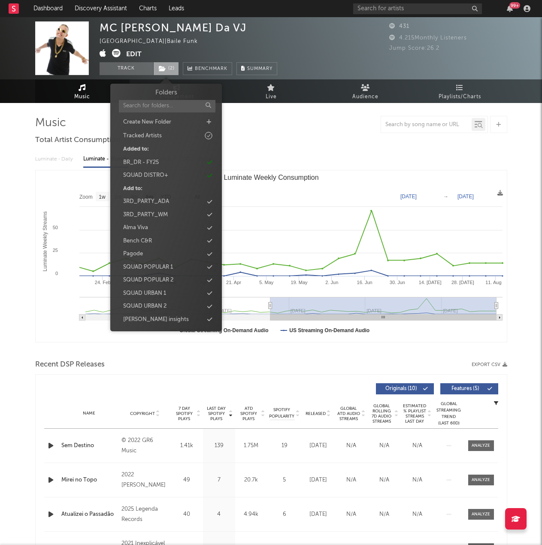
click at [167, 66] on span "( 2 )" at bounding box center [166, 68] width 26 height 13
click at [211, 164] on icon at bounding box center [209, 163] width 5 height 6
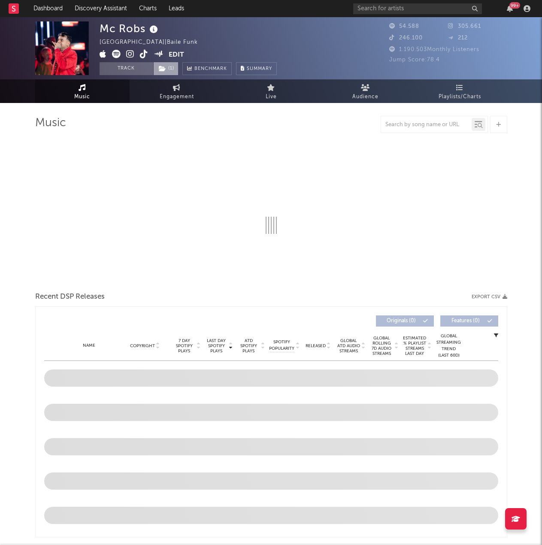
select select "6m"
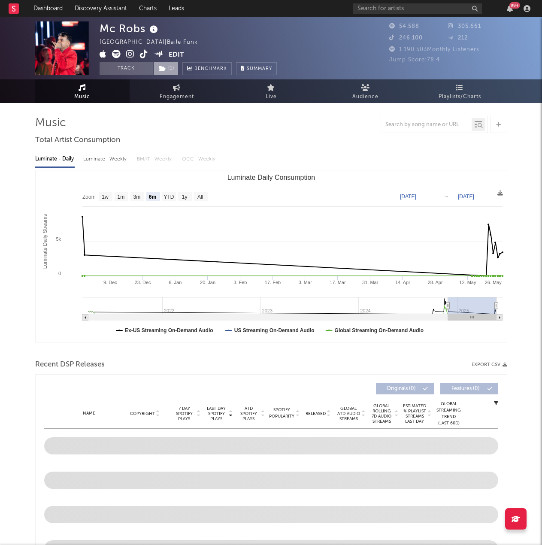
click at [163, 64] on span "( 1 )" at bounding box center [165, 68] width 25 height 13
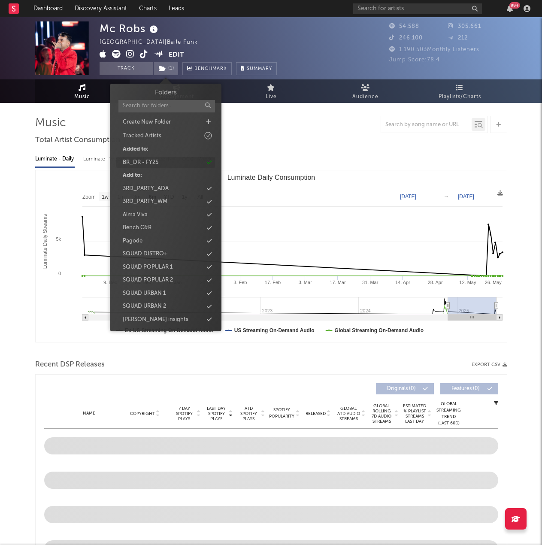
click at [212, 165] on div "BR_DR - FY25" at bounding box center [165, 162] width 99 height 11
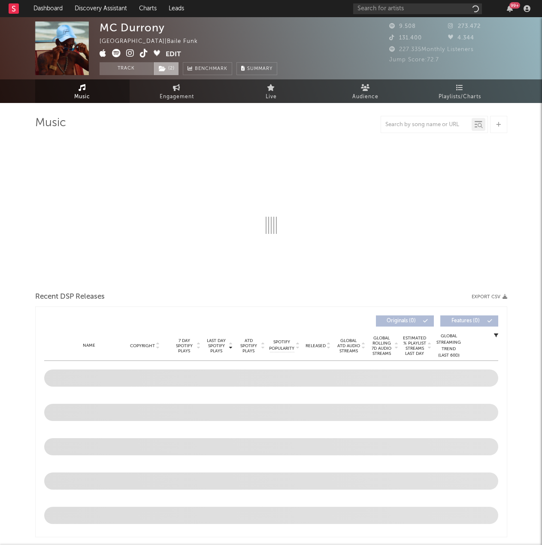
click at [179, 70] on span "( 2 )" at bounding box center [166, 68] width 26 height 13
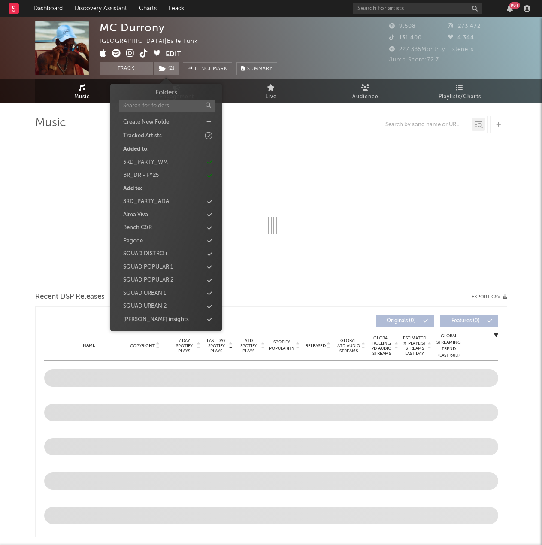
select select "6m"
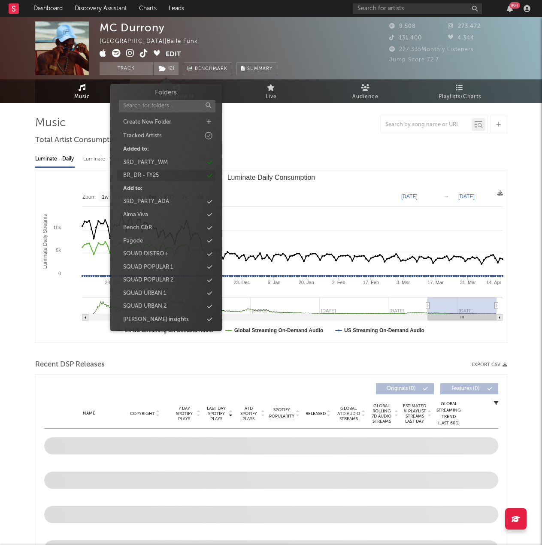
click at [211, 174] on icon at bounding box center [209, 176] width 5 height 6
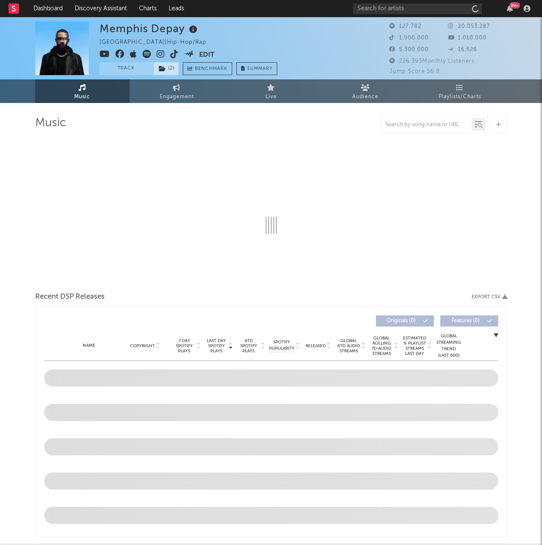
click at [166, 72] on span "( 2 )" at bounding box center [166, 68] width 26 height 13
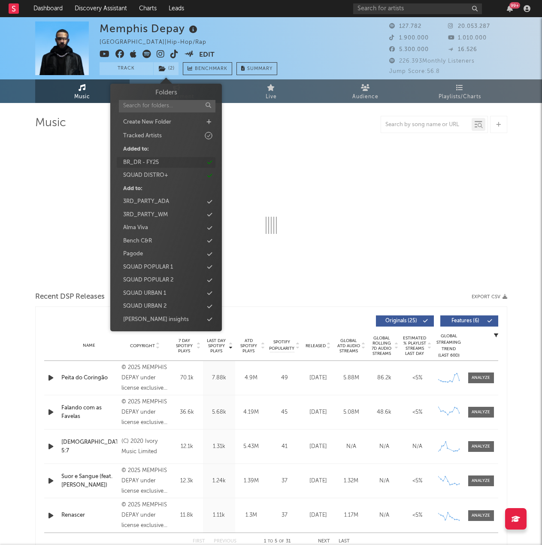
select select "6m"
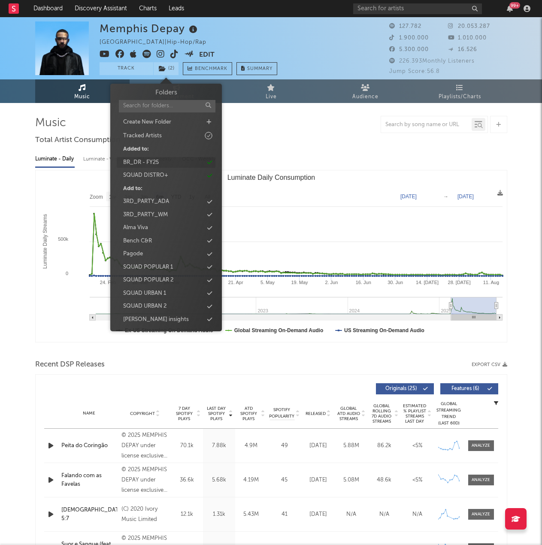
click at [211, 166] on div "BR_DR - FY25" at bounding box center [166, 162] width 99 height 11
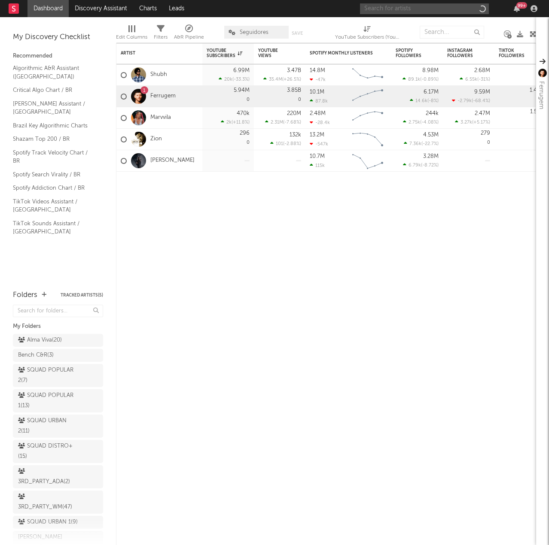
click at [400, 10] on input "text" at bounding box center [424, 8] width 129 height 11
click at [415, 6] on input "michele andrade" at bounding box center [424, 8] width 129 height 11
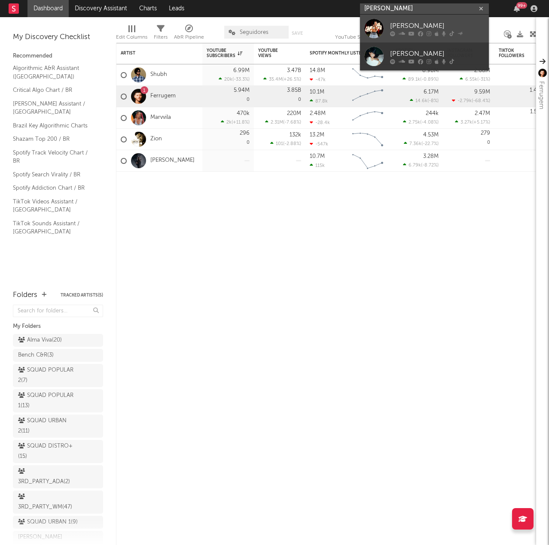
type input "michele andrade"
click at [382, 21] on div at bounding box center [373, 28] width 19 height 19
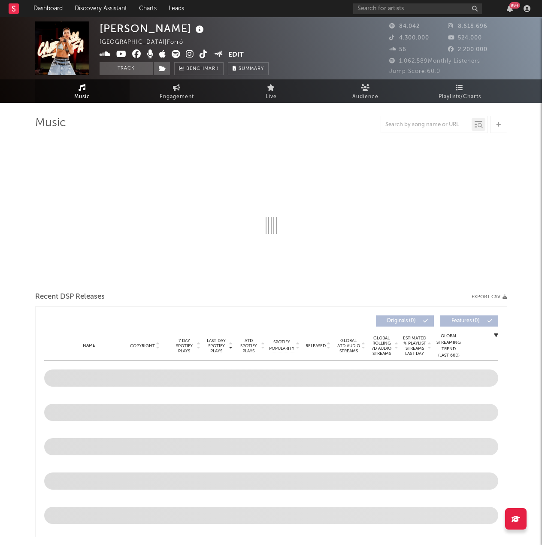
select select "6m"
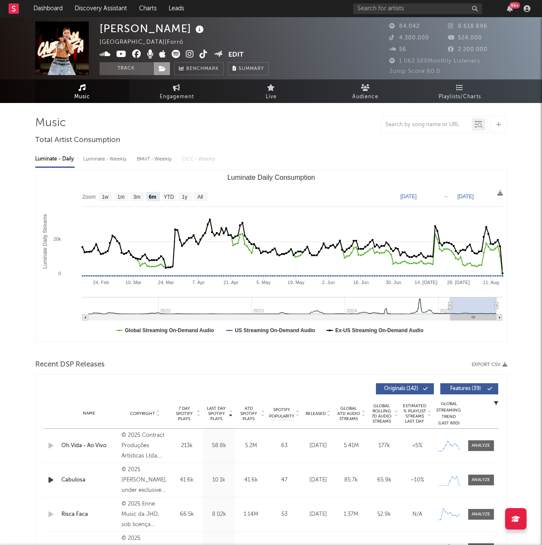
click at [166, 71] on span at bounding box center [161, 68] width 17 height 13
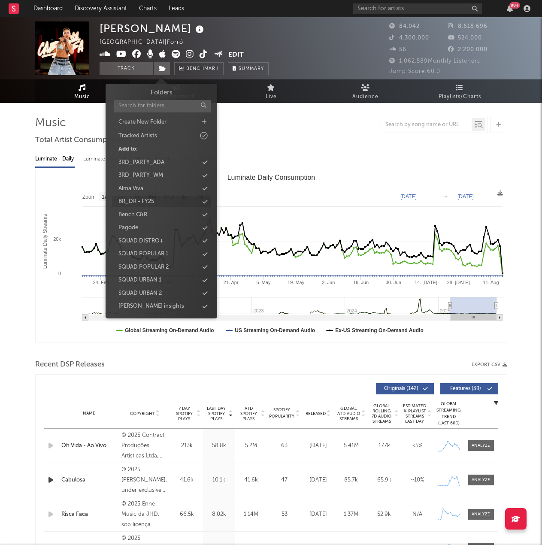
click at [204, 203] on icon at bounding box center [205, 202] width 5 height 6
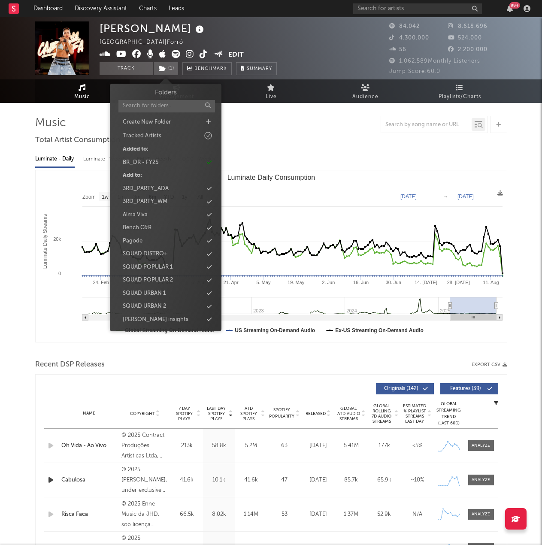
click at [322, 131] on div at bounding box center [271, 124] width 472 height 17
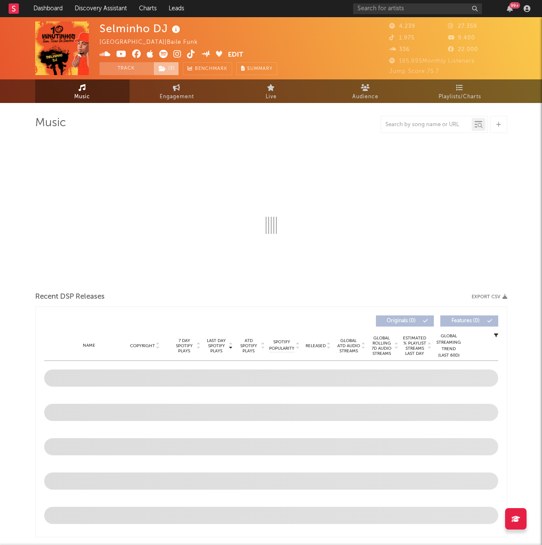
click at [174, 70] on span "( 3 )" at bounding box center [166, 68] width 26 height 13
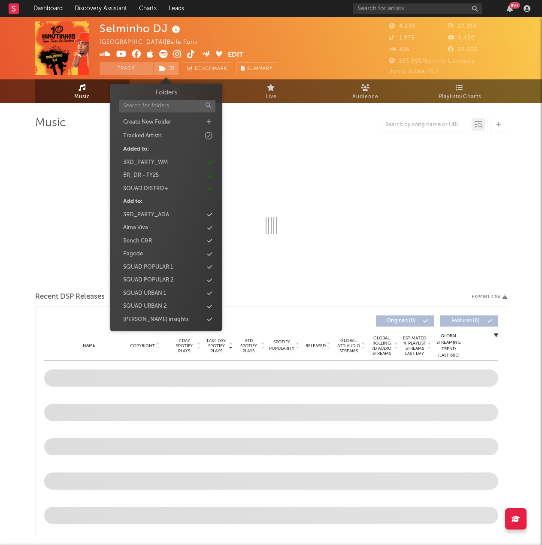
select select "6m"
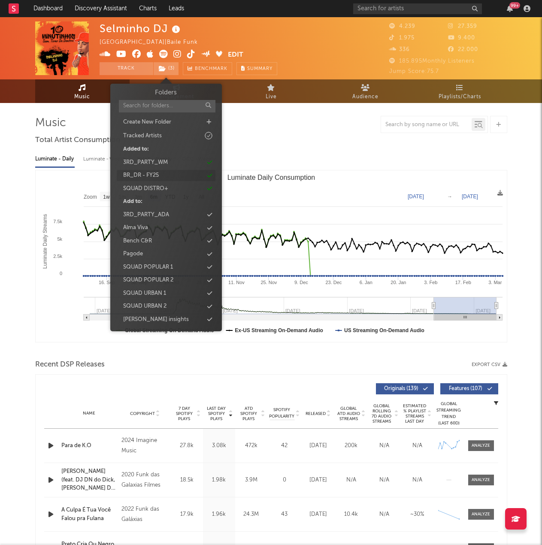
click at [211, 177] on icon at bounding box center [209, 176] width 5 height 6
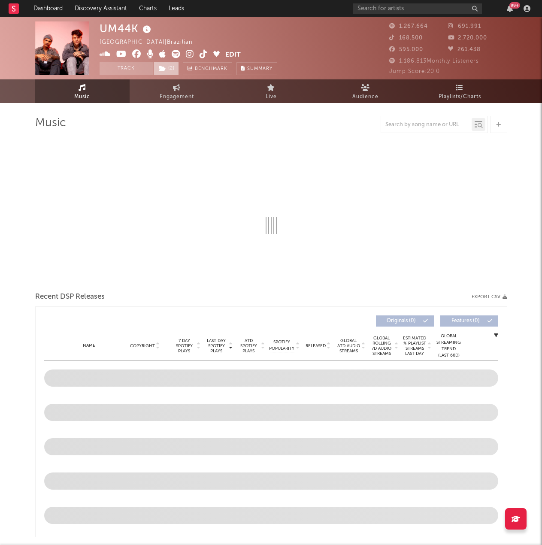
click at [170, 68] on span "( 2 )" at bounding box center [166, 68] width 26 height 13
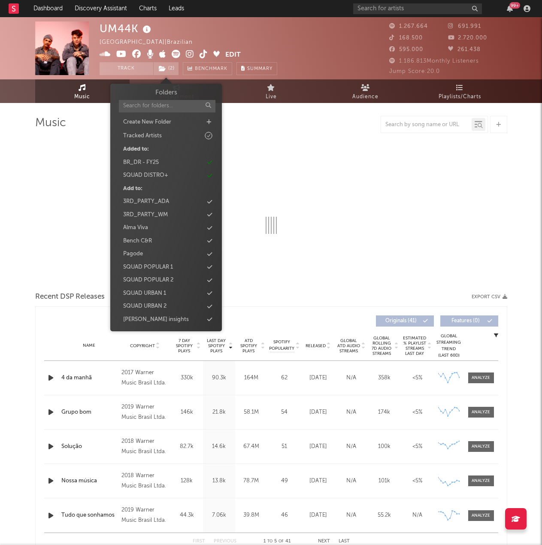
select select "6m"
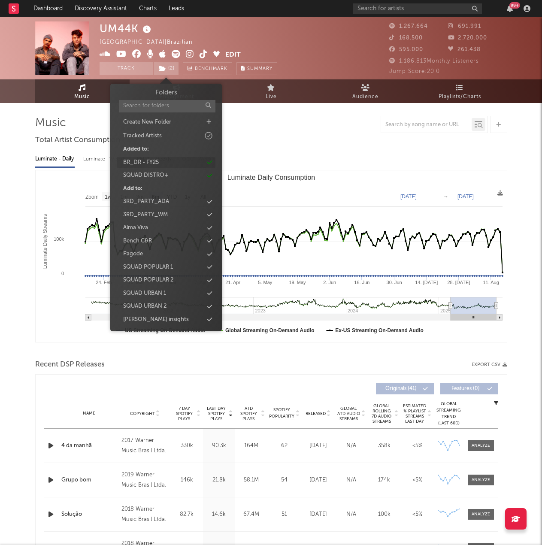
click at [211, 162] on icon at bounding box center [209, 163] width 5 height 6
click at [401, 13] on input "text" at bounding box center [417, 8] width 129 height 11
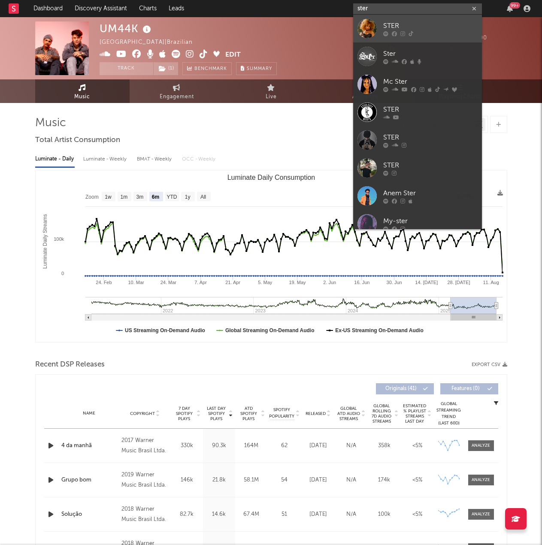
type input "ster"
click at [389, 25] on div "STER" at bounding box center [430, 26] width 94 height 10
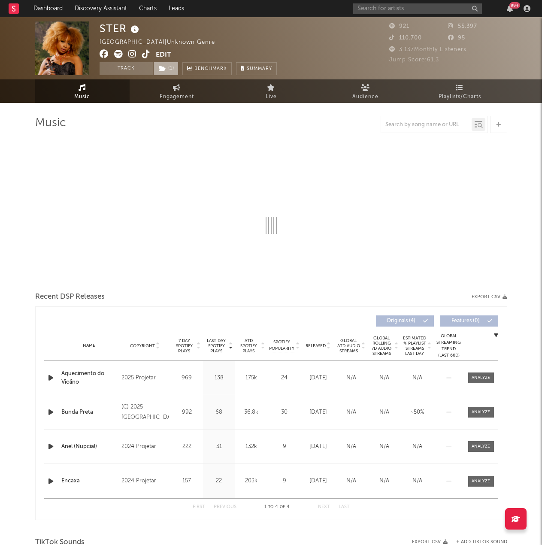
select select "1w"
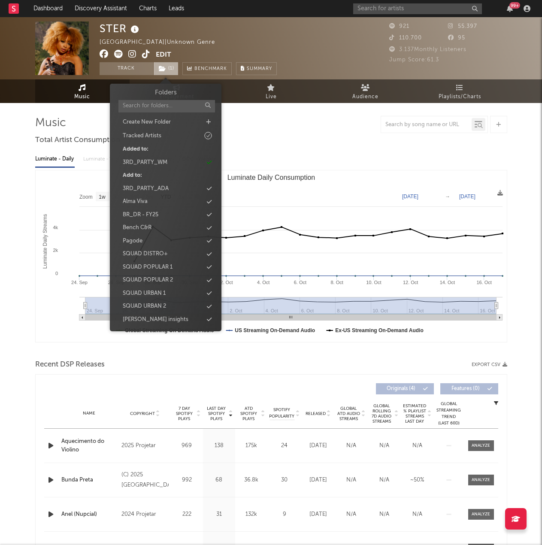
click at [169, 63] on span "( 1 )" at bounding box center [165, 68] width 25 height 13
click at [208, 213] on icon at bounding box center [209, 215] width 5 height 6
